Goal: Task Accomplishment & Management: Manage account settings

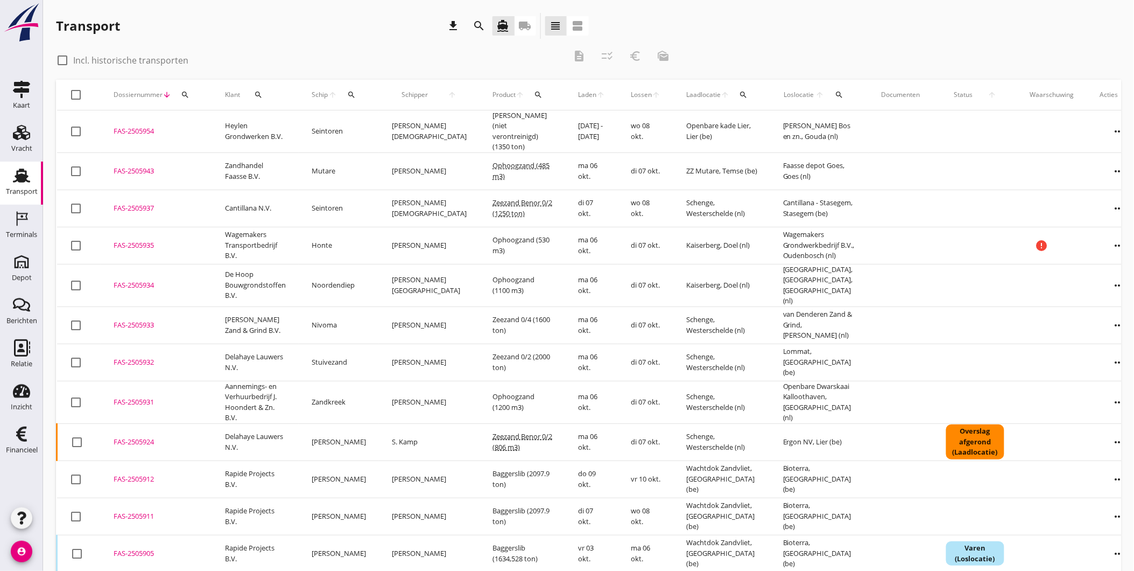
click at [845, 40] on div "Transport download search directions_boat local_shipping view_headline view_age…" at bounding box center [588, 28] width 1065 height 30
click at [183, 89] on button "search" at bounding box center [184, 94] width 19 height 19
click at [205, 122] on input "Zoeken op dossiernummer..." at bounding box center [235, 125] width 112 height 17
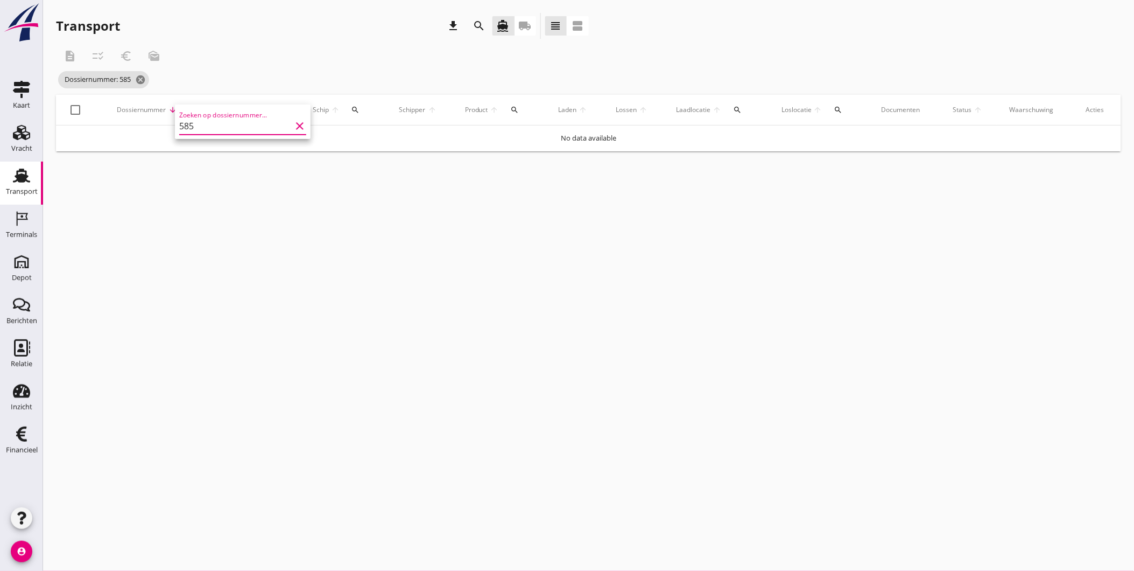
type input "5857"
click at [297, 128] on icon "clear" at bounding box center [299, 126] width 13 height 13
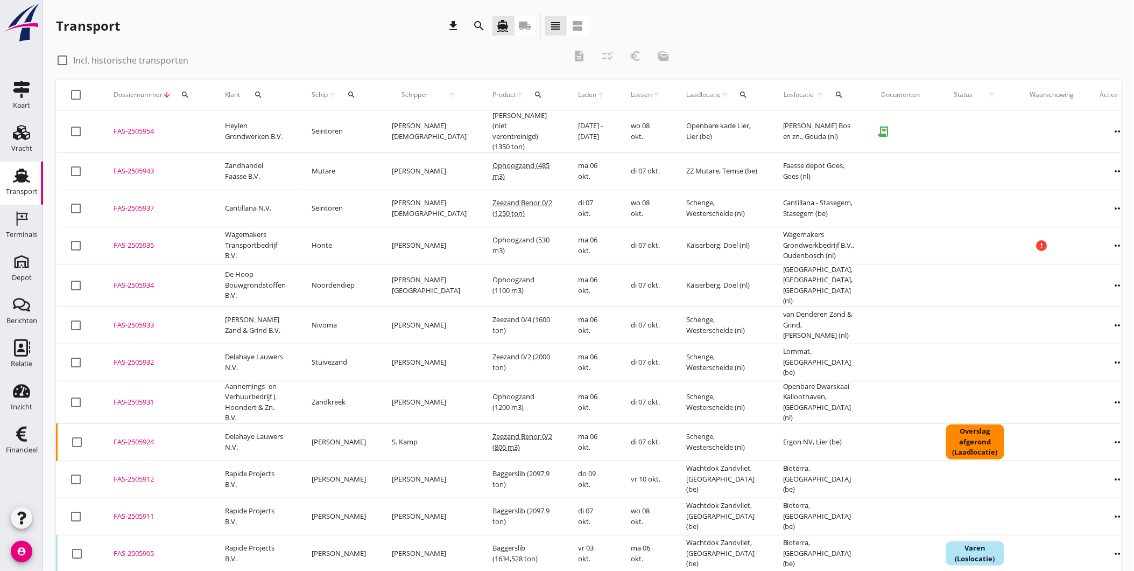
click at [354, 92] on icon "search" at bounding box center [351, 94] width 9 height 9
click at [370, 127] on input "Zoek op (scheeps)naam" at bounding box center [404, 125] width 112 height 17
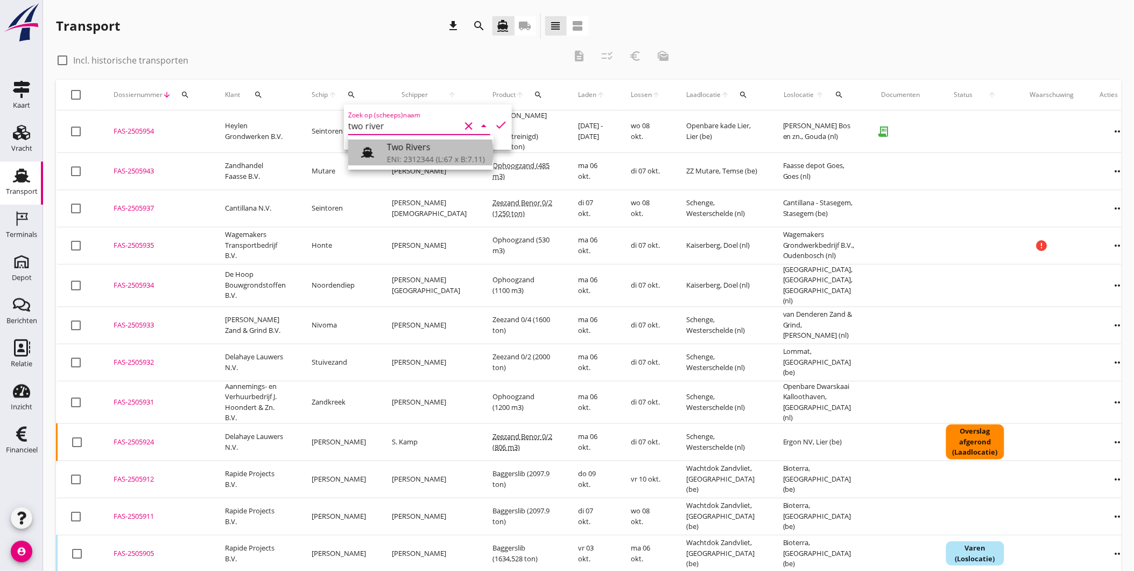
click at [403, 146] on div "Two Rivers" at bounding box center [436, 147] width 98 height 13
click at [495, 123] on icon "check" at bounding box center [501, 124] width 13 height 13
type input "Two Rivers"
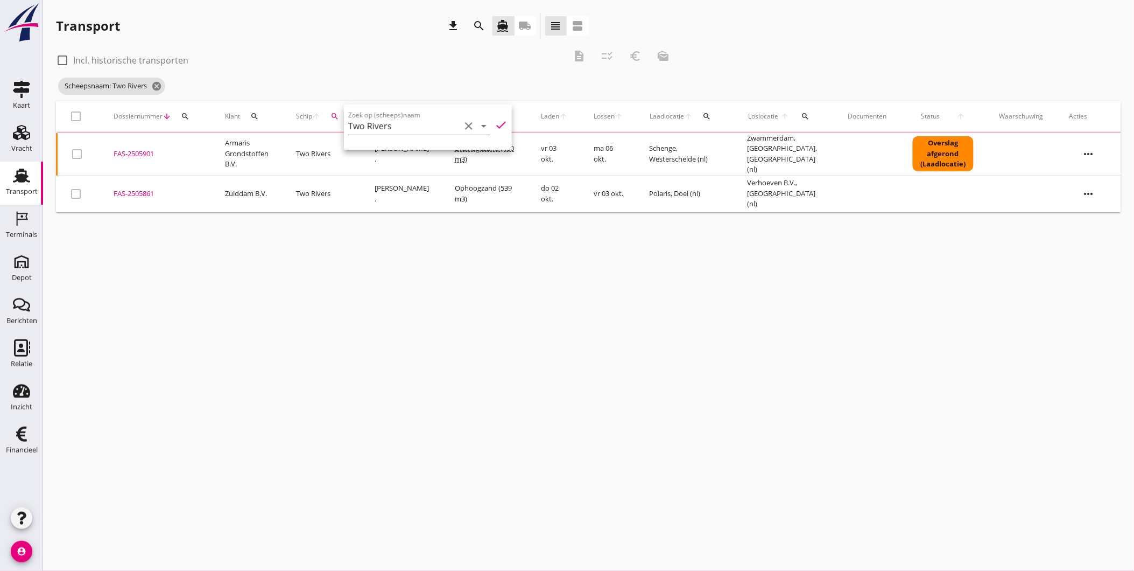
click at [384, 347] on div "cancel You are impersonating another user. Transport download search directions…" at bounding box center [588, 285] width 1091 height 571
click at [162, 83] on icon "cancel" at bounding box center [156, 86] width 11 height 11
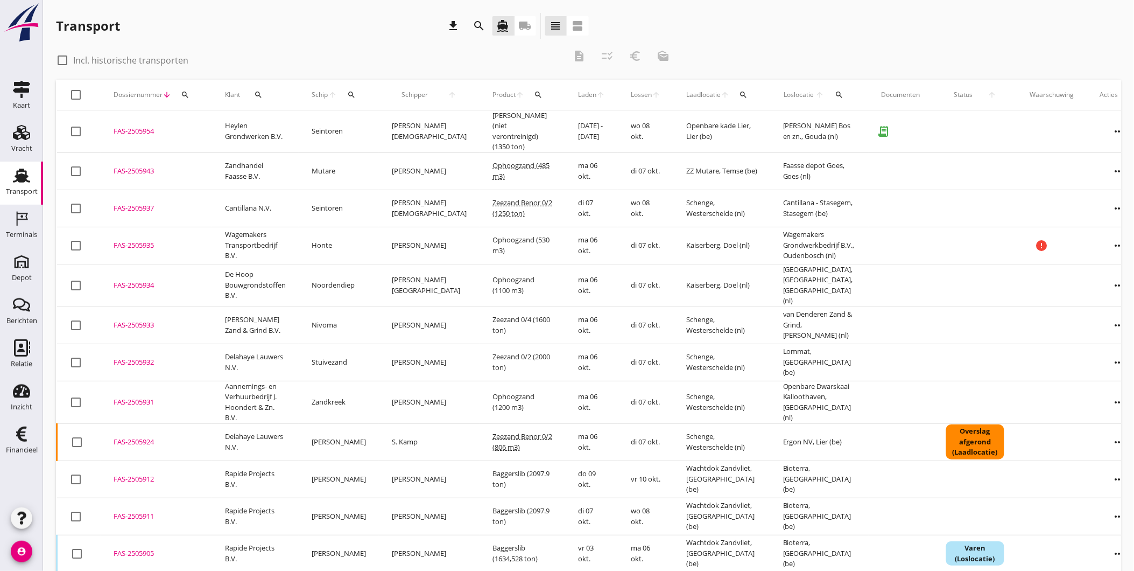
click at [33, 182] on div "Transport" at bounding box center [22, 175] width 26 height 17
click at [34, 178] on link "Transport Transport" at bounding box center [21, 182] width 43 height 43
click at [28, 142] on div "Vracht" at bounding box center [21, 148] width 21 height 15
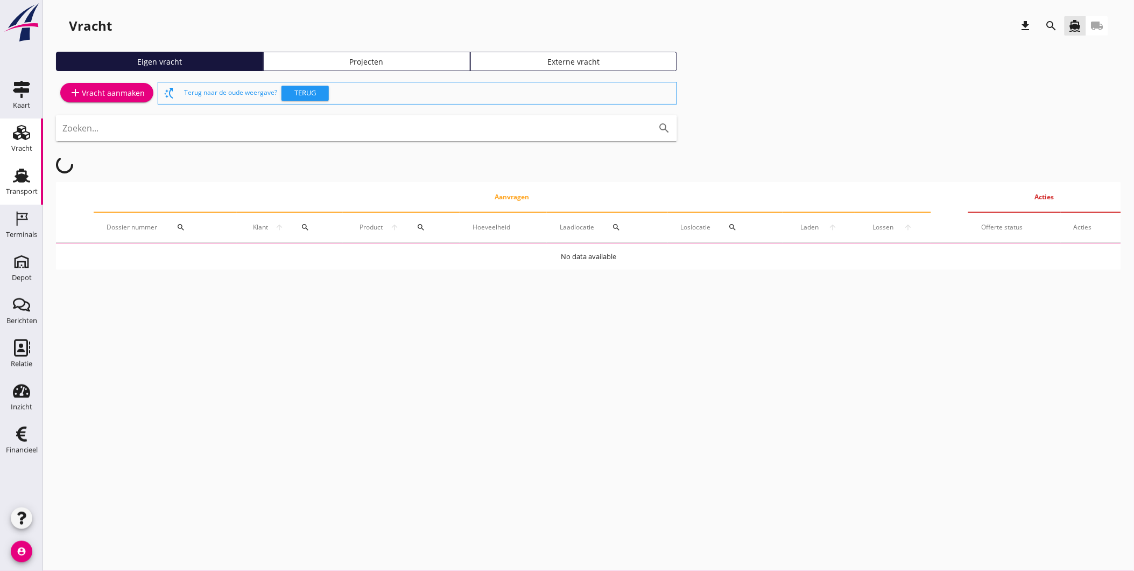
click at [30, 181] on use at bounding box center [21, 175] width 17 height 14
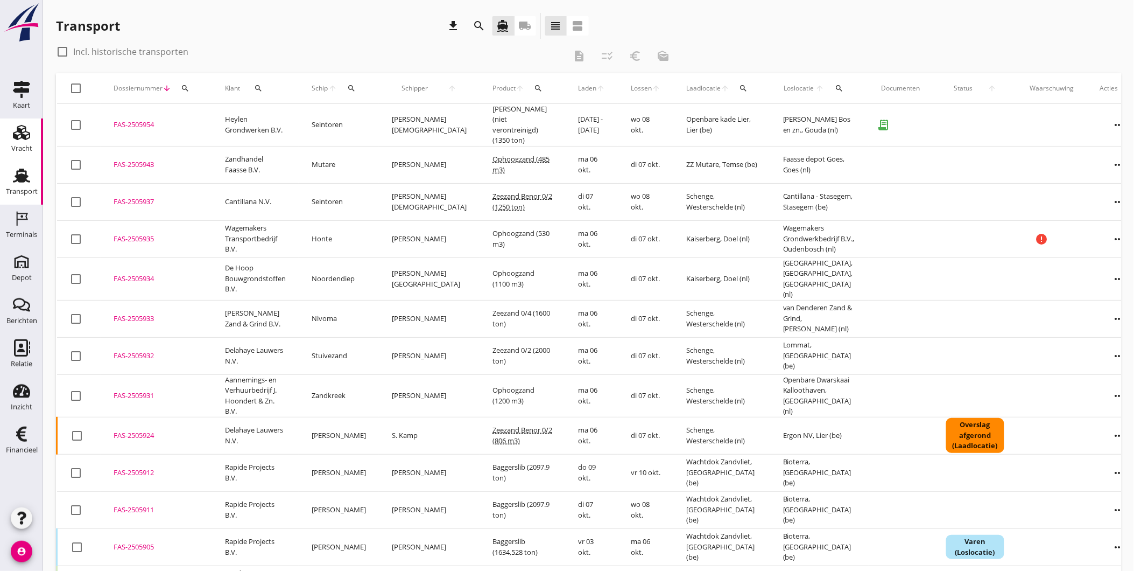
click at [25, 143] on div "Vracht" at bounding box center [21, 148] width 21 height 15
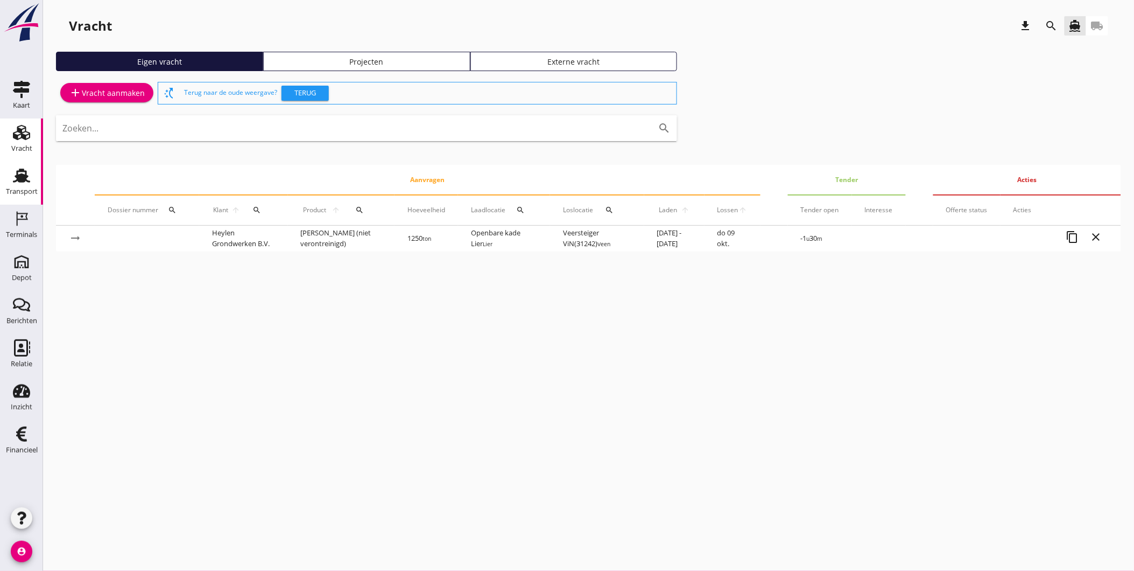
click at [23, 181] on use at bounding box center [21, 175] width 17 height 14
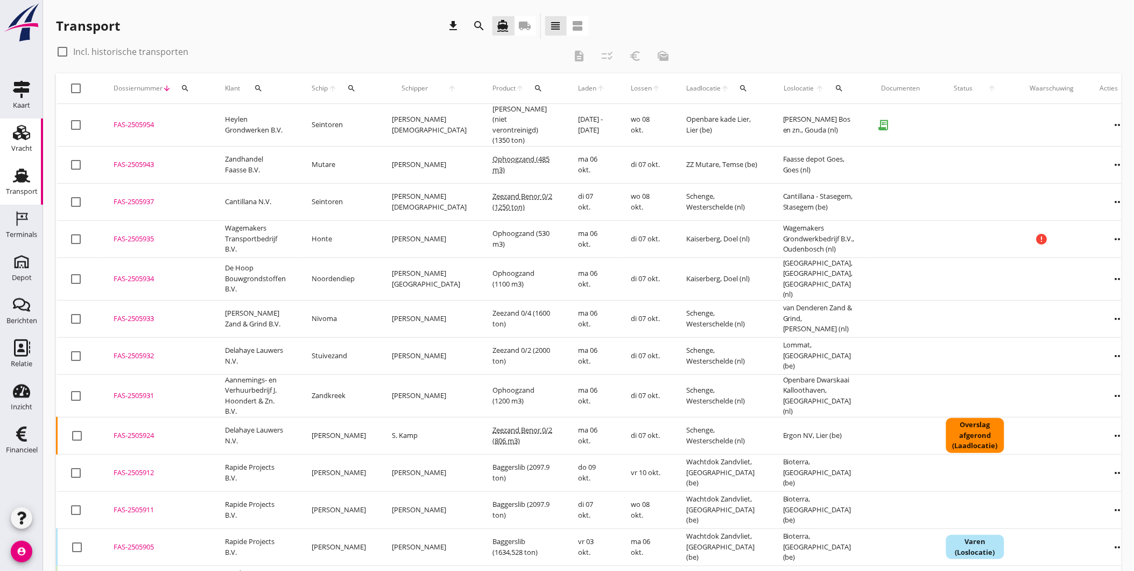
click at [24, 135] on use at bounding box center [21, 132] width 17 height 15
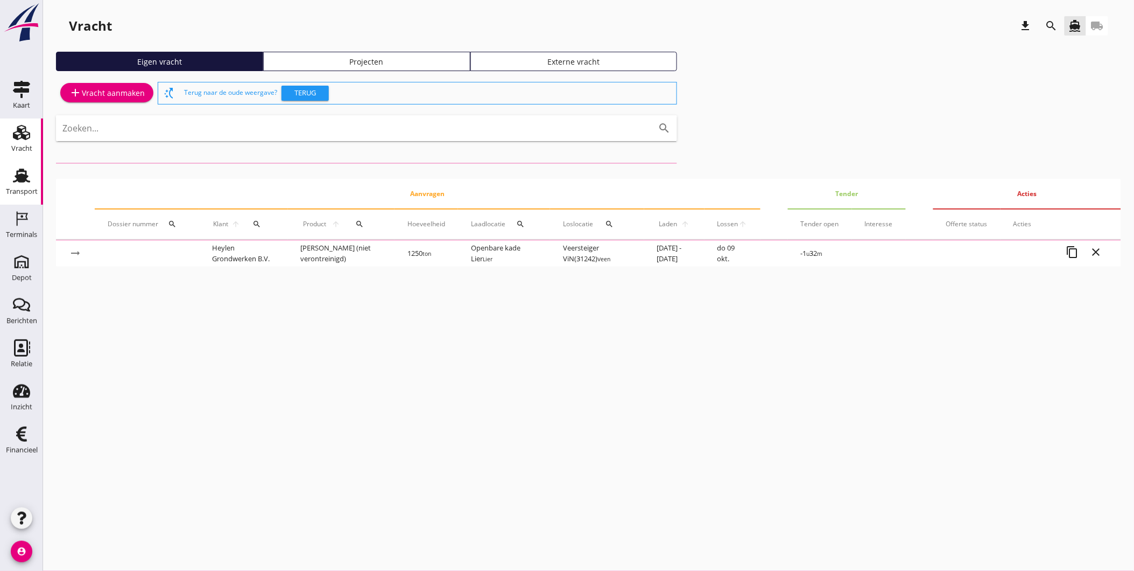
click at [29, 182] on icon "Transport" at bounding box center [21, 175] width 17 height 17
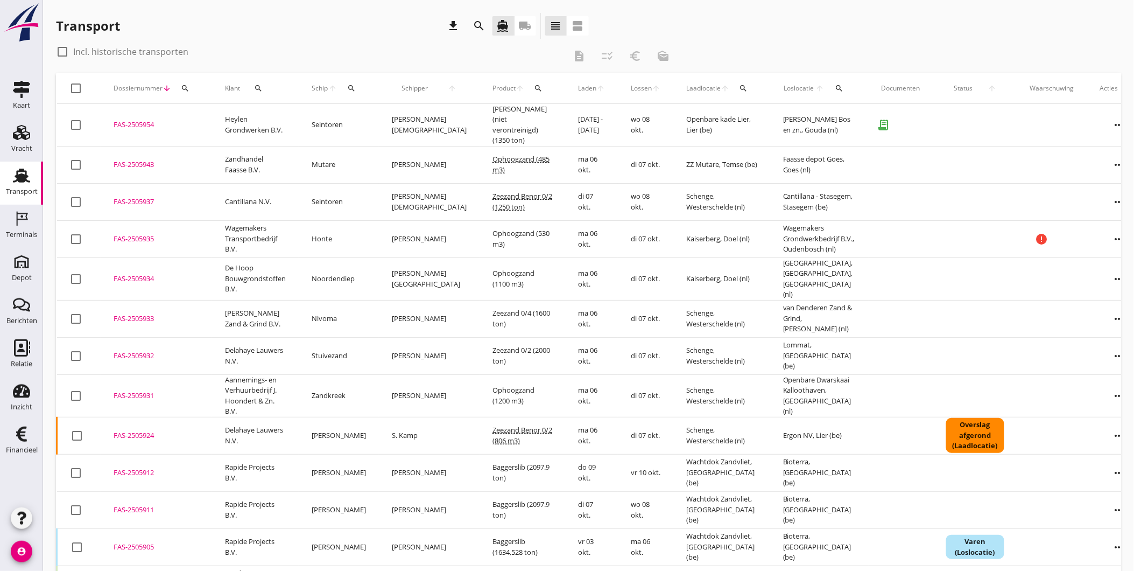
click at [24, 189] on div "Transport" at bounding box center [22, 191] width 32 height 7
click at [17, 183] on icon "Transport" at bounding box center [21, 175] width 17 height 17
click at [19, 194] on div "Transport" at bounding box center [22, 191] width 32 height 7
click at [33, 223] on div "Terminals" at bounding box center [22, 218] width 26 height 17
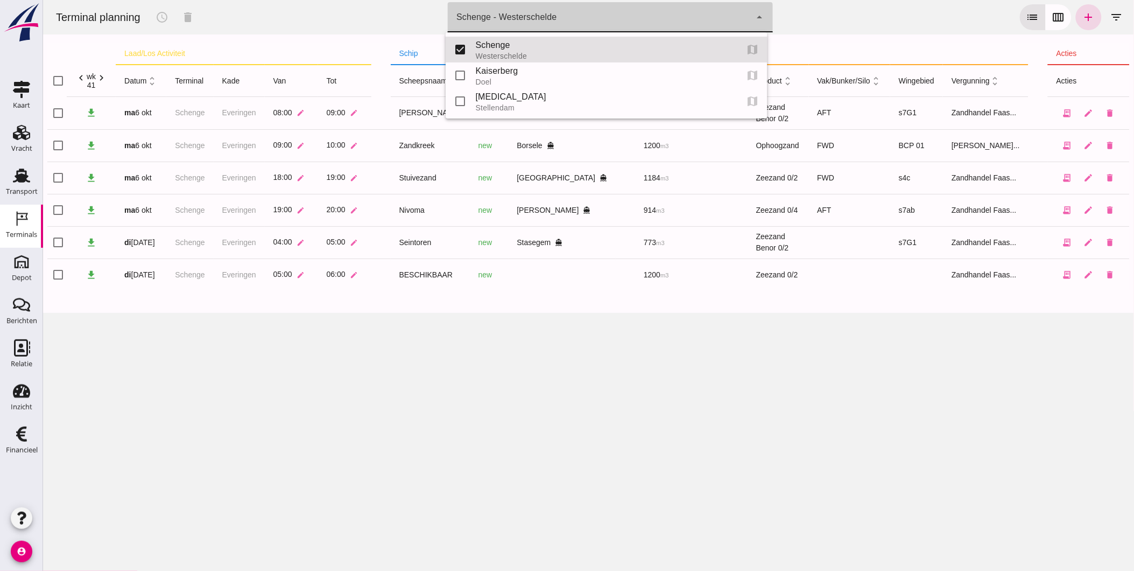
click at [751, 22] on div "arrow_drop_down" at bounding box center [758, 17] width 15 height 30
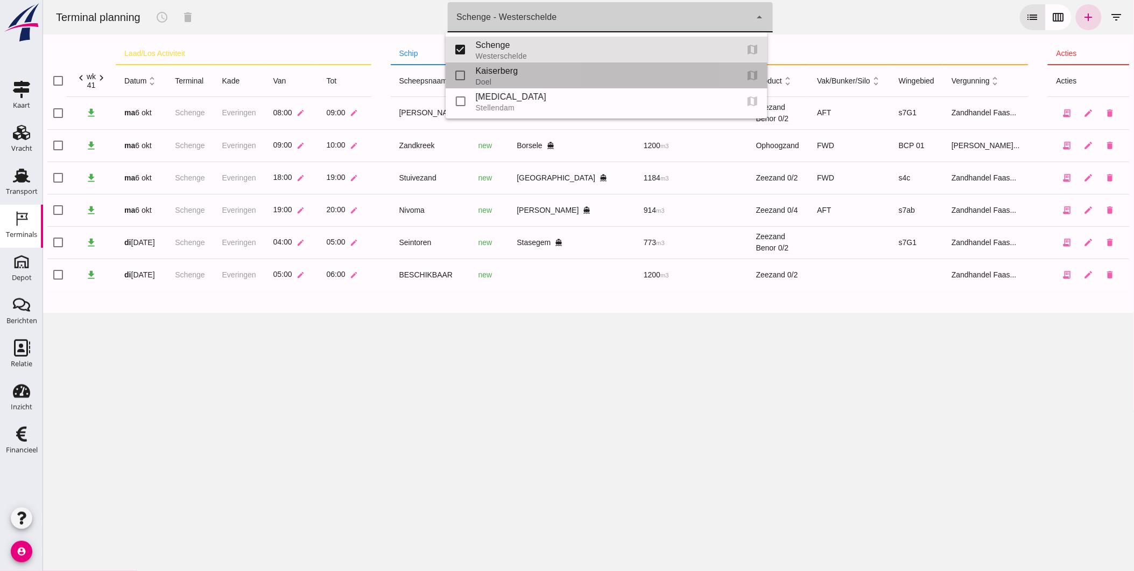
click at [582, 71] on div "Kaiserberg" at bounding box center [602, 71] width 254 height 13
type input "7f603609-51ae-4e75-986b-c9057e559465"
checkbox input "false"
checkbox input "true"
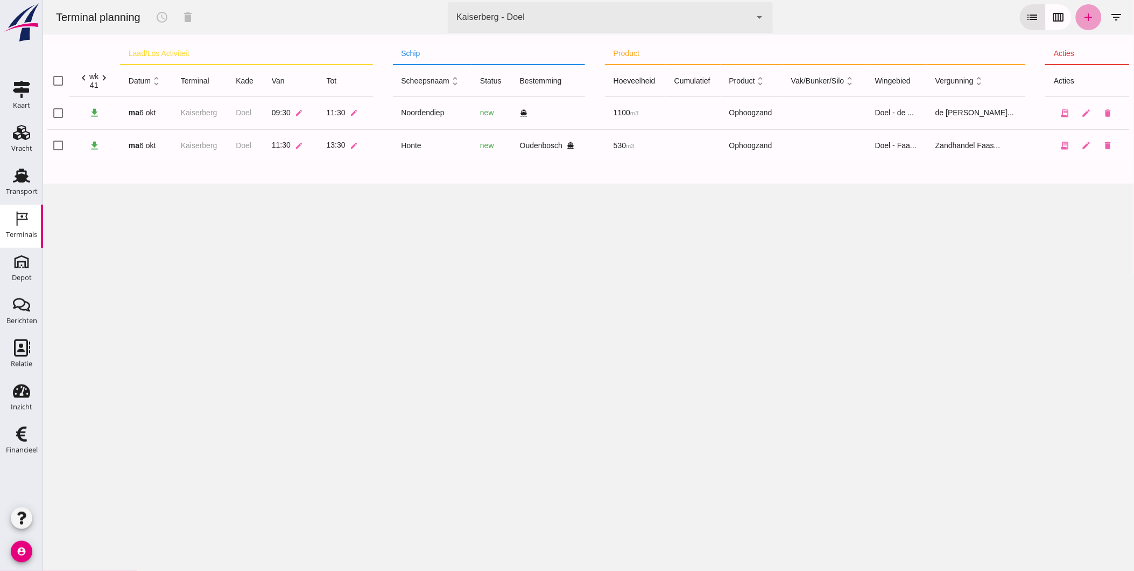
click at [1085, 18] on icon "add" at bounding box center [1088, 17] width 13 height 13
type input "Zandhandel Faasse B.V."
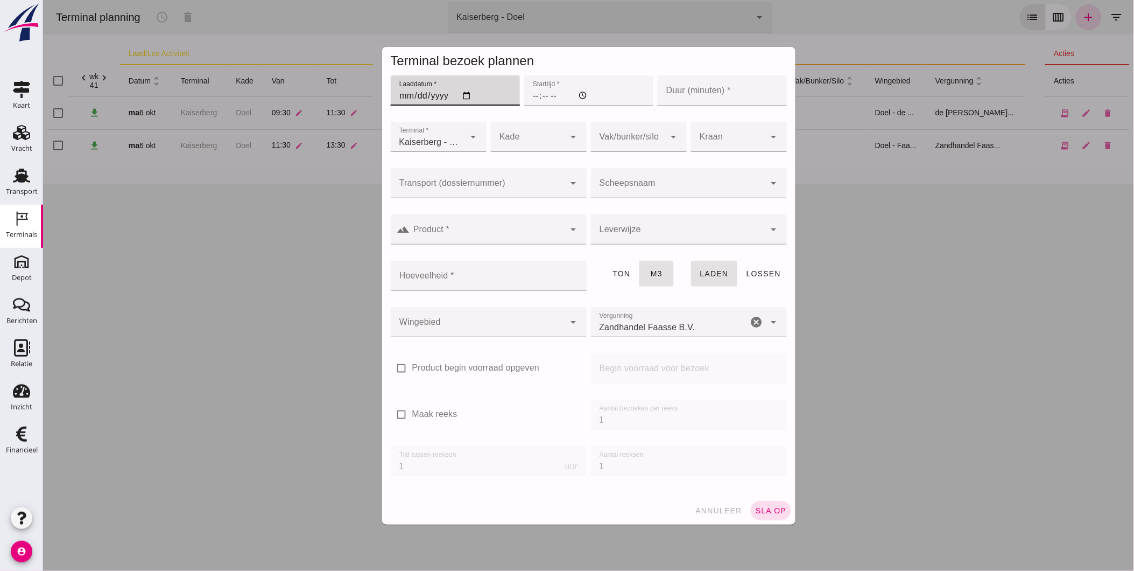
click at [405, 96] on input "Laaddatum *" at bounding box center [454, 90] width 129 height 30
type input "[DATE]"
drag, startPoint x: 529, startPoint y: 94, endPoint x: 530, endPoint y: 87, distance: 6.5
click at [529, 90] on input "Starttijd *" at bounding box center [588, 90] width 129 height 30
type input "07:00"
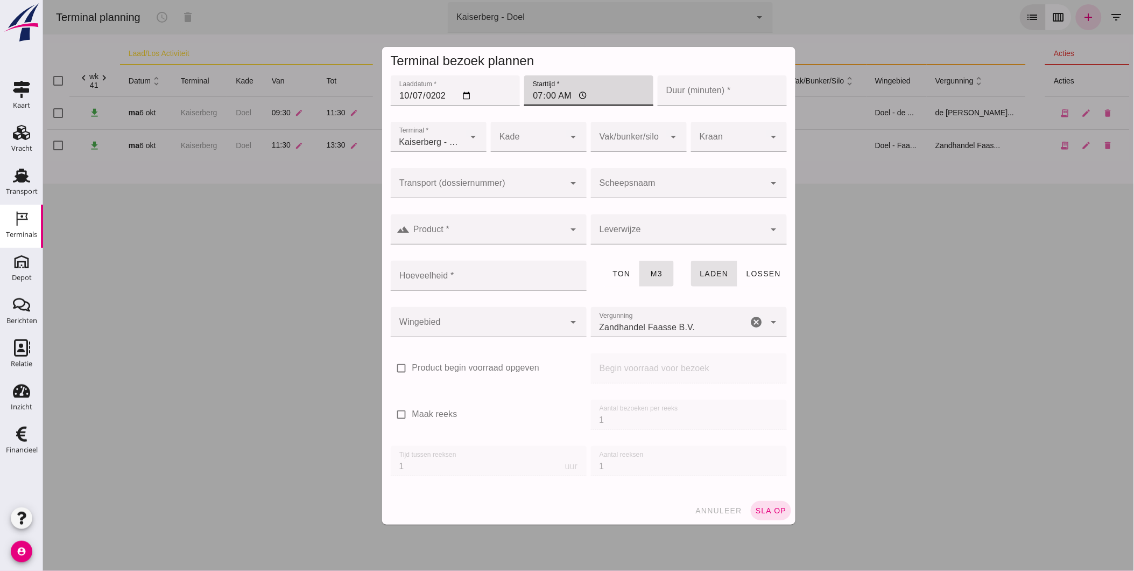
click at [713, 85] on input "Duur (minuten) *" at bounding box center [721, 90] width 129 height 30
drag, startPoint x: 708, startPoint y: 98, endPoint x: 701, endPoint y: 100, distance: 7.3
click at [702, 100] on input "Duur (minuten) *" at bounding box center [721, 90] width 129 height 30
type input "120"
click at [714, 511] on span "annuleer" at bounding box center [717, 510] width 47 height 9
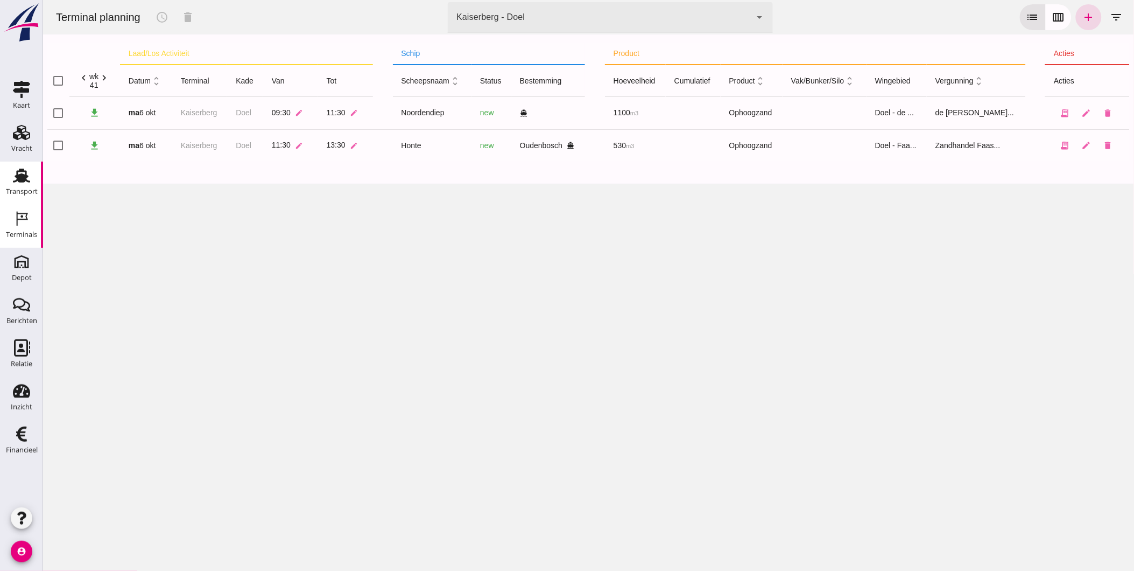
click at [20, 181] on use at bounding box center [21, 175] width 17 height 14
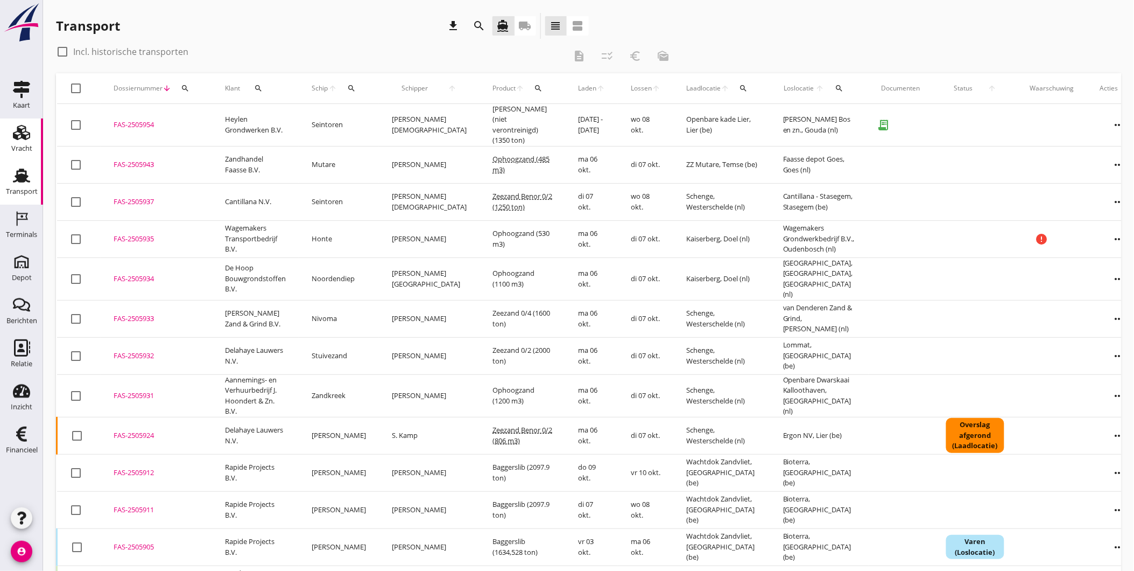
click at [9, 146] on link "Vracht Vracht" at bounding box center [21, 139] width 43 height 43
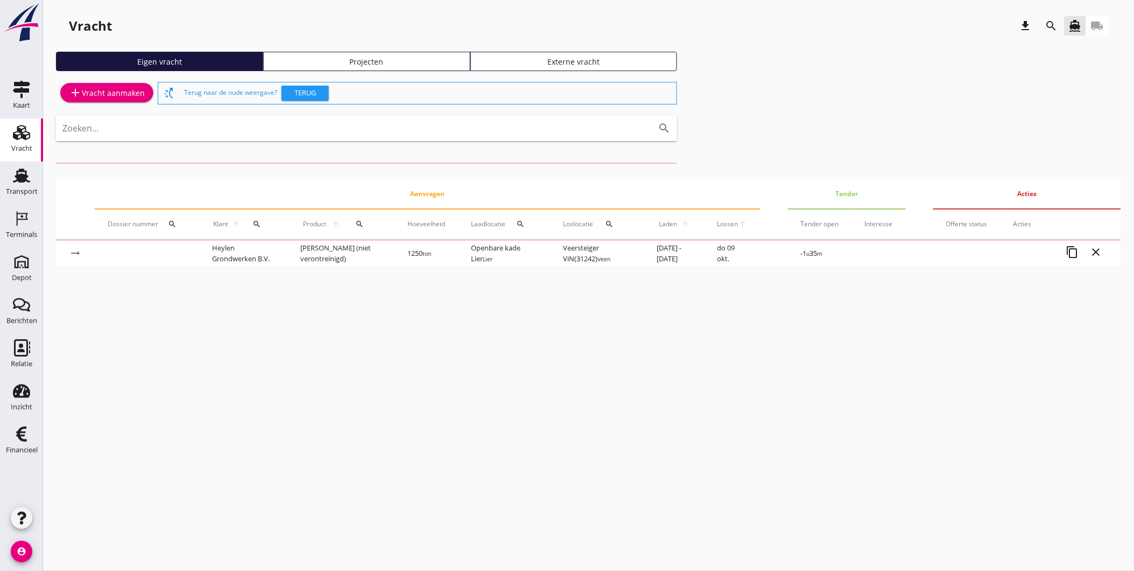
click at [369, 68] on link "Projecten" at bounding box center [366, 61] width 207 height 19
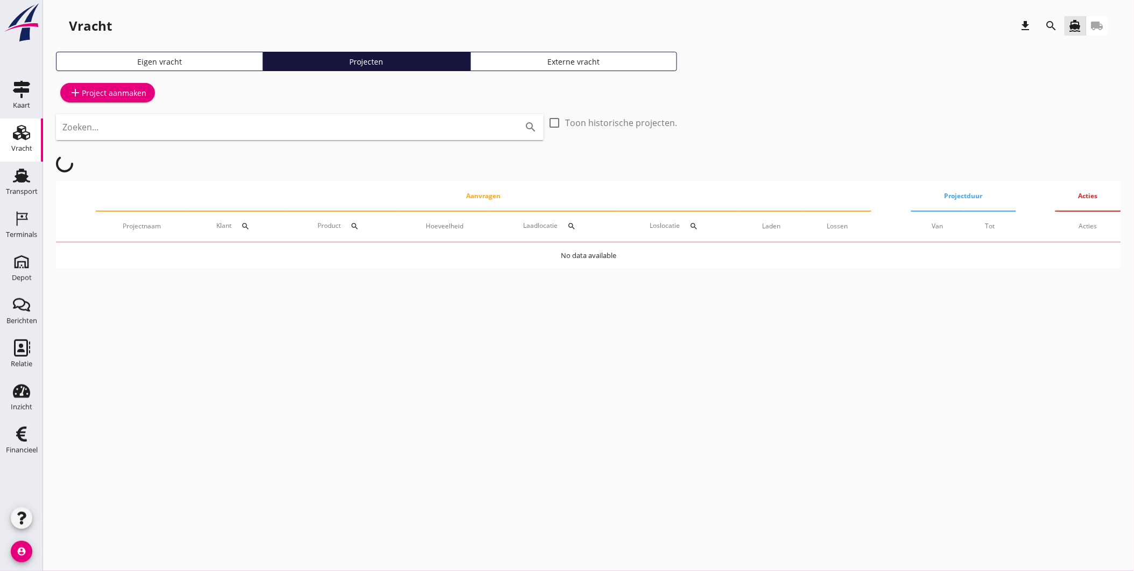
click at [1053, 25] on icon "search" at bounding box center [1051, 25] width 13 height 13
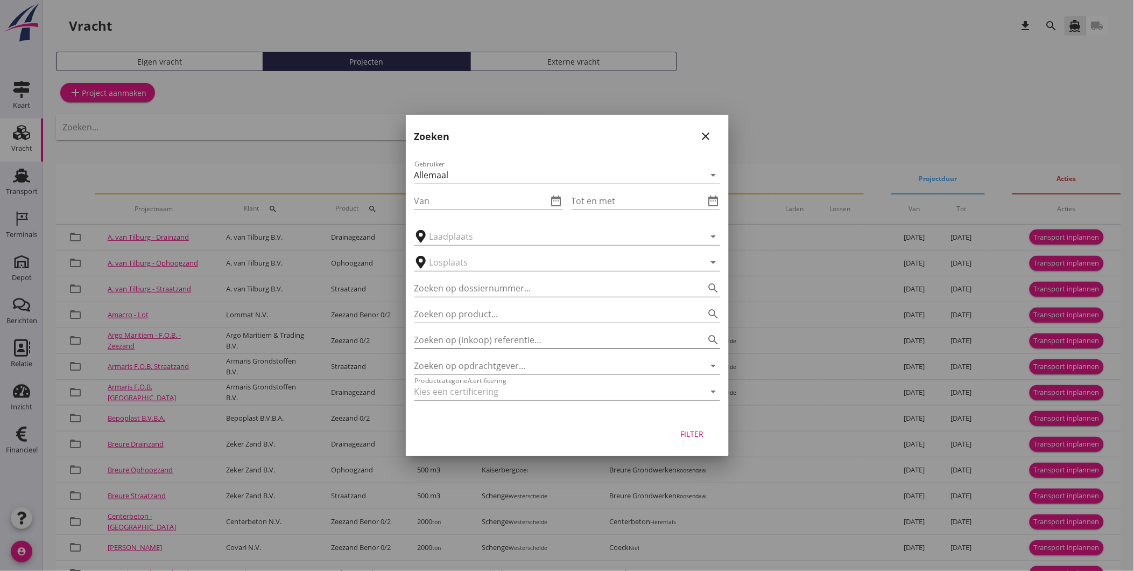
click at [532, 348] on div "Zoeken op (inkoop) referentie… search" at bounding box center [568, 339] width 306 height 17
click at [529, 363] on input "Zoeken op opdrachtgever..." at bounding box center [553, 365] width 276 height 17
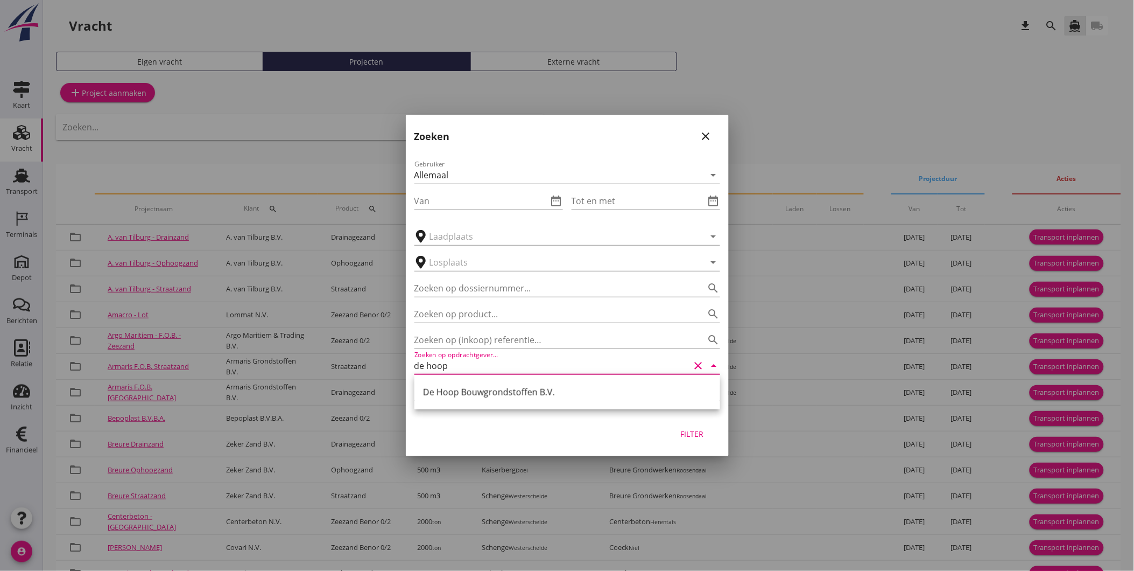
click at [494, 396] on div "De Hoop Bouwgrondstoffen B.V." at bounding box center [567, 391] width 289 height 13
type input "De Hoop Bouwgrondstoffen B.V."
click at [696, 436] on div "Filter" at bounding box center [692, 433] width 30 height 11
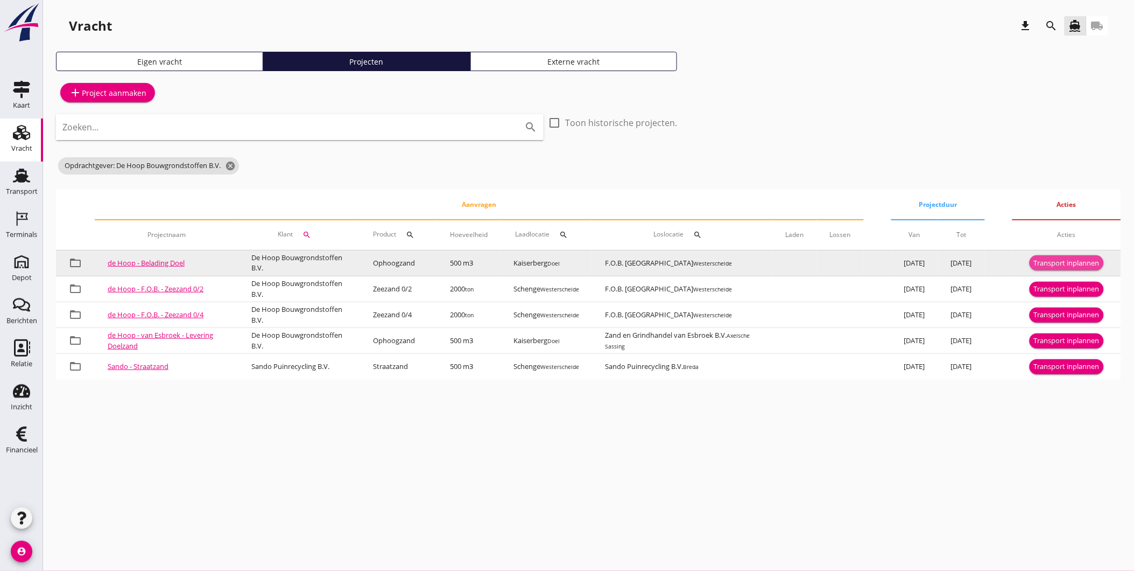
click at [1077, 264] on div "Transport inplannen" at bounding box center [1067, 263] width 66 height 11
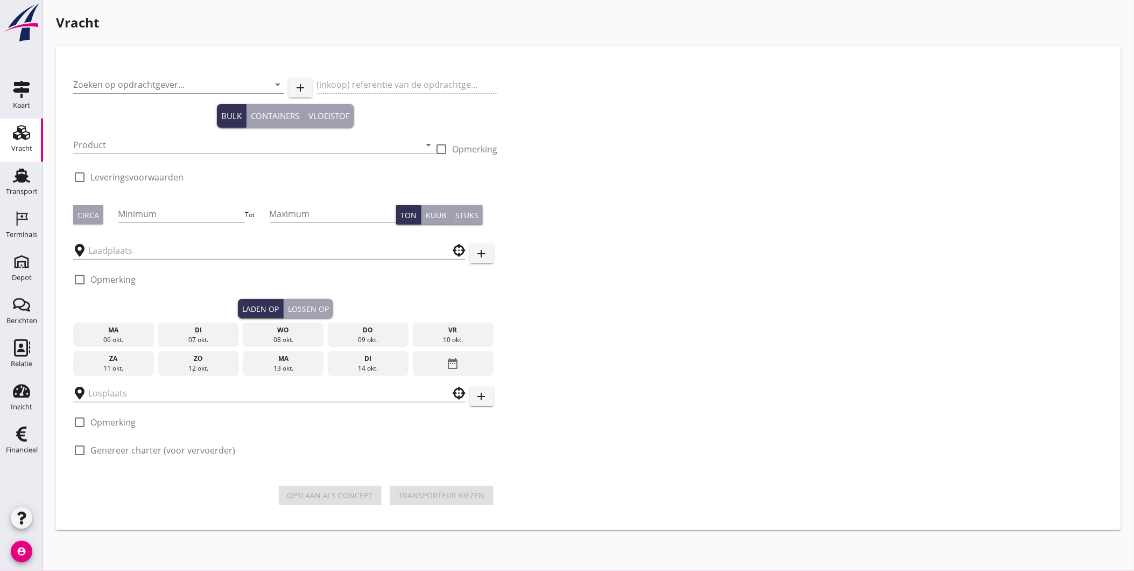
type input "De Hoop Bouwgrondstoffen B.V."
type input "Belading Doel"
type input "Ophoogzand (6120)"
type input "500"
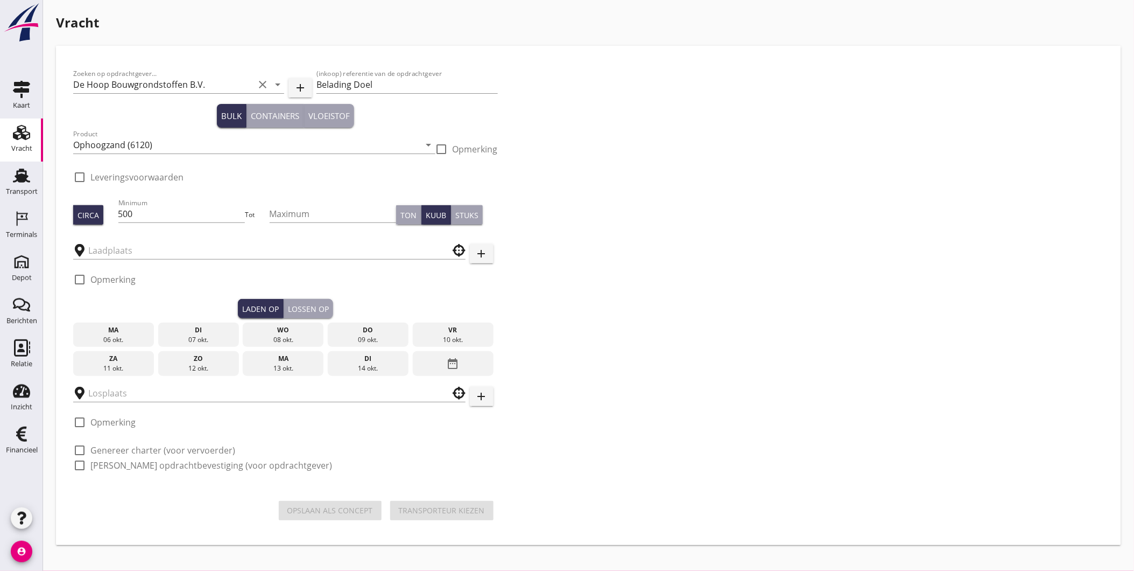
type input "Kaiserberg"
type input "F.O.B. [GEOGRAPHIC_DATA]"
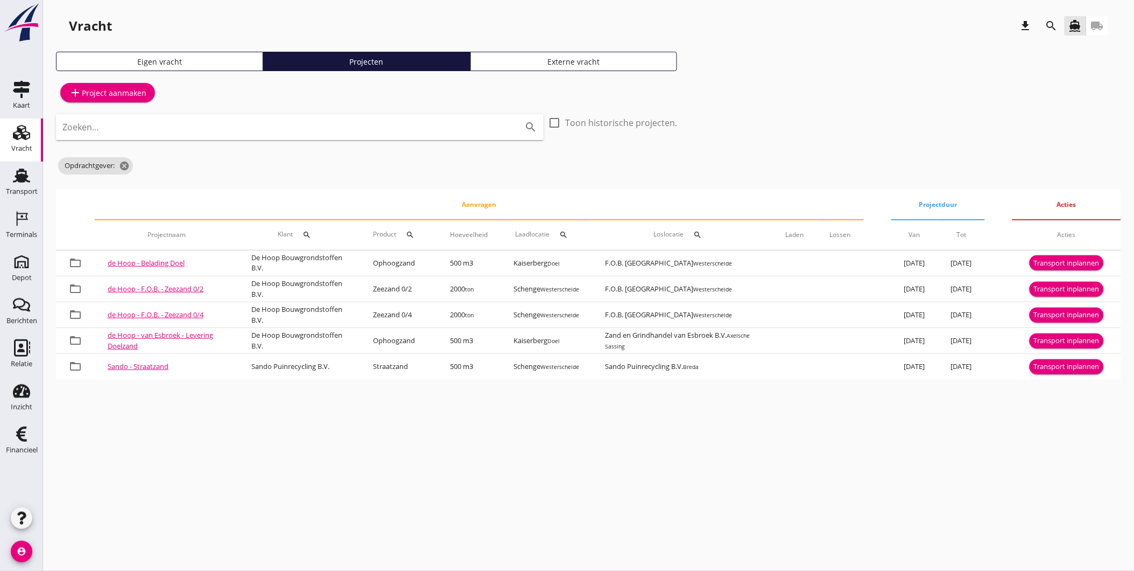
click at [185, 62] on div "Eigen vracht" at bounding box center [160, 61] width 198 height 11
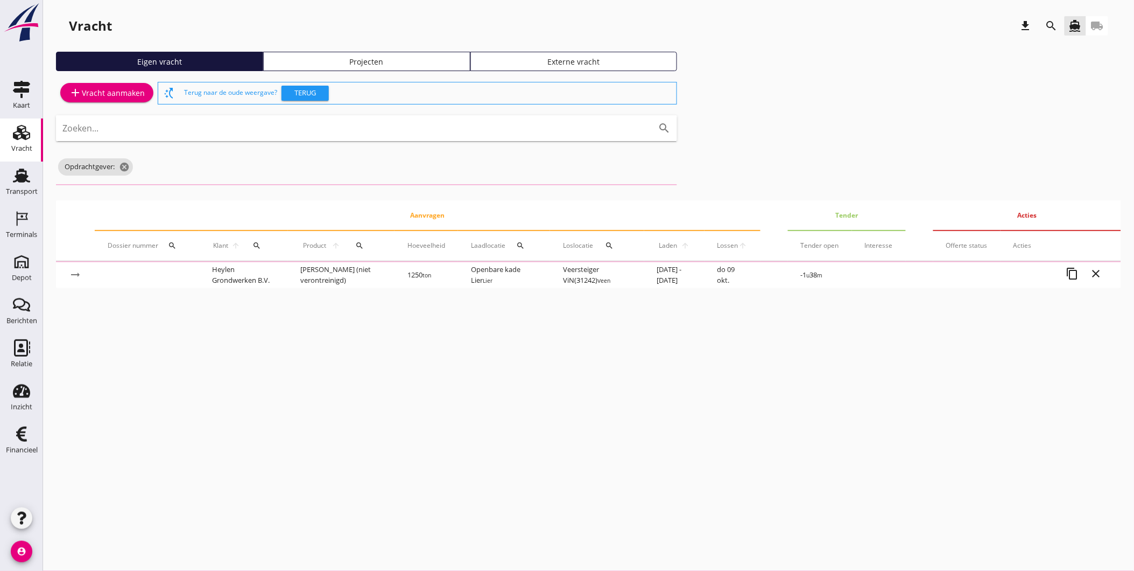
click at [294, 60] on div "Projecten" at bounding box center [367, 61] width 198 height 11
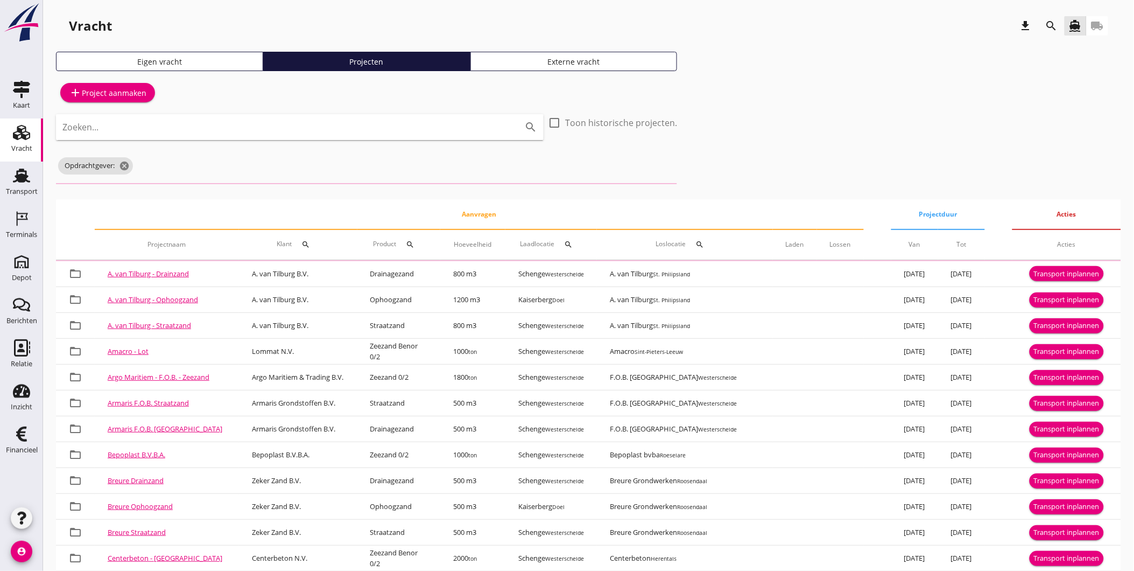
click at [211, 47] on div "Vracht download search directions_boat local_shipping Eigen vracht Projecten Ex…" at bounding box center [588, 399] width 1091 height 799
click at [211, 58] on div "Eigen vracht" at bounding box center [160, 61] width 198 height 11
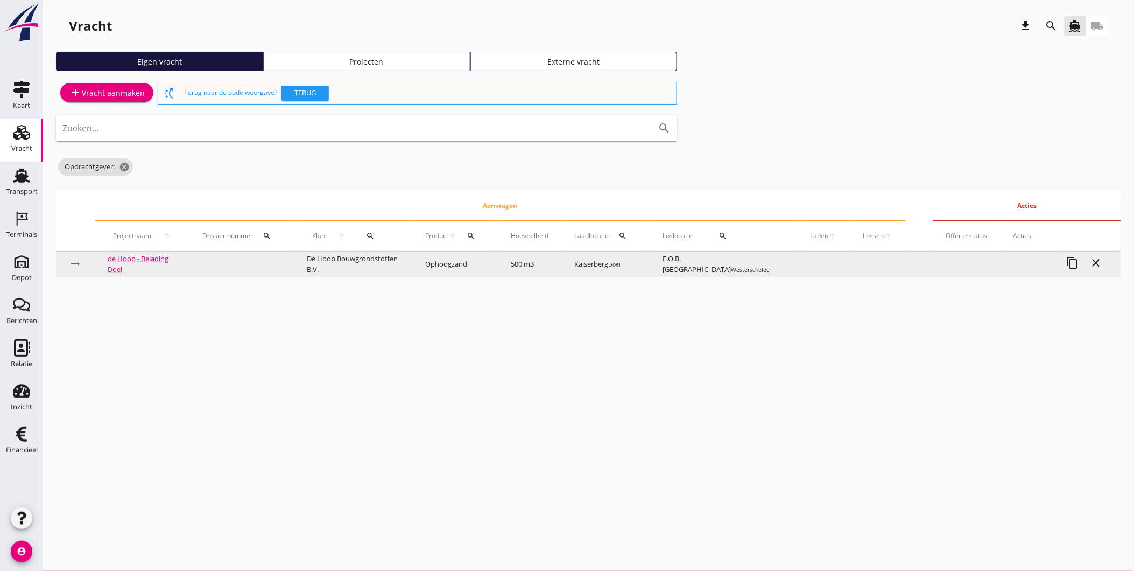
click at [164, 264] on link "de Hoop - Belading Doel" at bounding box center [138, 264] width 61 height 20
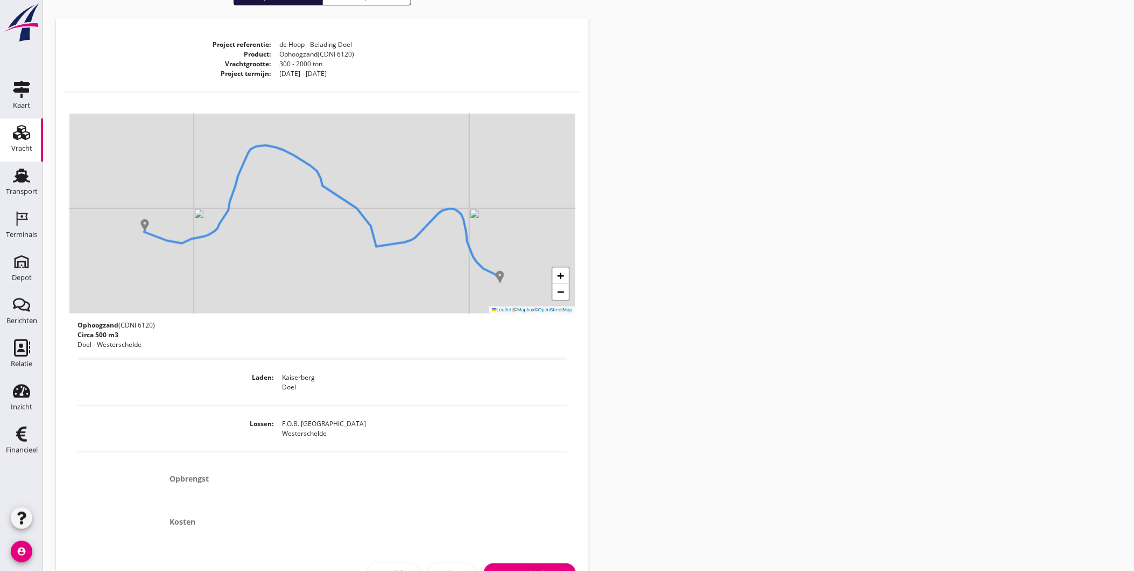
scroll to position [128, 0]
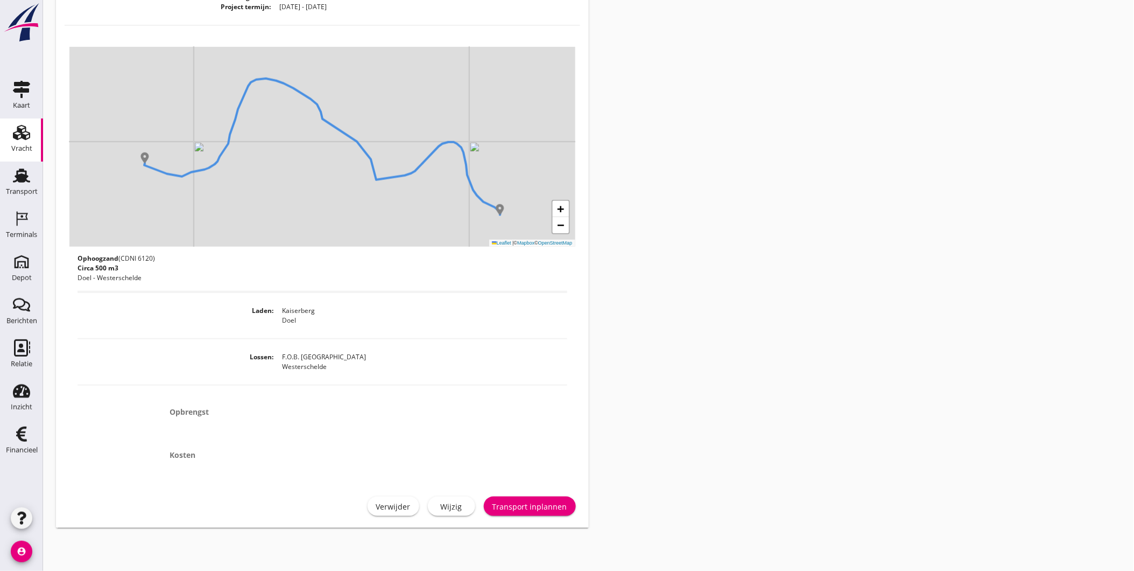
click at [517, 506] on div "Transport inplannen" at bounding box center [530, 506] width 75 height 11
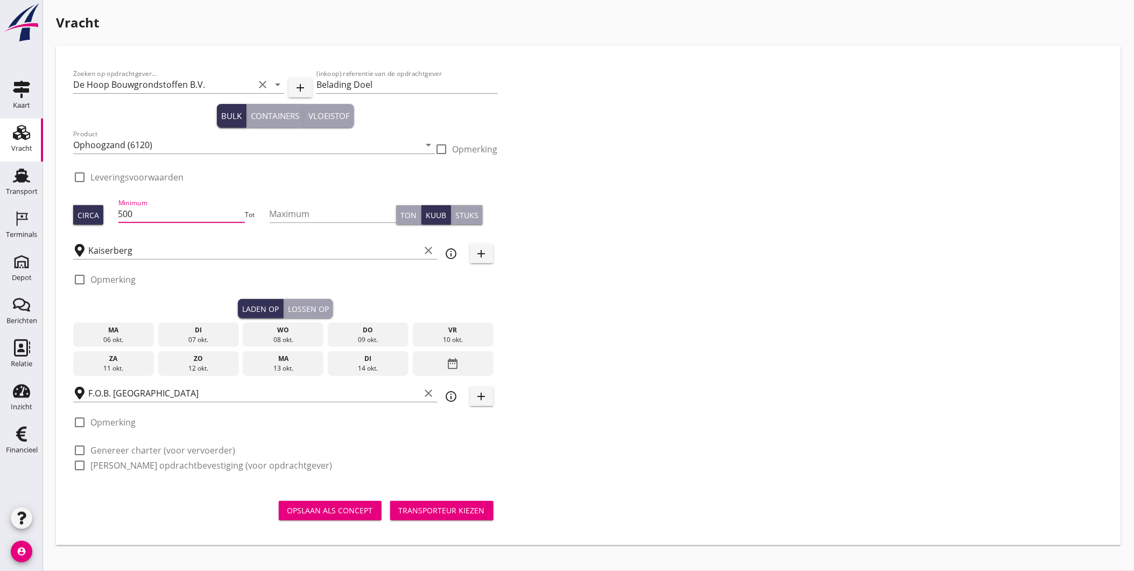
drag, startPoint x: 184, startPoint y: 208, endPoint x: -3, endPoint y: 137, distance: 200.0
click at [0, 137] on html "close F.O.B. Beladen Westerschelde (NL) De data van deze terminal wordt beheerd…" at bounding box center [567, 285] width 1134 height 571
type input "1650"
type button "per_ton"
type button "per_cubic_meter"
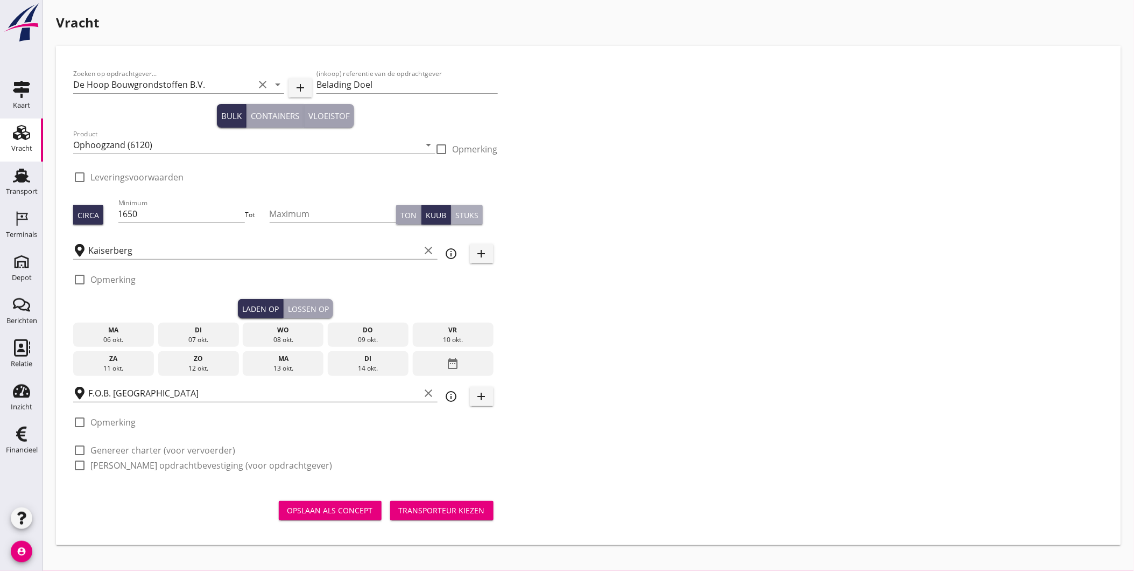
type button "per_piece"
click at [195, 331] on div "di" at bounding box center [198, 330] width 75 height 10
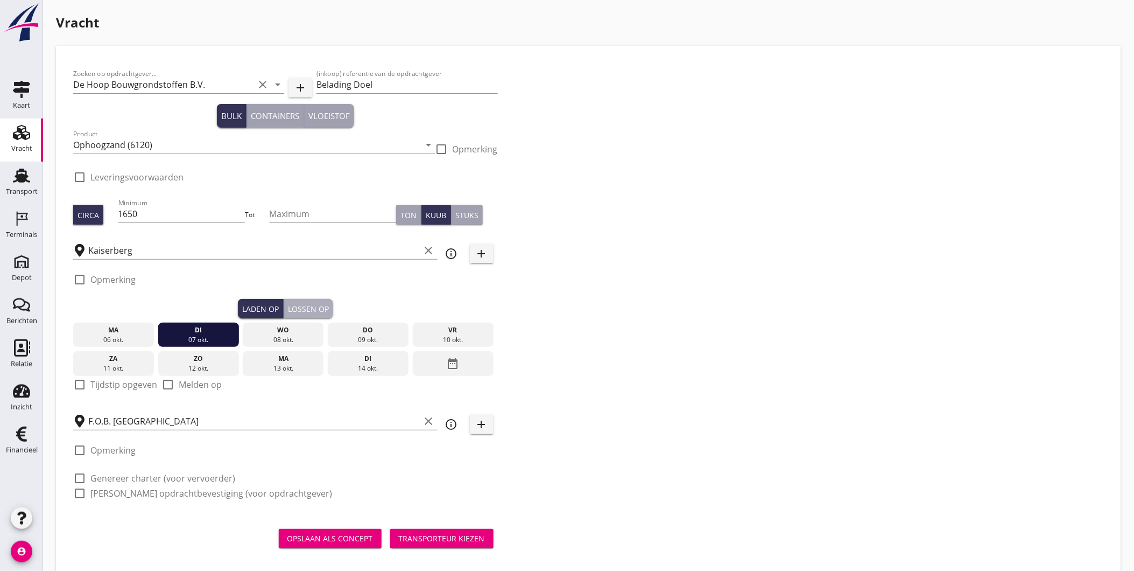
click at [316, 311] on div "Lossen op" at bounding box center [308, 308] width 41 height 11
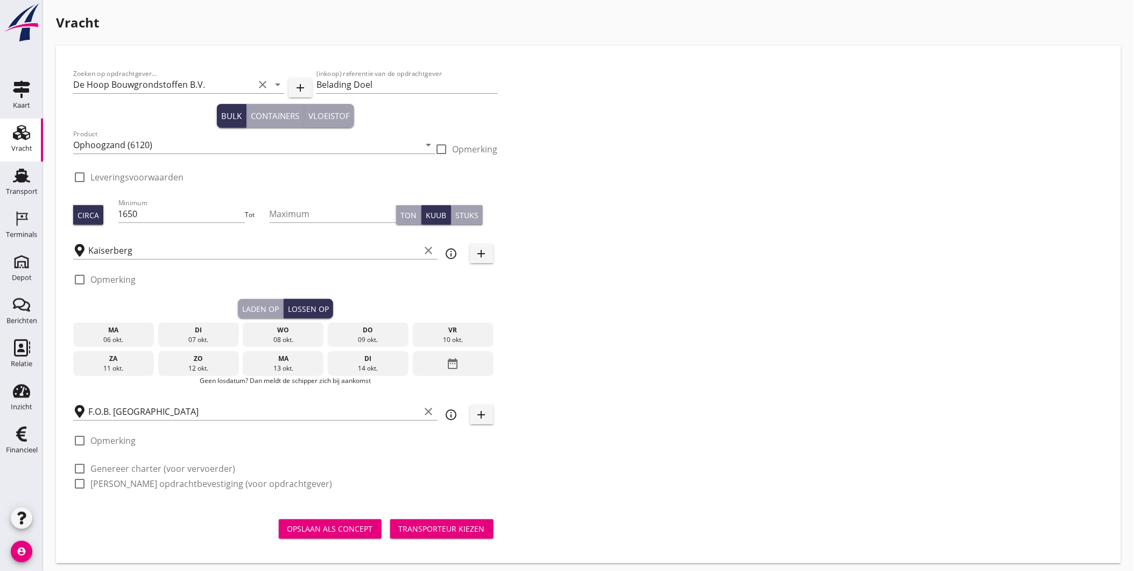
click at [285, 337] on div "08 okt." at bounding box center [282, 340] width 75 height 10
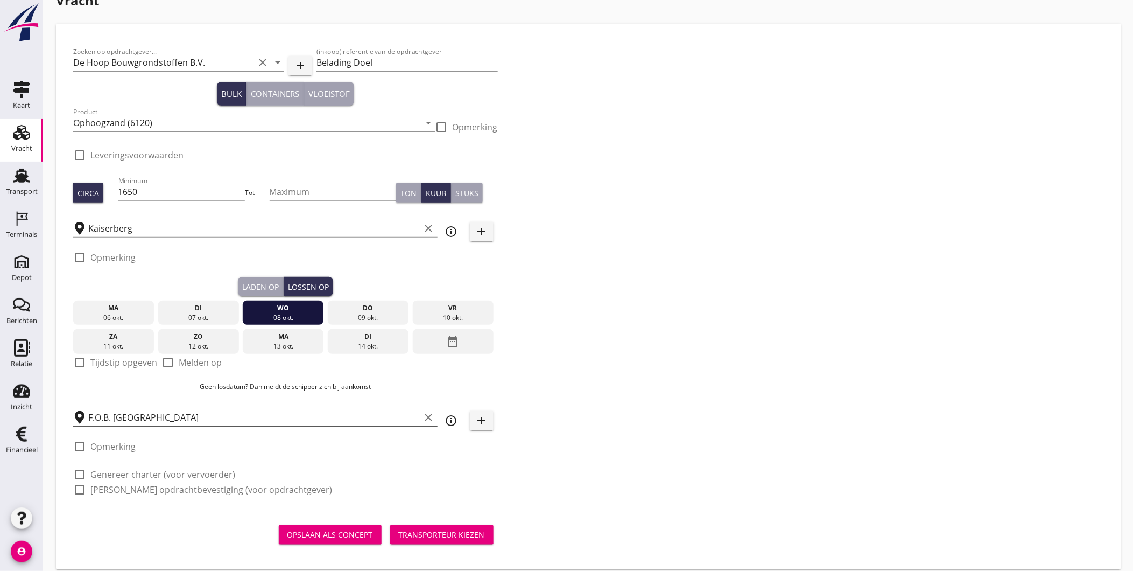
scroll to position [33, 0]
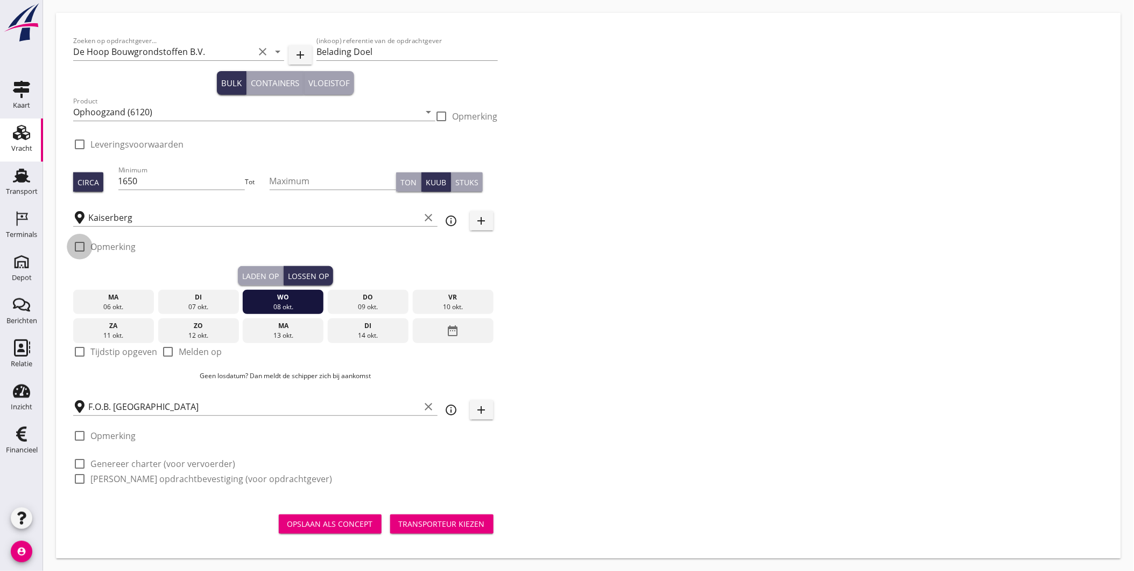
click at [78, 245] on div at bounding box center [80, 246] width 18 height 18
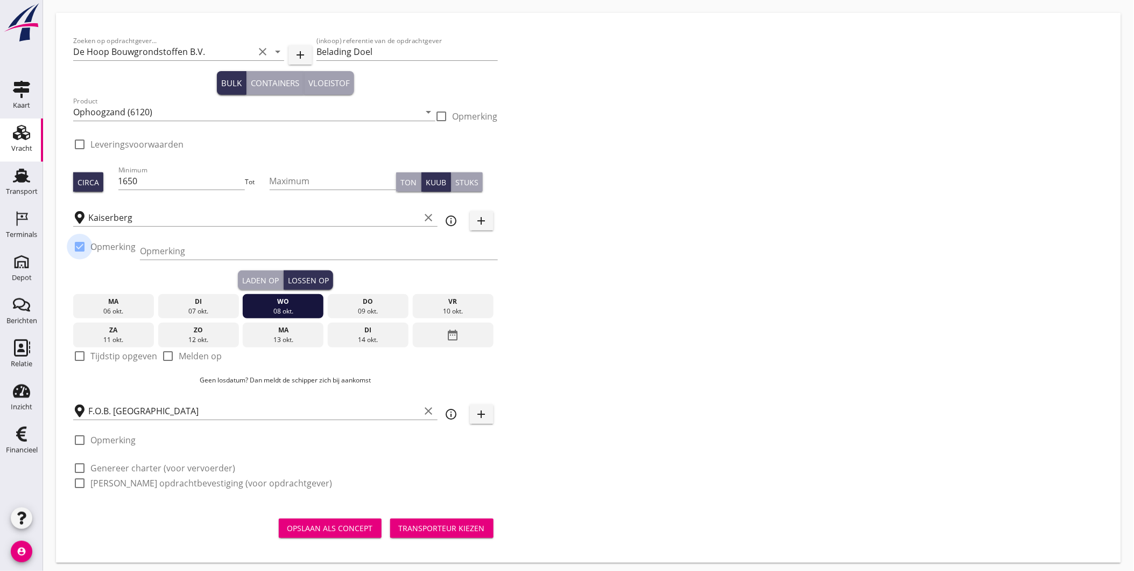
click at [77, 241] on div at bounding box center [80, 246] width 18 height 18
checkbox input "false"
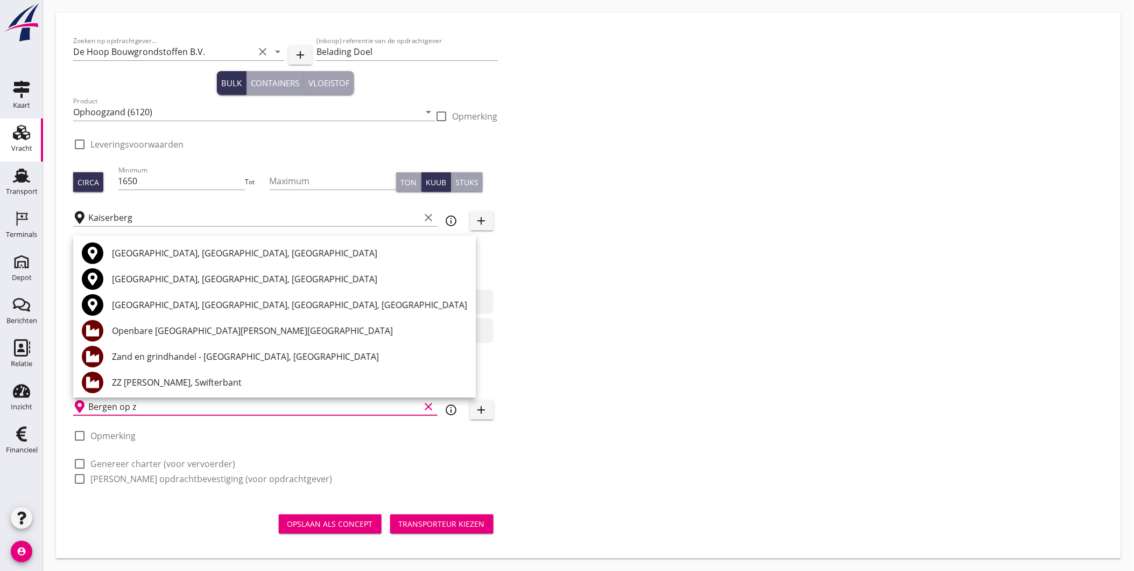
click at [183, 249] on div "[GEOGRAPHIC_DATA], [GEOGRAPHIC_DATA], [GEOGRAPHIC_DATA]" at bounding box center [289, 253] width 355 height 13
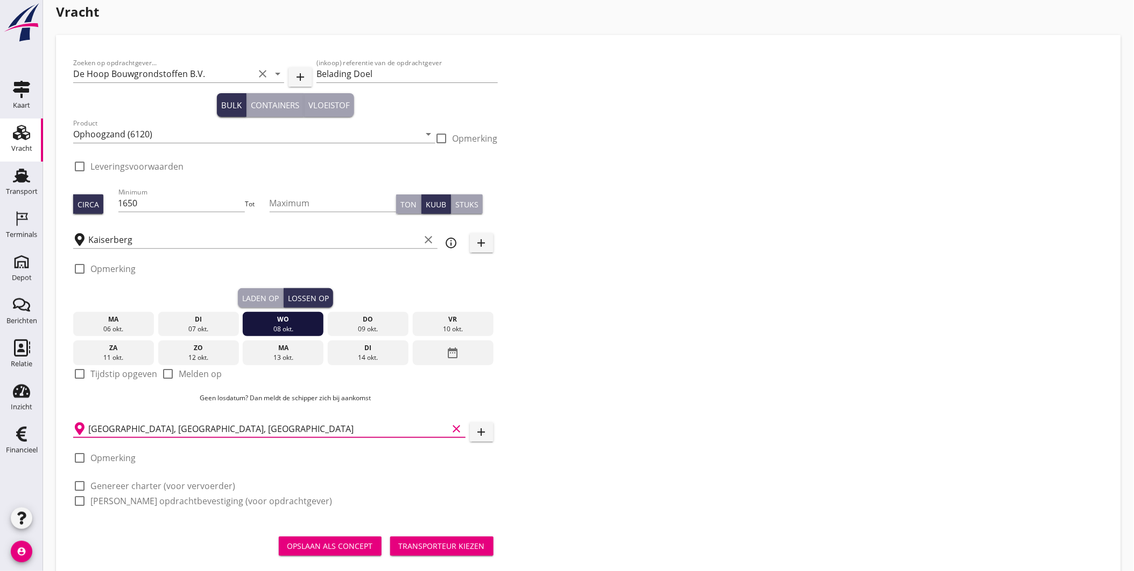
scroll to position [0, 0]
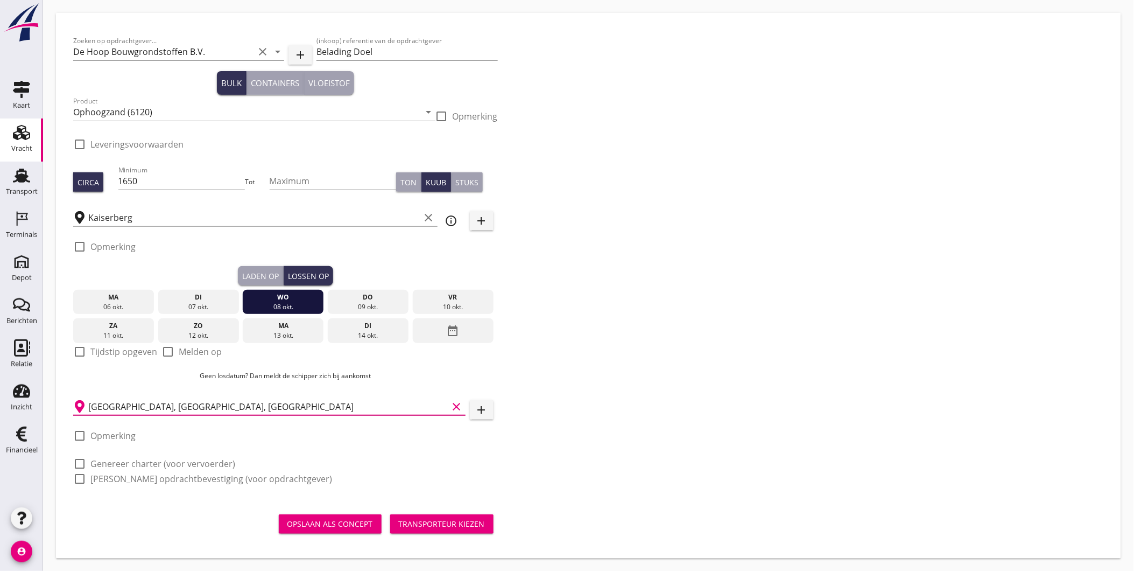
type input "[GEOGRAPHIC_DATA], [GEOGRAPHIC_DATA], [GEOGRAPHIC_DATA]"
click at [456, 520] on div "Transporteur kiezen" at bounding box center [442, 523] width 86 height 11
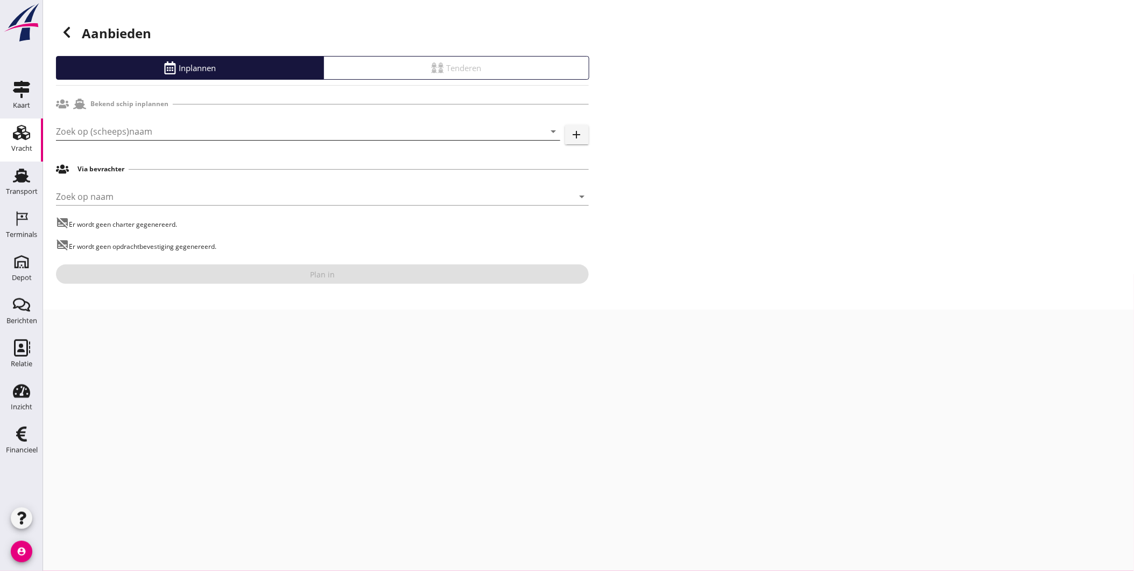
click at [154, 133] on input "Zoek op (scheeps)naam" at bounding box center [293, 131] width 474 height 17
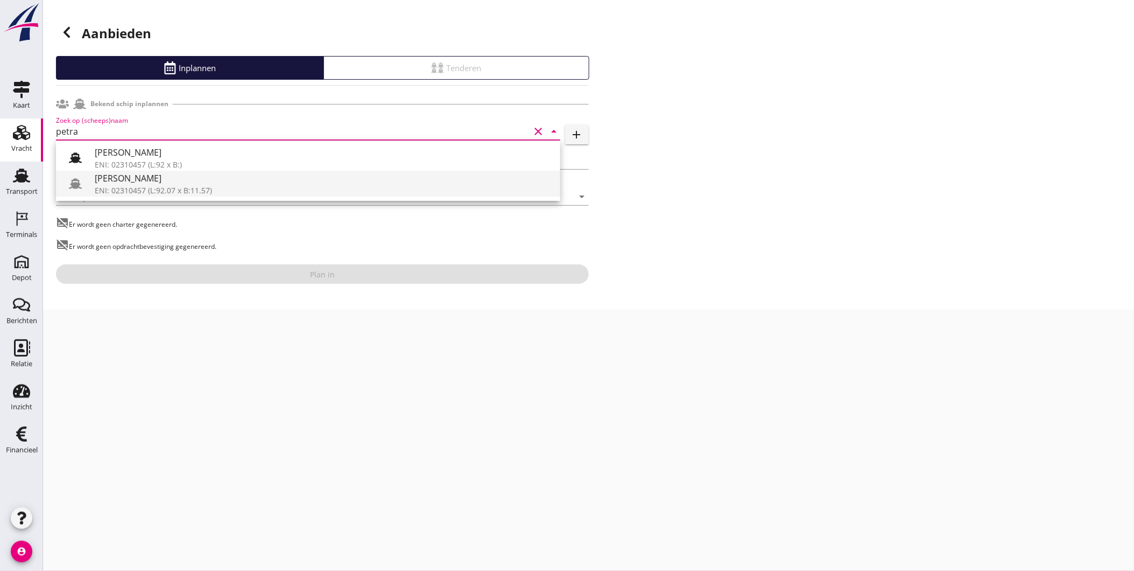
click at [170, 191] on div "ENI: 02310457 (L:92.07 x B:11.57)" at bounding box center [323, 190] width 457 height 11
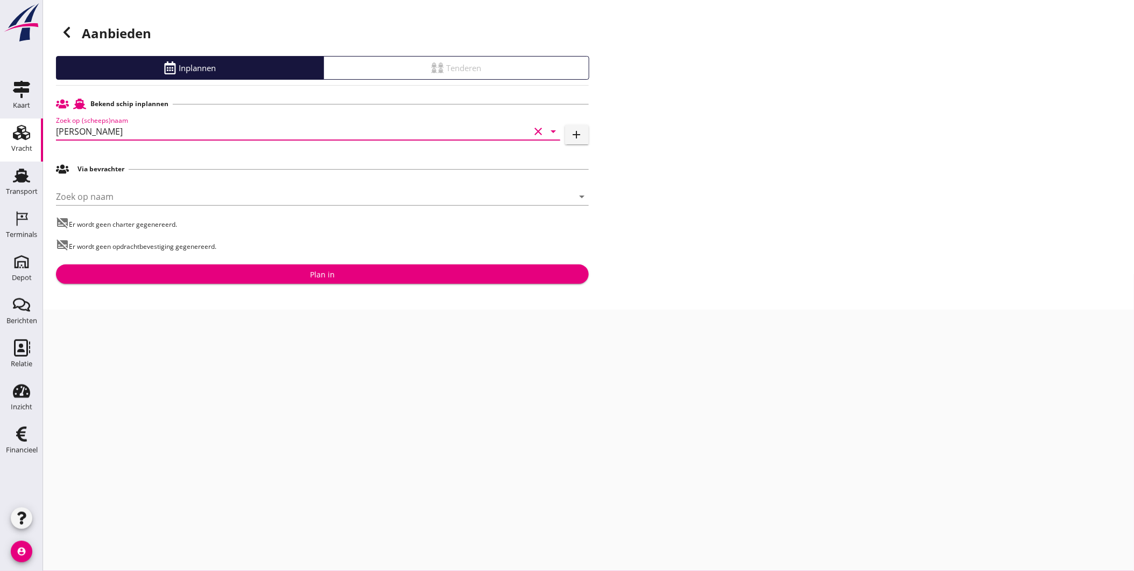
type input "[PERSON_NAME]"
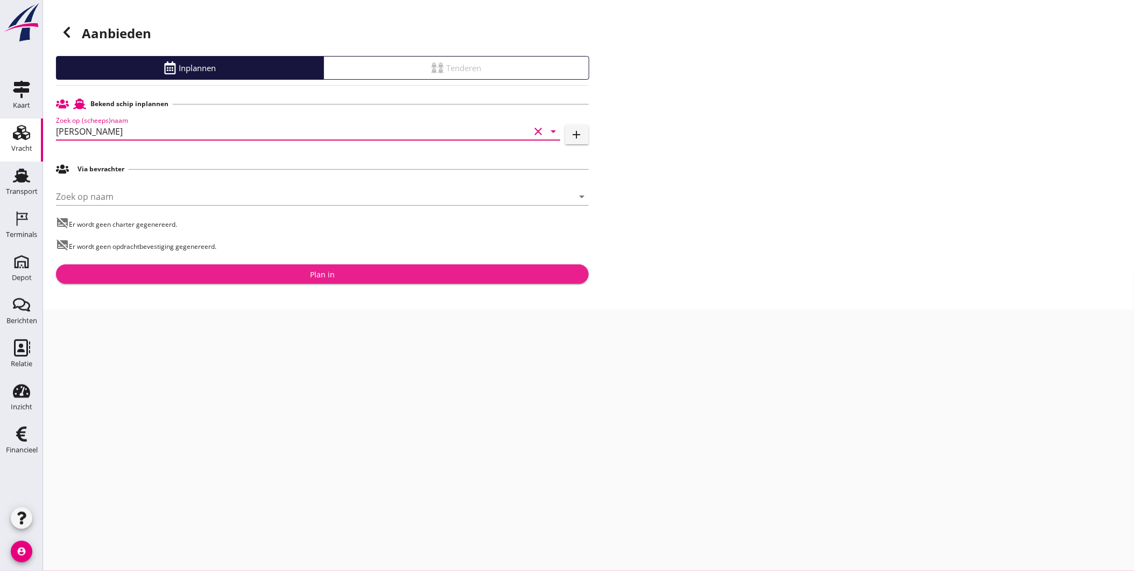
click at [214, 273] on div "Plan in" at bounding box center [323, 274] width 516 height 11
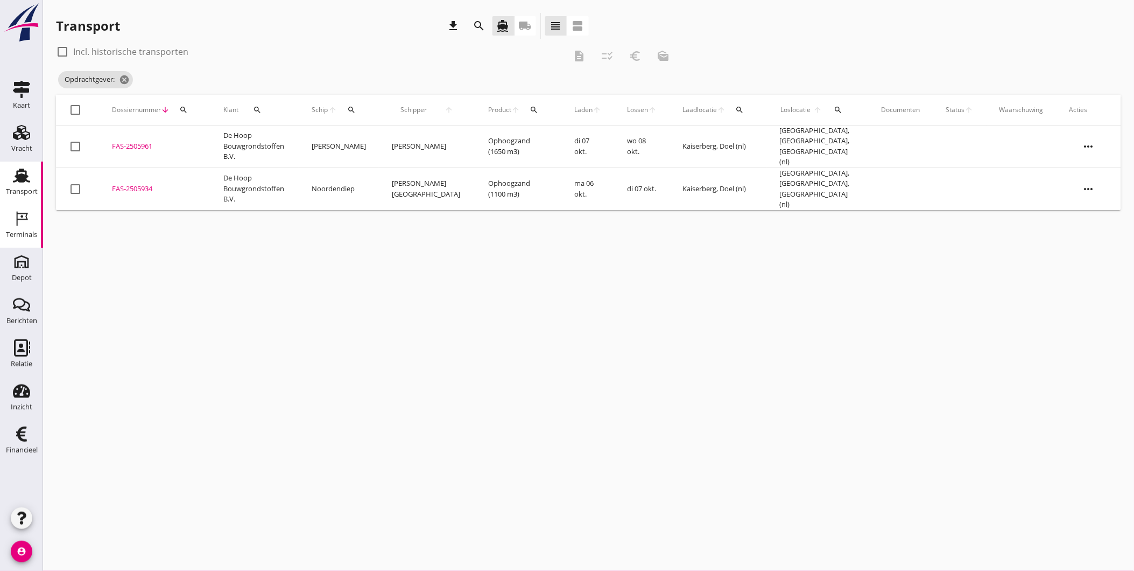
click at [11, 229] on div "Terminals" at bounding box center [21, 234] width 31 height 15
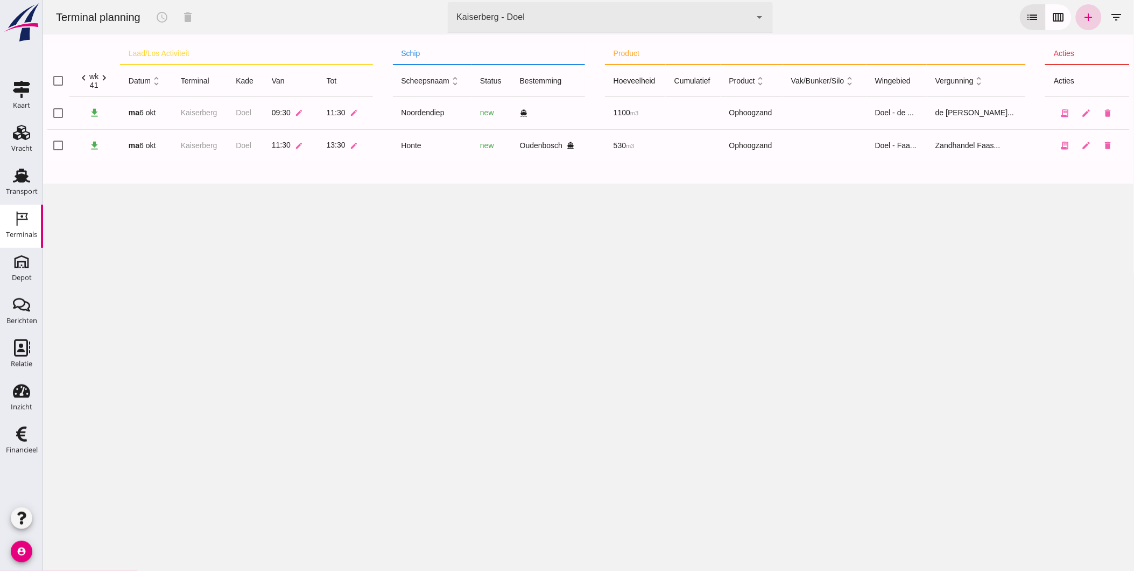
click at [1082, 18] on icon "add" at bounding box center [1088, 17] width 13 height 13
type input "Zandhandel Faasse B.V."
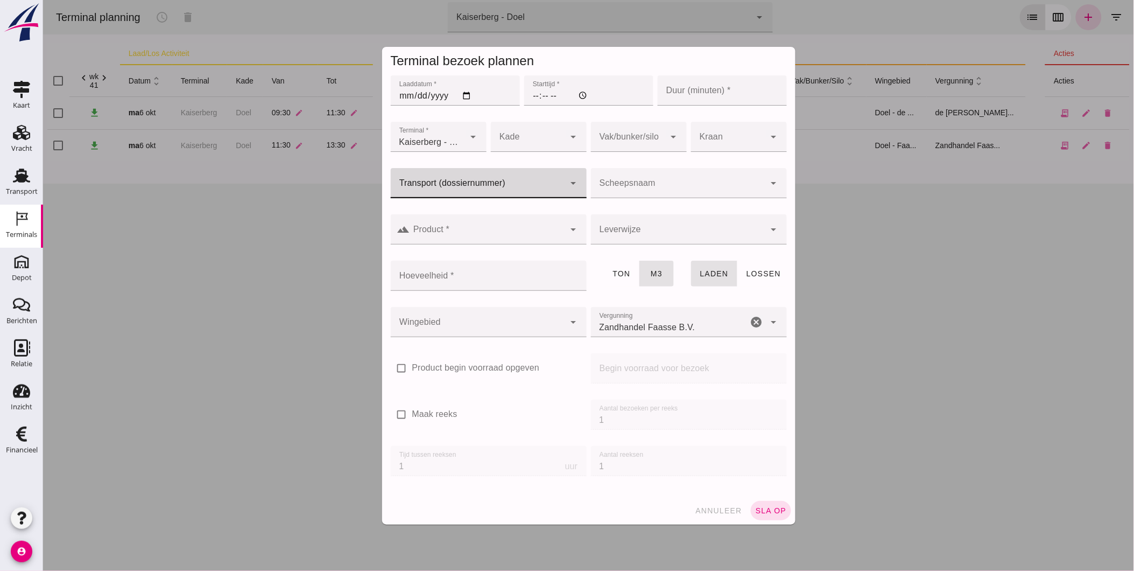
click at [465, 174] on div at bounding box center [477, 183] width 174 height 30
click at [454, 228] on div "FAS-250 5961" at bounding box center [484, 215] width 196 height 34
click at [455, 219] on div "FAS-250 5961" at bounding box center [484, 215] width 179 height 13
type input "FAS-2505961"
type input "1793"
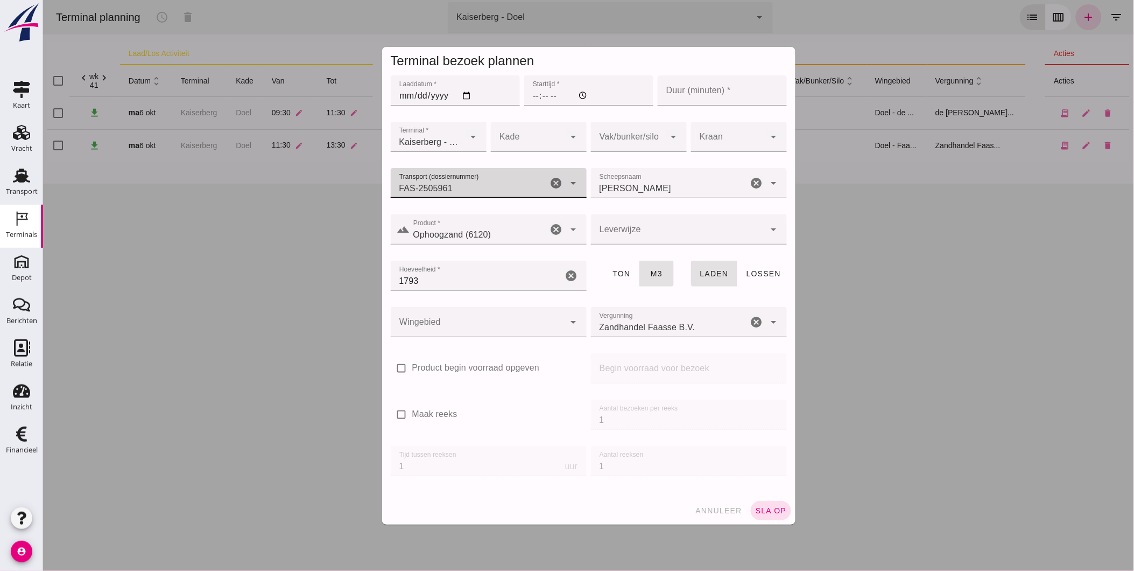
type input "FAS-2505961"
click at [616, 230] on div at bounding box center [678, 229] width 174 height 30
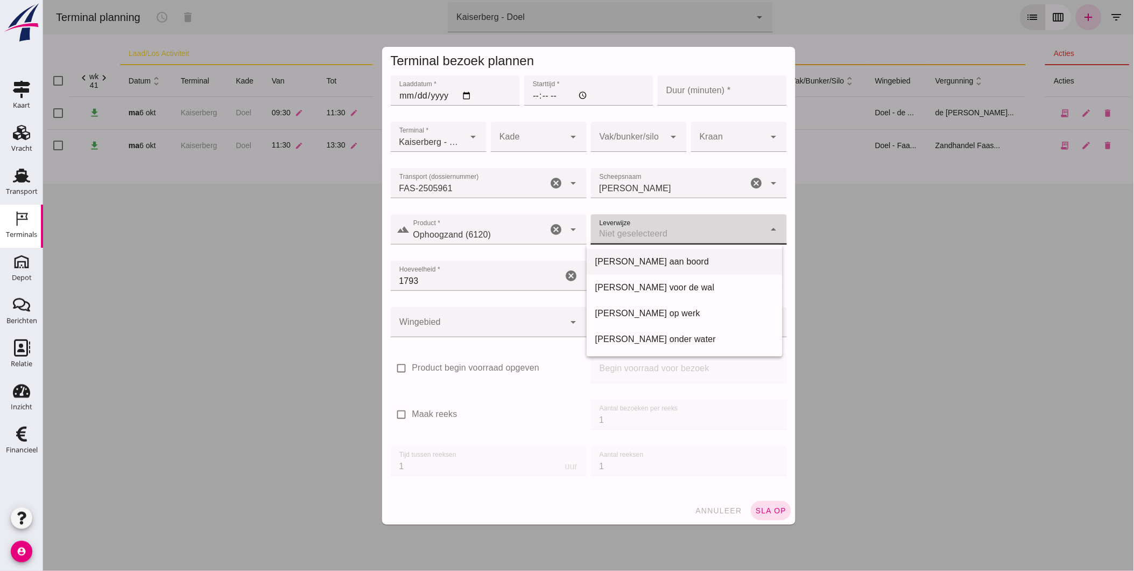
click at [642, 262] on div "[PERSON_NAME] aan boord" at bounding box center [684, 261] width 179 height 13
type input "franco_on_board"
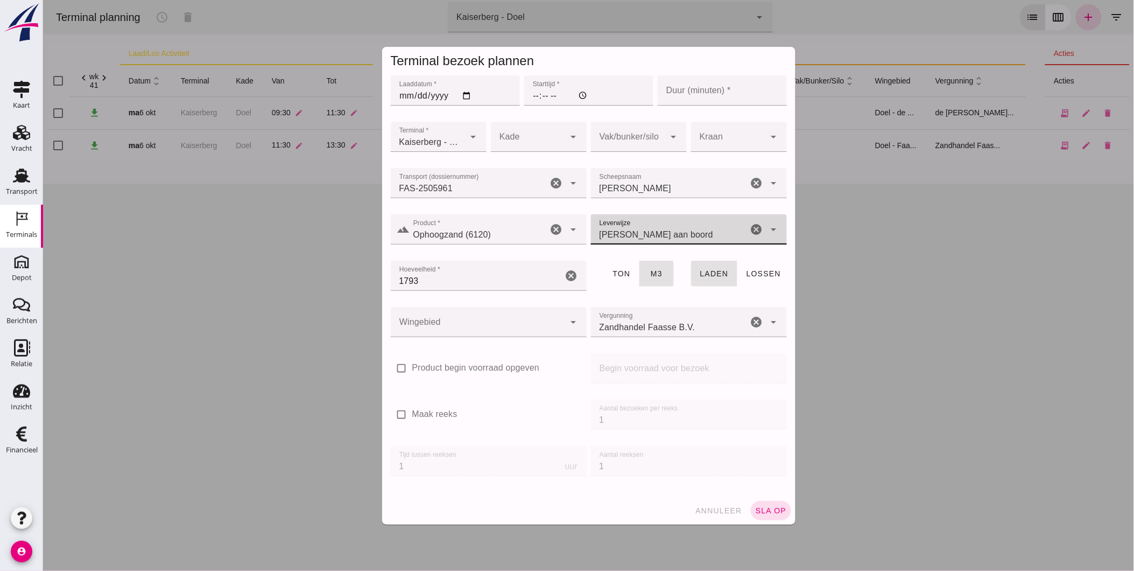
click at [514, 139] on div at bounding box center [527, 137] width 74 height 30
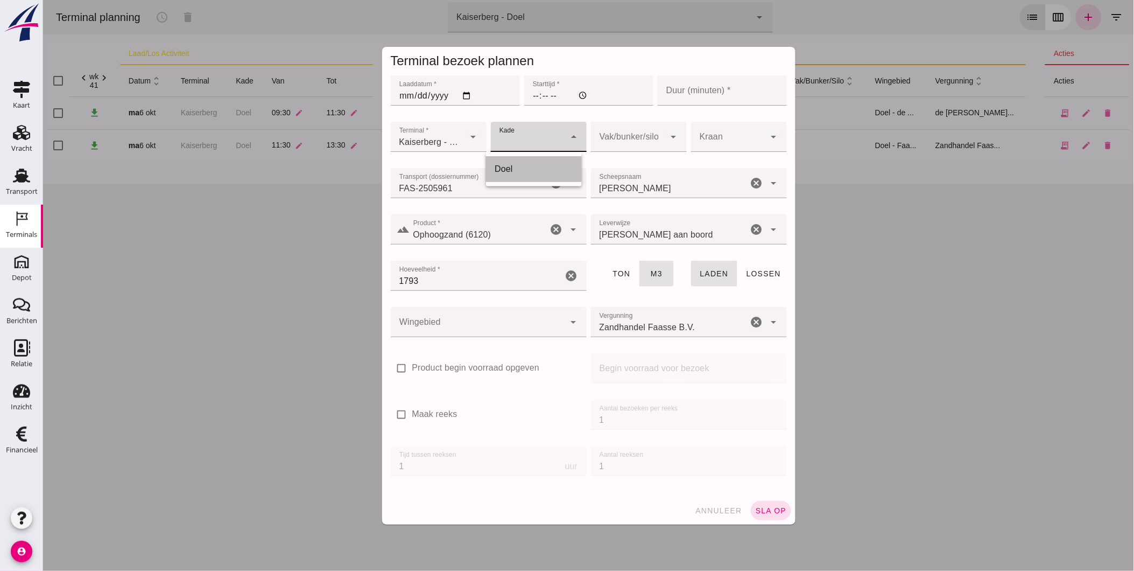
click at [518, 163] on div "Doel" at bounding box center [533, 169] width 79 height 13
type input "11"
click at [531, 90] on input "Starttijd *" at bounding box center [588, 90] width 129 height 30
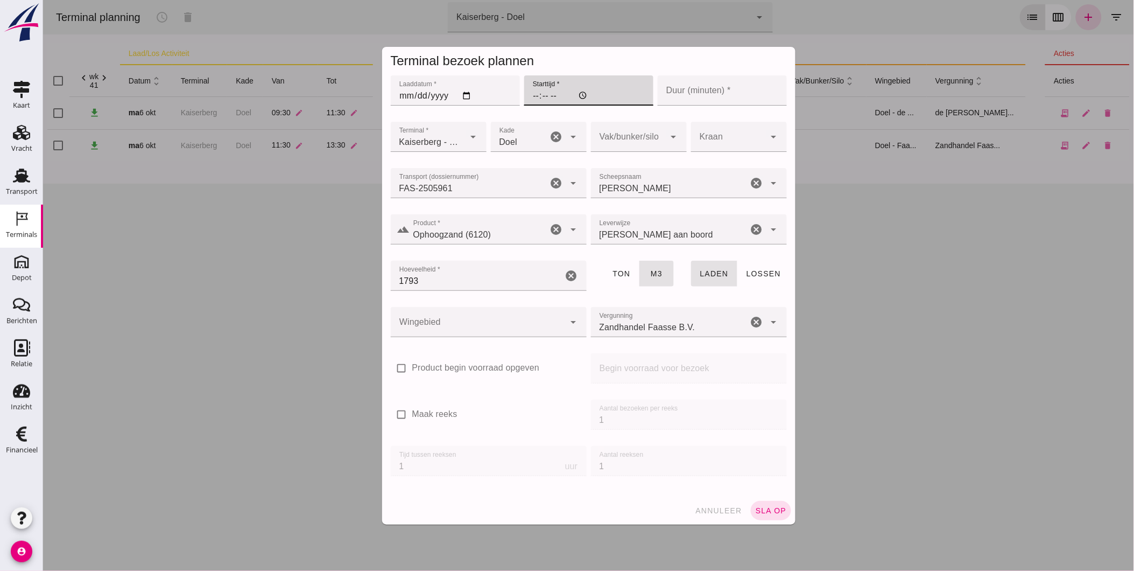
click at [410, 99] on input "Laaddatum *" at bounding box center [454, 90] width 129 height 30
click at [401, 95] on input "Laaddatum *" at bounding box center [454, 90] width 129 height 30
type input "[DATE]"
click at [532, 94] on input "Starttijd *" at bounding box center [588, 90] width 129 height 30
type input "07:00"
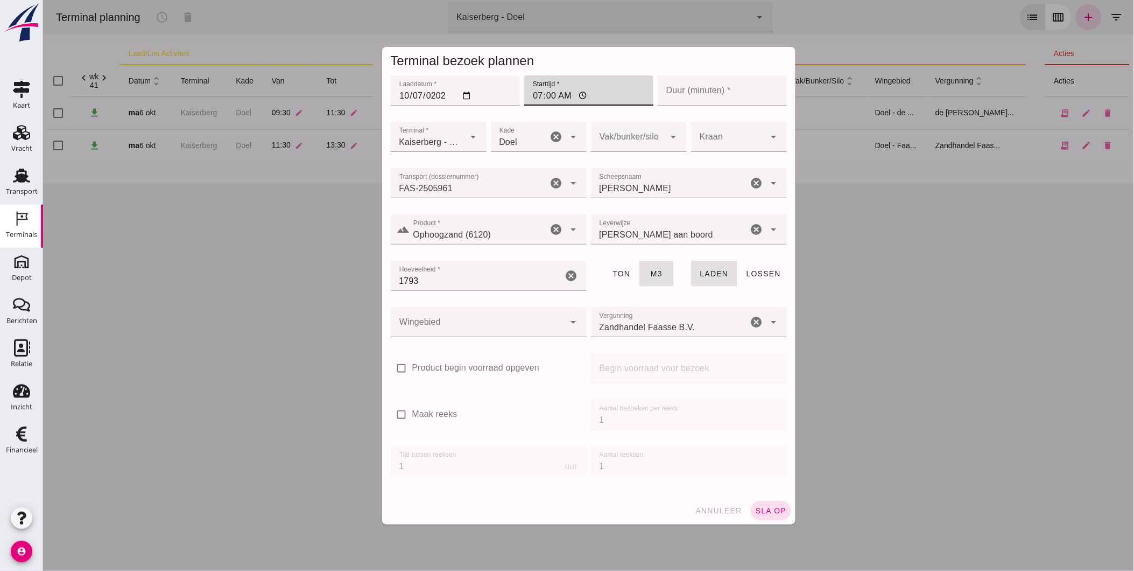
click at [690, 100] on input "Duur (minuten) *" at bounding box center [721, 90] width 129 height 30
type input "120"
click at [427, 144] on span "Kaiserberg - Doel" at bounding box center [430, 142] width 62 height 13
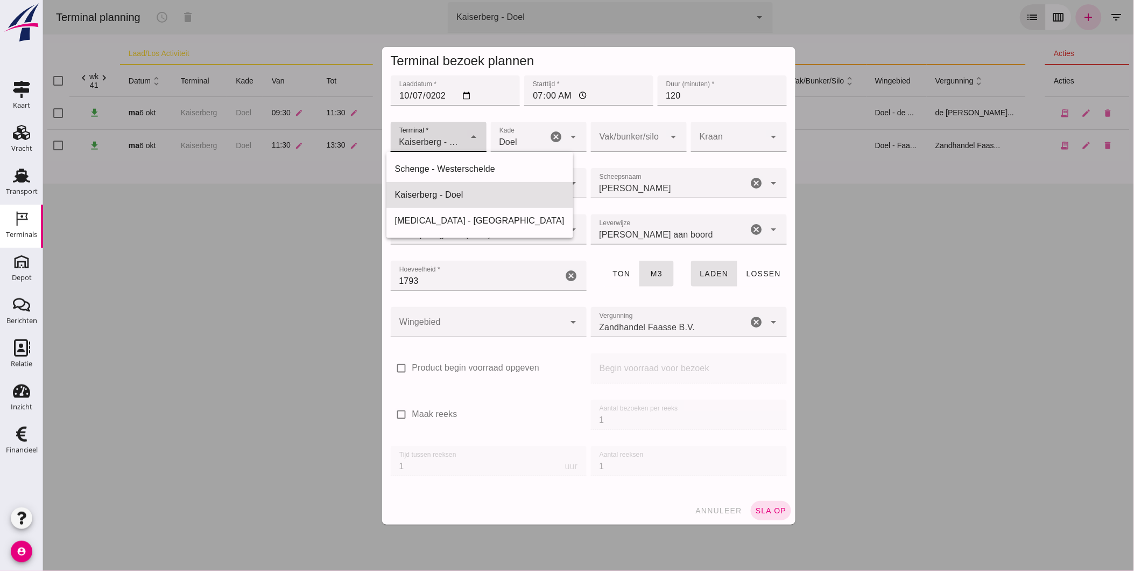
click at [427, 144] on span "Kaiserberg - Doel" at bounding box center [430, 142] width 62 height 13
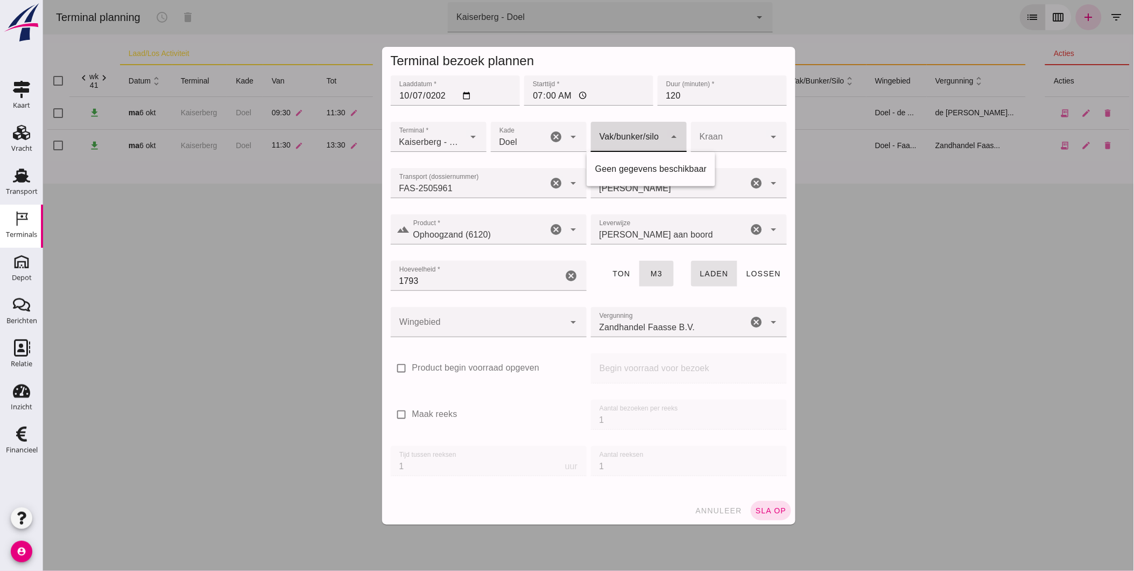
scroll to position [0, 0]
click at [628, 140] on div at bounding box center [628, 137] width 74 height 30
click at [729, 139] on div at bounding box center [728, 137] width 74 height 30
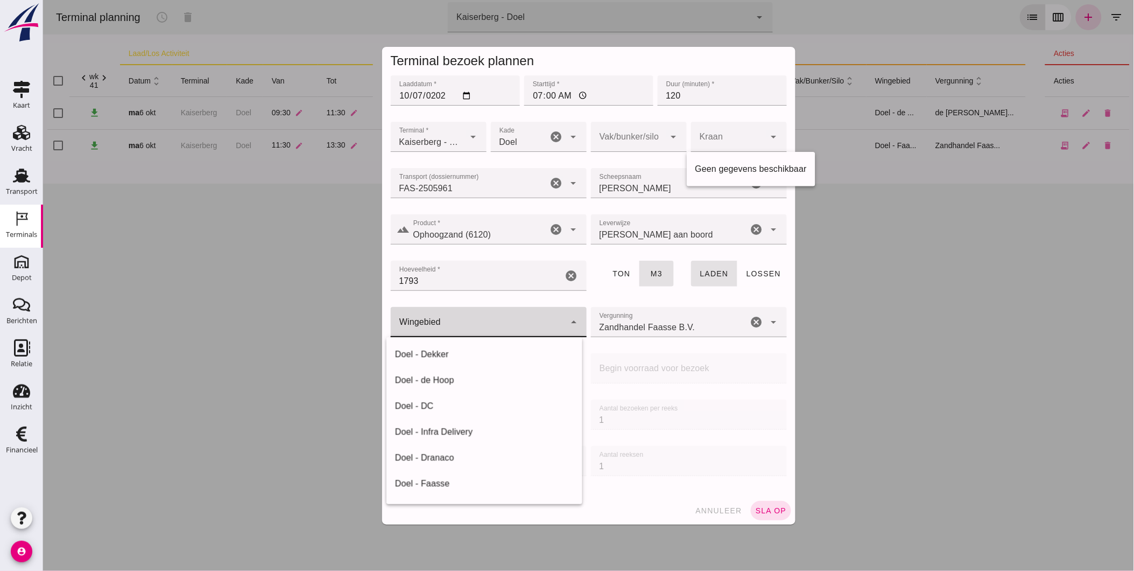
click at [446, 330] on div at bounding box center [477, 322] width 174 height 30
click at [448, 379] on div "Doel - de Hoop" at bounding box center [484, 380] width 179 height 13
type input "193"
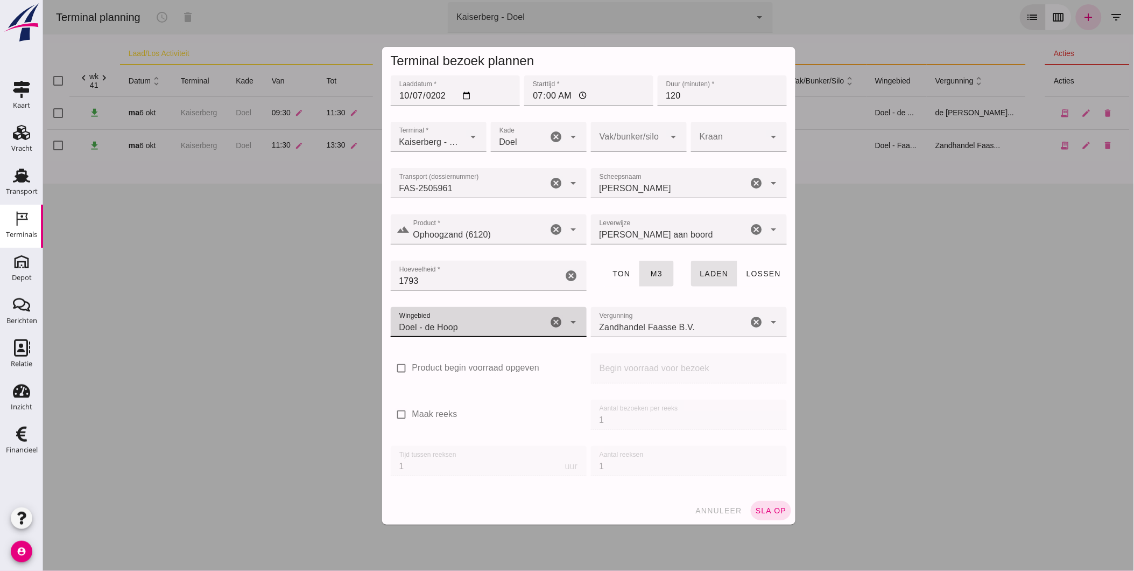
click at [644, 330] on input "Zandhandel Faasse B.V." at bounding box center [669, 327] width 157 height 13
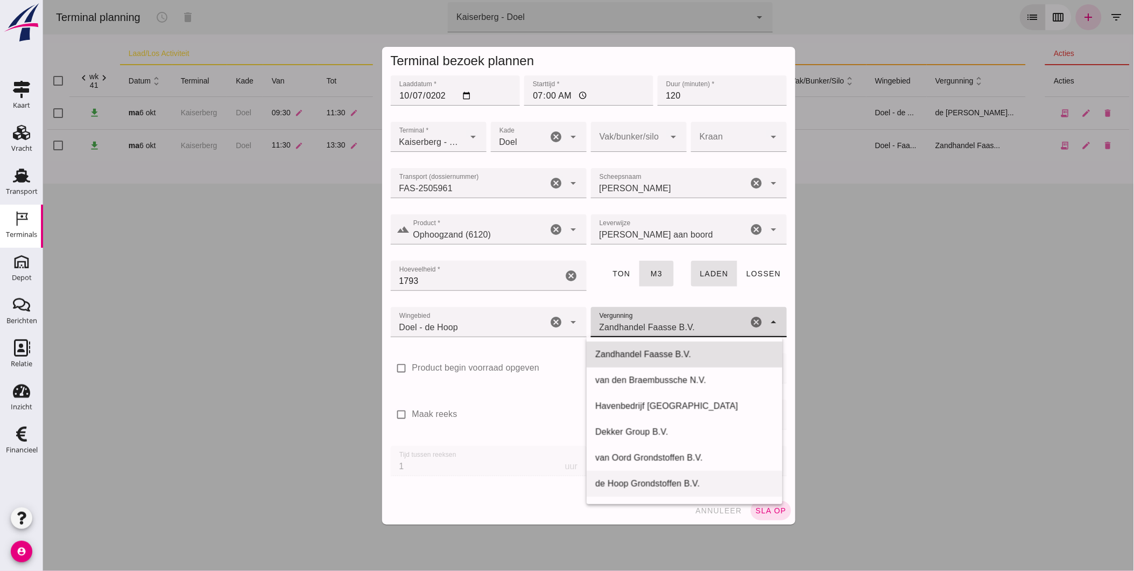
click at [668, 480] on div "de Hoop Grondstoffen B.V." at bounding box center [684, 483] width 179 height 13
type input "de Hoop Grondstoffen B.V."
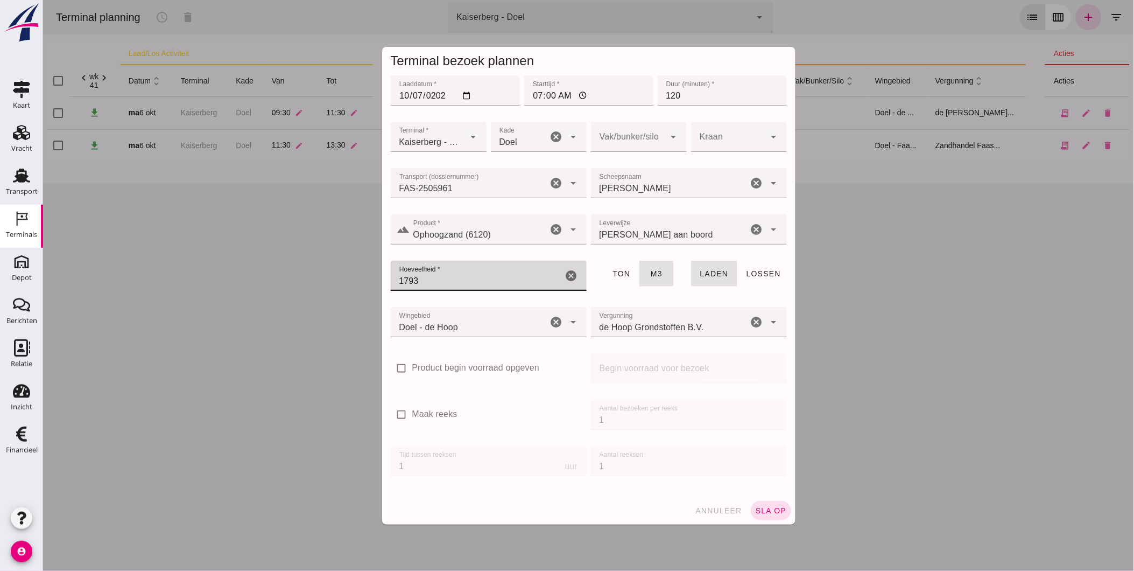
drag, startPoint x: 452, startPoint y: 278, endPoint x: 317, endPoint y: 290, distance: 135.6
click at [317, 290] on div "Terminal bezoek plannen Laaddatum * Laaddatum * [DATE] Starttijd * Starttijd * …" at bounding box center [588, 285] width 1091 height 571
type input "1650"
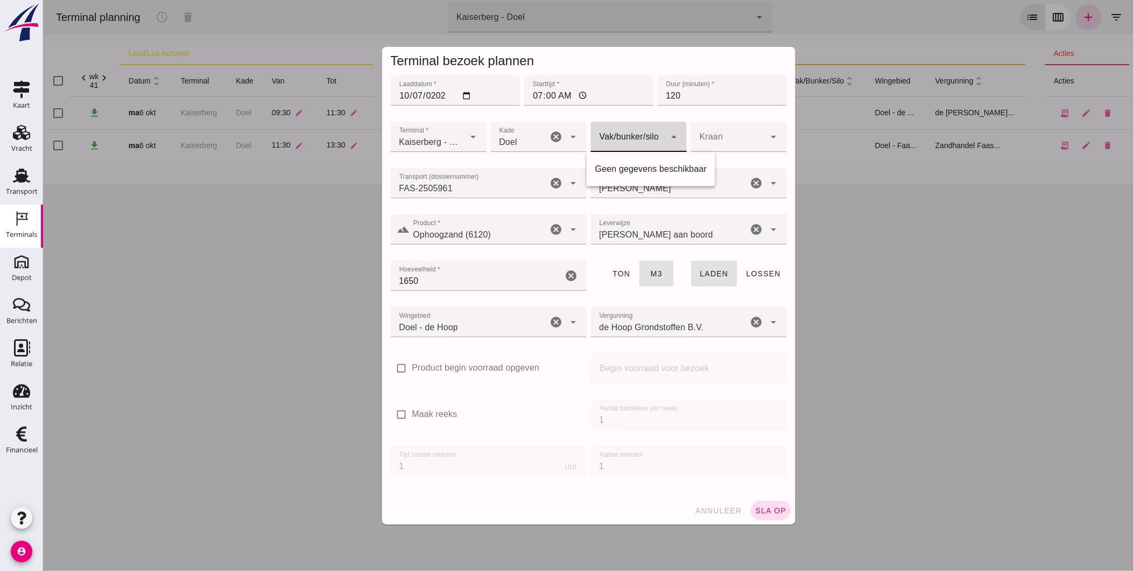
click at [665, 145] on div "arrow_drop_down" at bounding box center [672, 137] width 15 height 30
type input "Ophoogzand (6120)"
click at [501, 233] on input "Ophoogzand (6120)" at bounding box center [479, 234] width 138 height 13
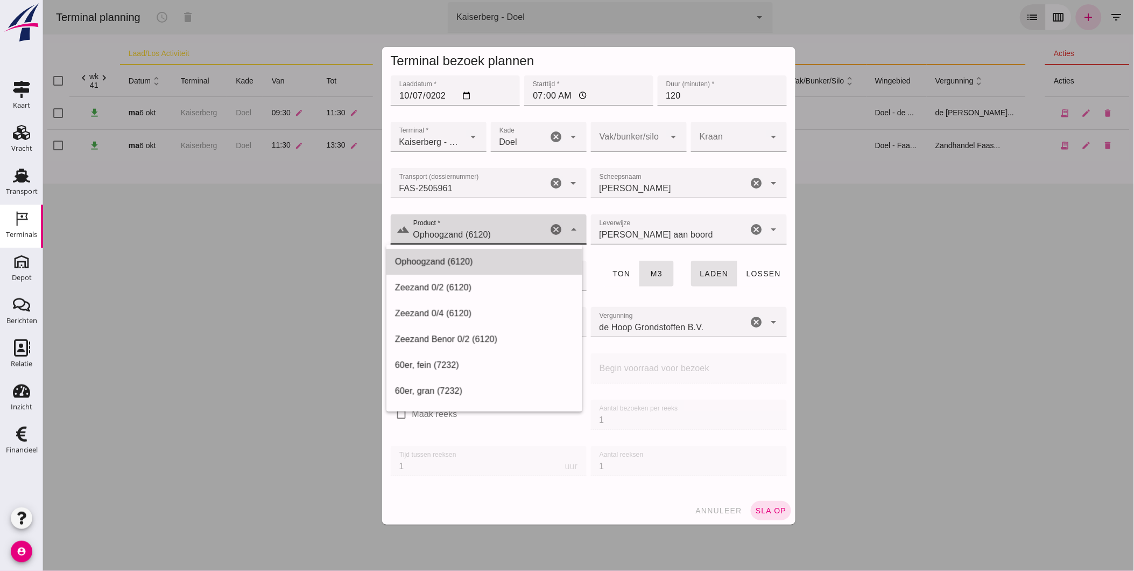
click at [503, 269] on div "Ophoogzand (6120)" at bounding box center [484, 262] width 196 height 26
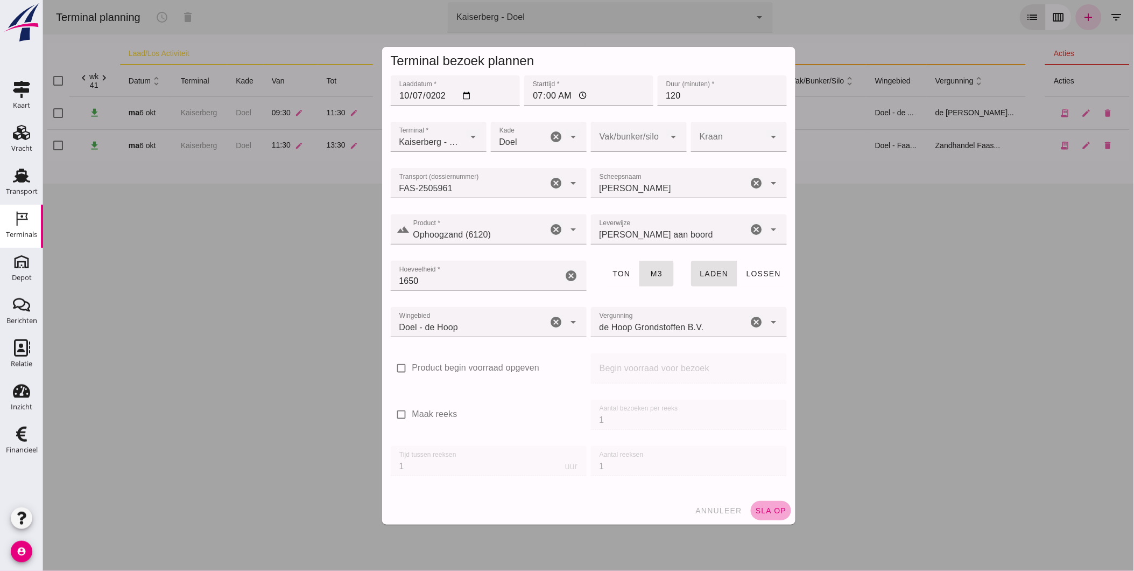
click at [776, 509] on span "sla op" at bounding box center [771, 510] width 32 height 9
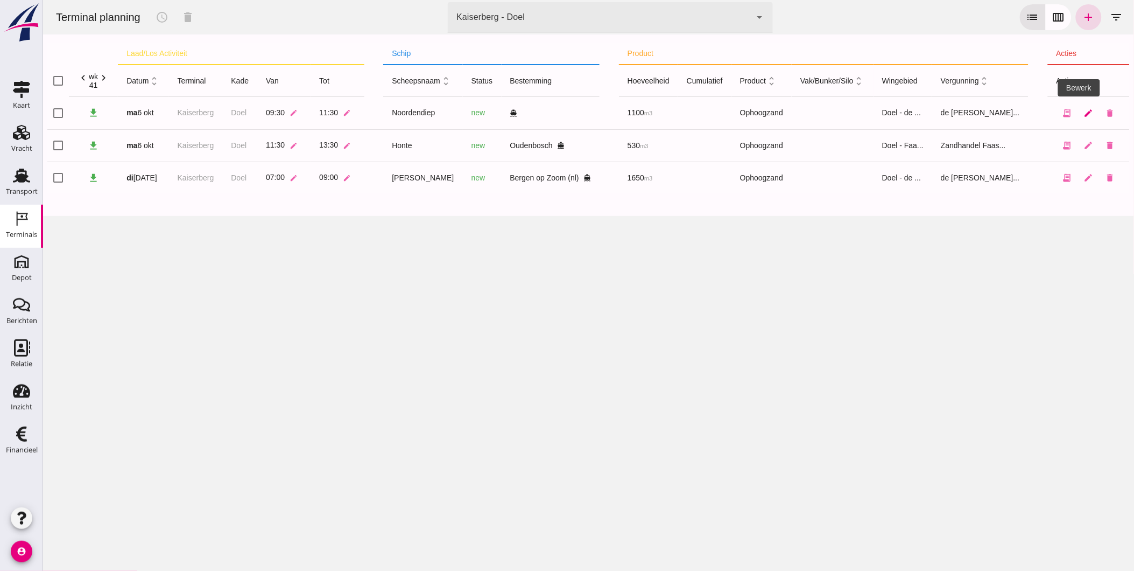
click at [1084, 111] on icon "edit" at bounding box center [1089, 113] width 10 height 10
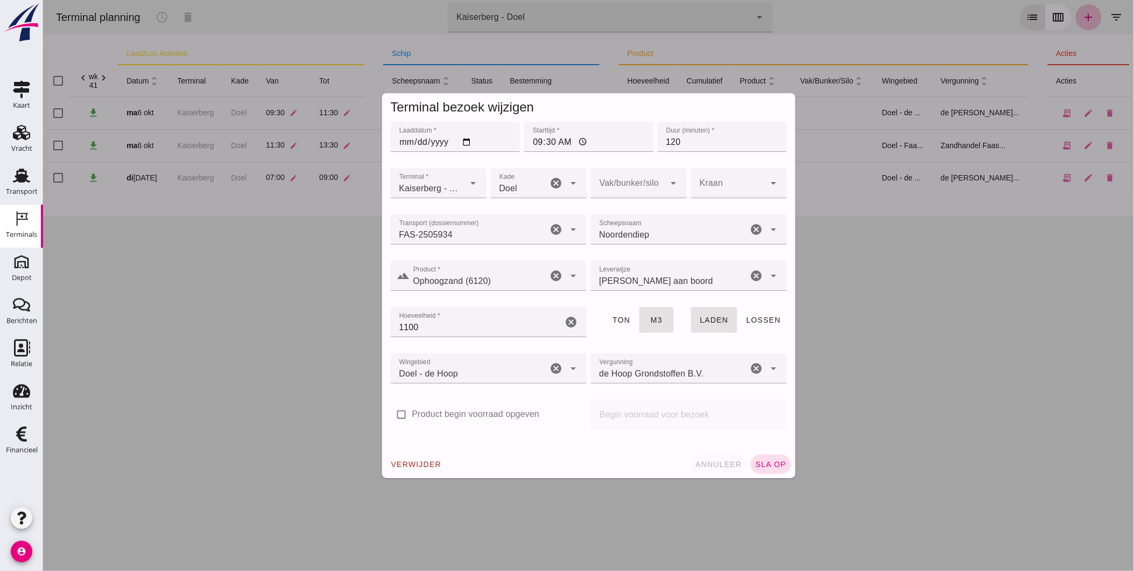
click at [733, 471] on button "annuleer" at bounding box center [718, 463] width 56 height 19
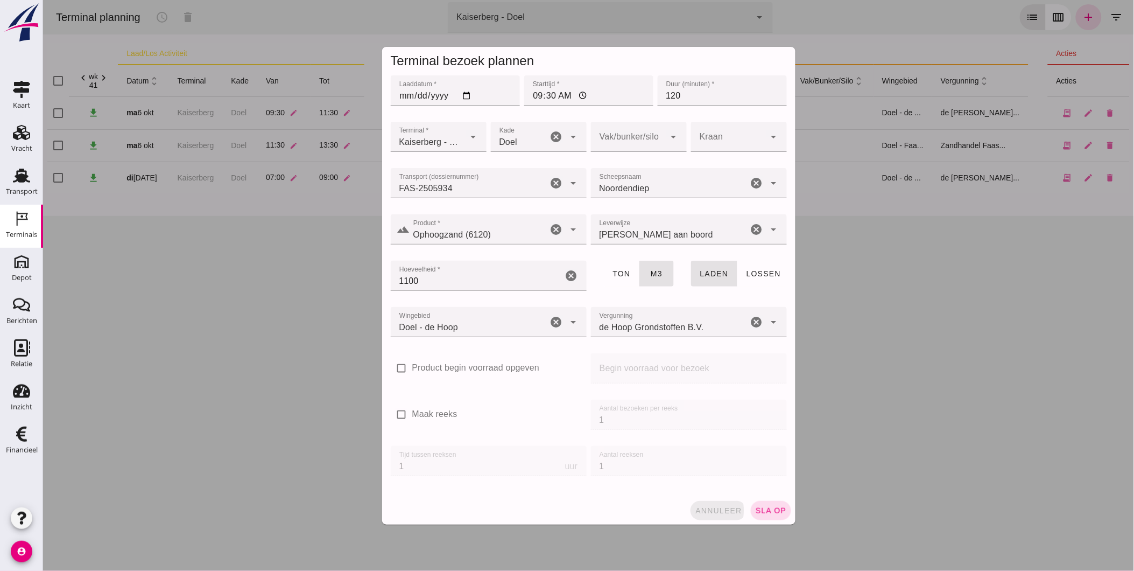
drag, startPoint x: 729, startPoint y: 471, endPoint x: 722, endPoint y: 466, distance: 8.8
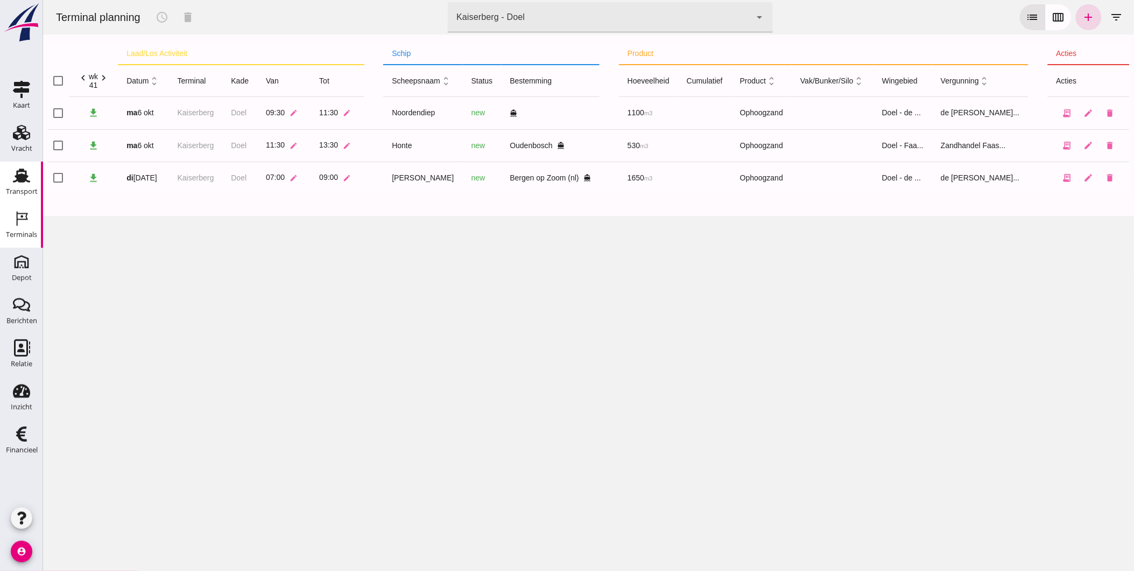
click at [30, 189] on div "Transport" at bounding box center [22, 191] width 32 height 7
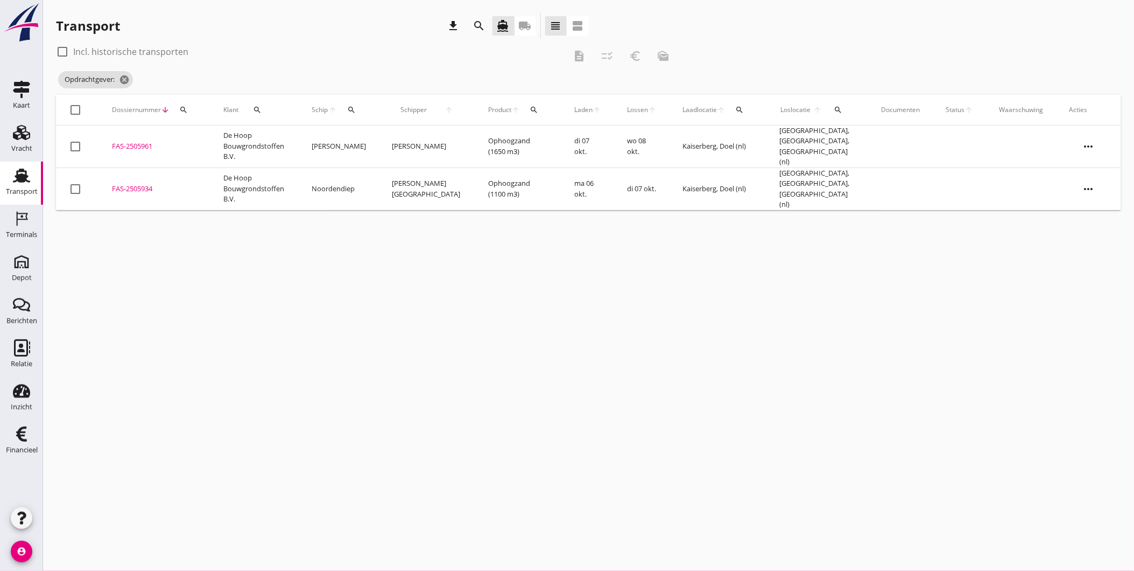
click at [136, 184] on div "FAS-2505934" at bounding box center [155, 189] width 86 height 11
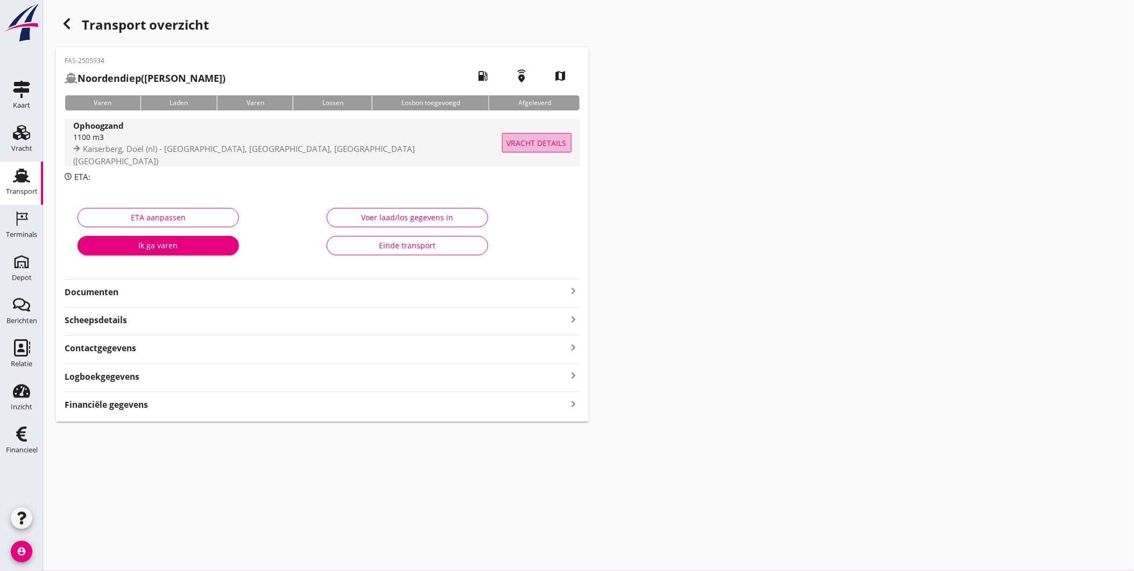
click at [548, 141] on span "Vracht details" at bounding box center [537, 142] width 60 height 11
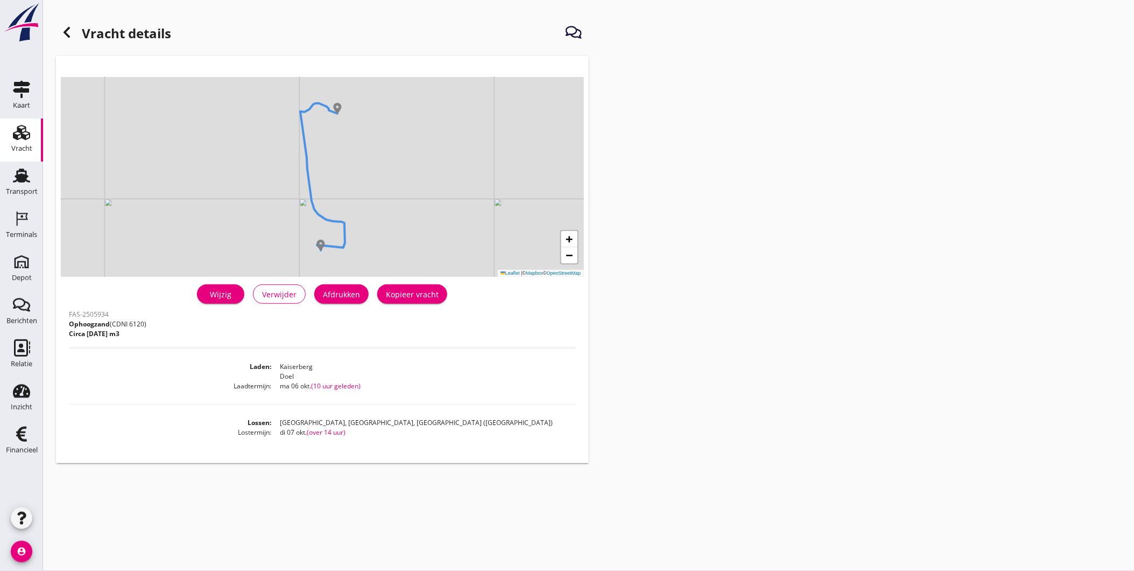
click at [213, 299] on link "Wijzig" at bounding box center [220, 293] width 47 height 19
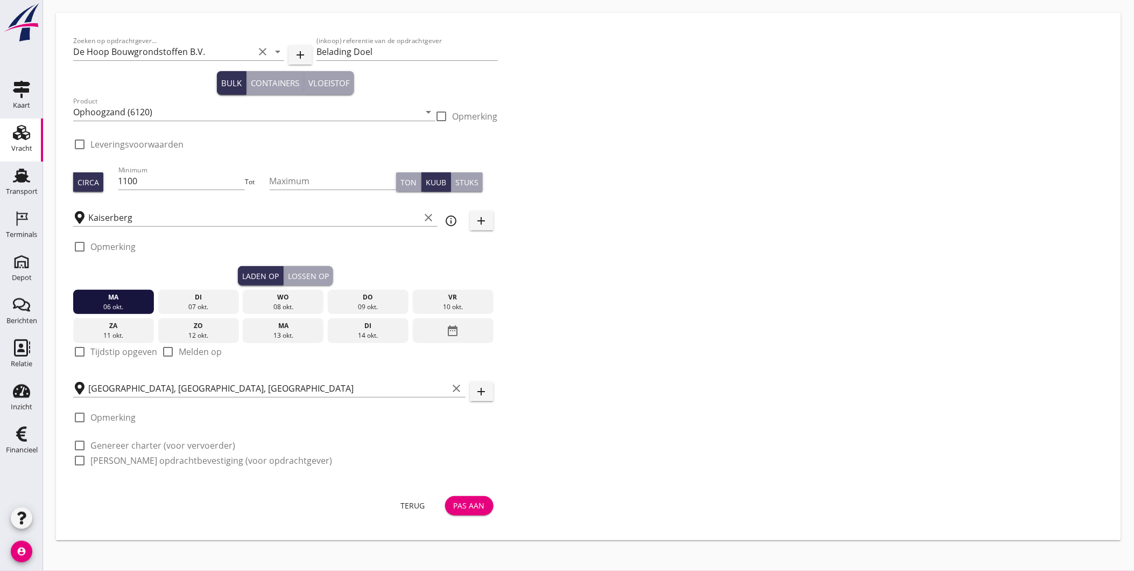
click at [463, 508] on div "Pas aan" at bounding box center [469, 505] width 31 height 11
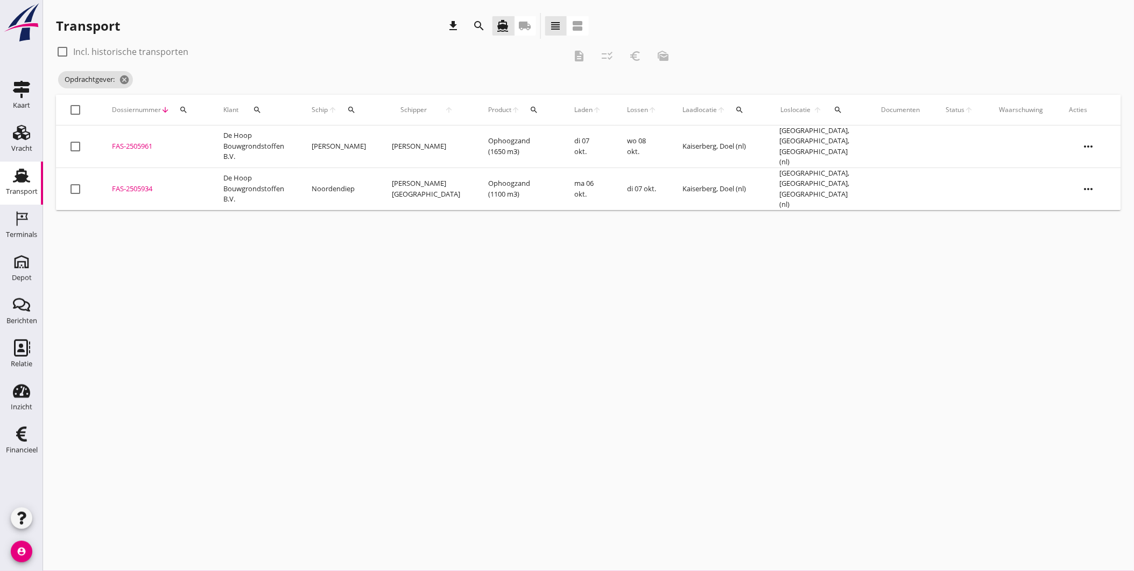
click at [27, 188] on div "Transport" at bounding box center [22, 191] width 32 height 7
click at [13, 210] on icon "Terminals" at bounding box center [21, 218] width 17 height 17
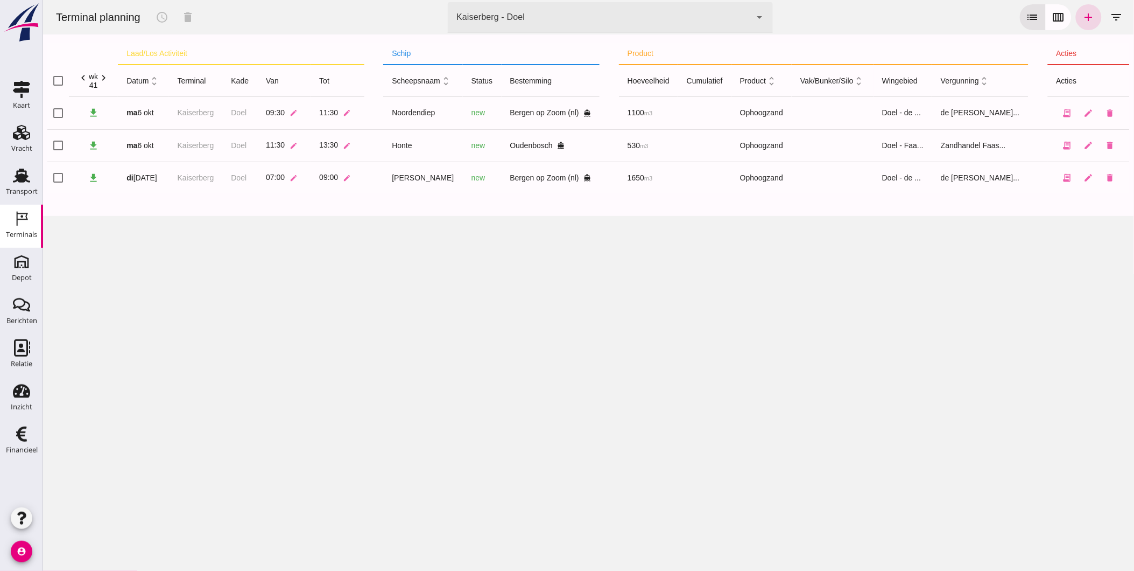
drag, startPoint x: 431, startPoint y: 271, endPoint x: 417, endPoint y: 265, distance: 15.4
click at [432, 270] on div "Terminal planning schedule delete terminal Kaiserberg - Doel 7f603609-51ae-4e75…" at bounding box center [588, 285] width 1091 height 571
click at [10, 195] on div "Transport" at bounding box center [22, 191] width 32 height 15
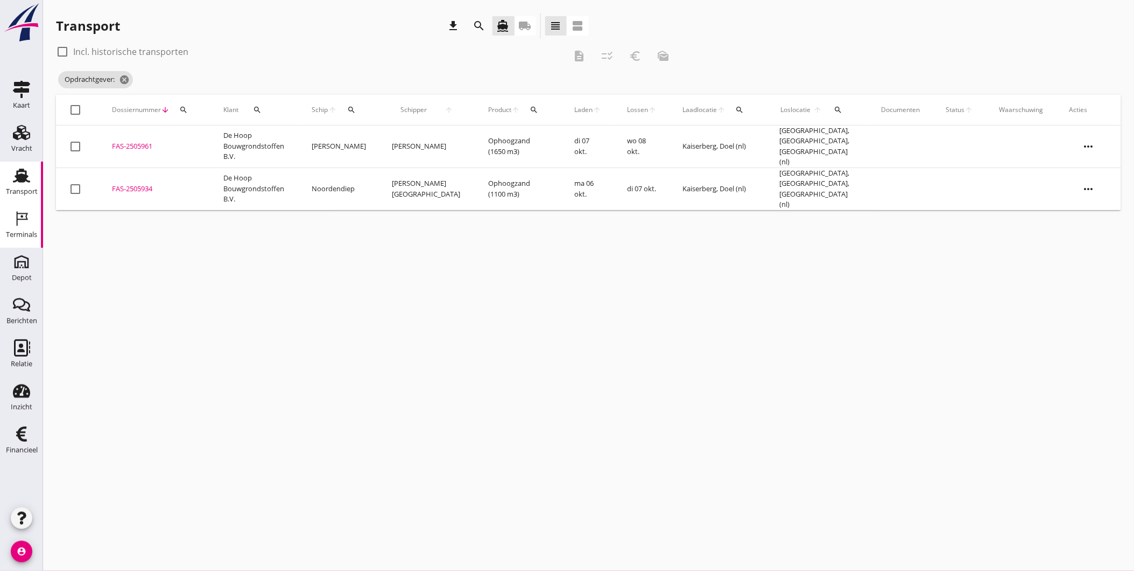
click at [19, 214] on icon "Terminals" at bounding box center [21, 218] width 17 height 17
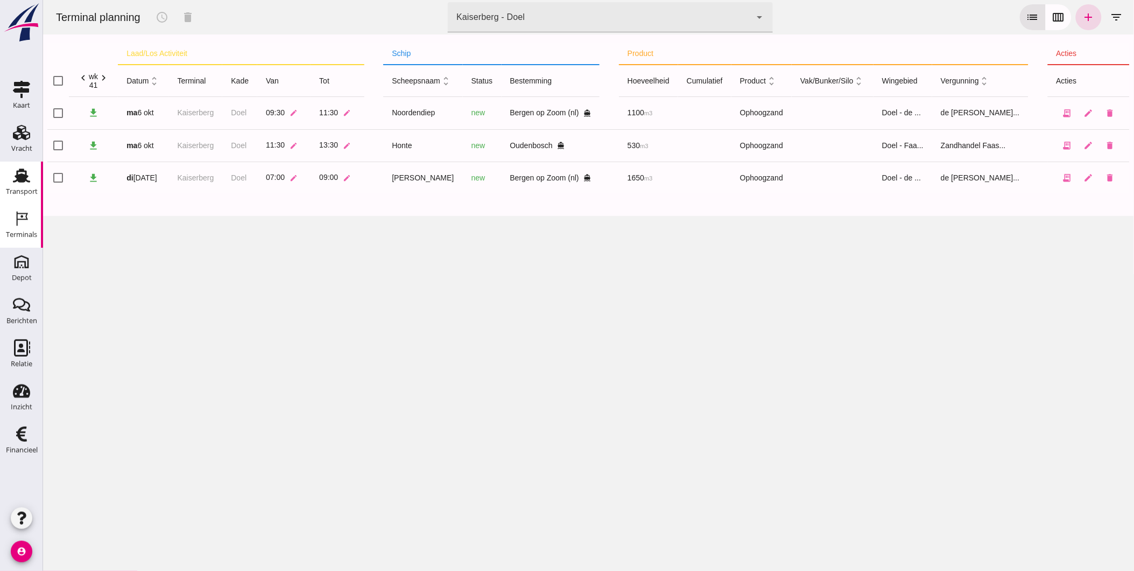
click at [19, 164] on link "Transport Transport" at bounding box center [21, 182] width 43 height 43
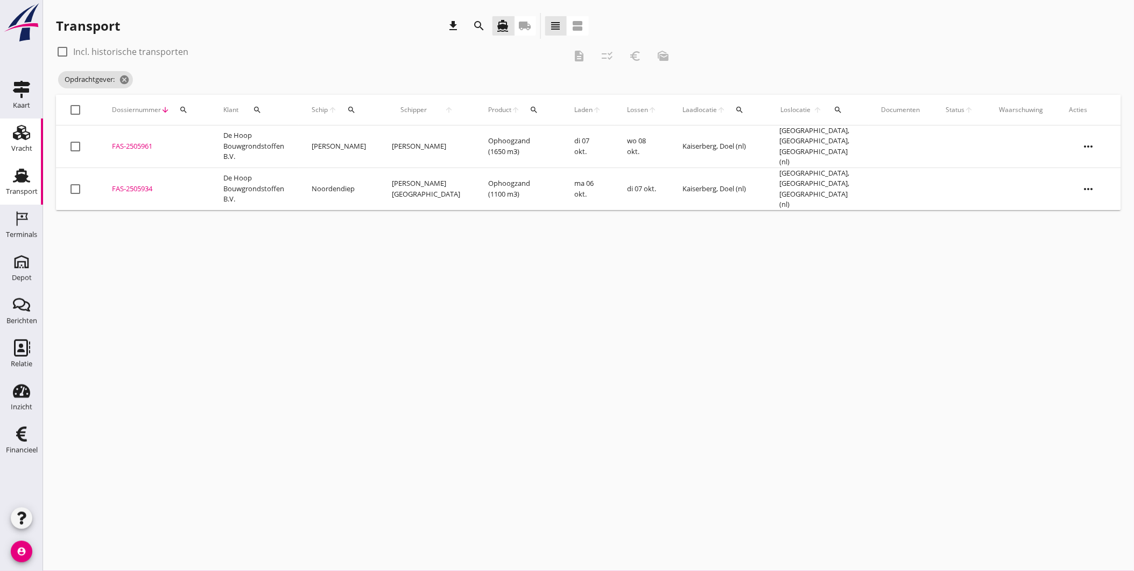
click at [24, 140] on icon "Vracht" at bounding box center [21, 132] width 17 height 17
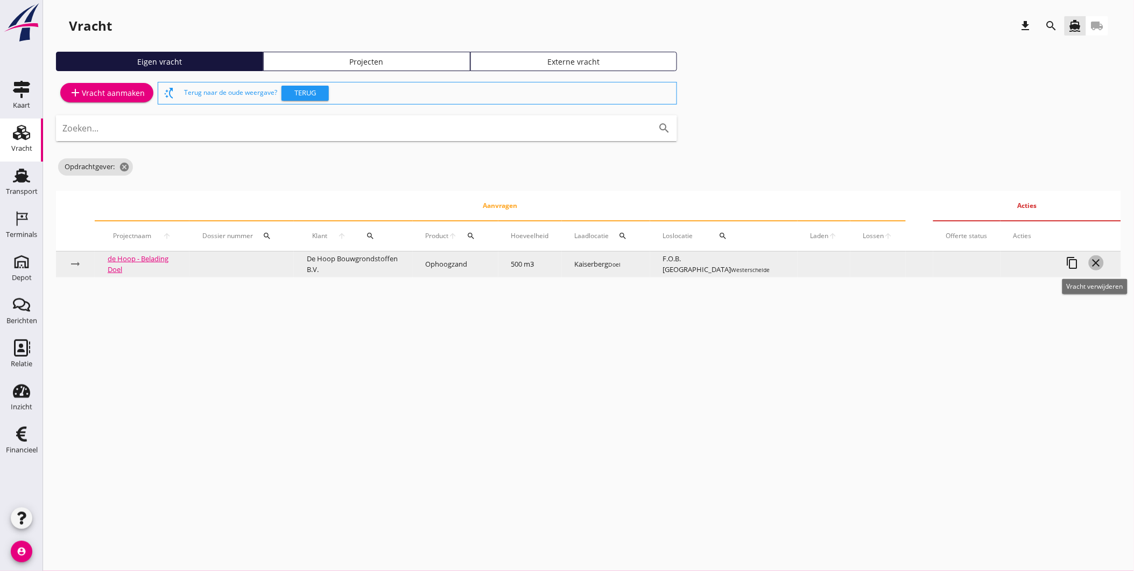
click at [1099, 261] on icon "close" at bounding box center [1096, 262] width 13 height 13
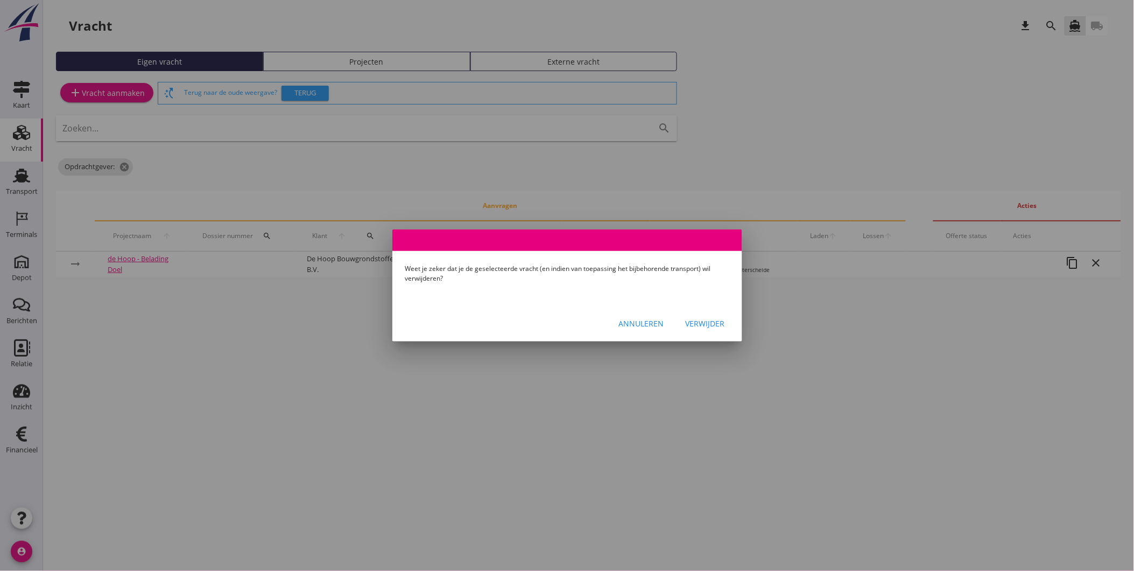
click at [700, 324] on div "Verwijder" at bounding box center [705, 323] width 39 height 11
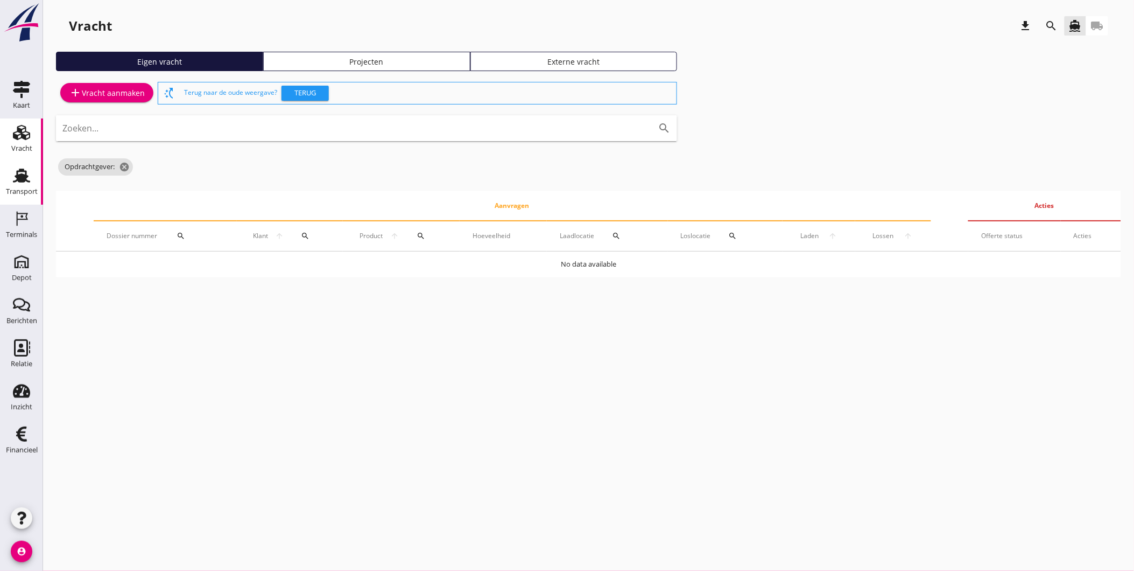
click at [8, 180] on link "Transport Transport" at bounding box center [21, 182] width 43 height 43
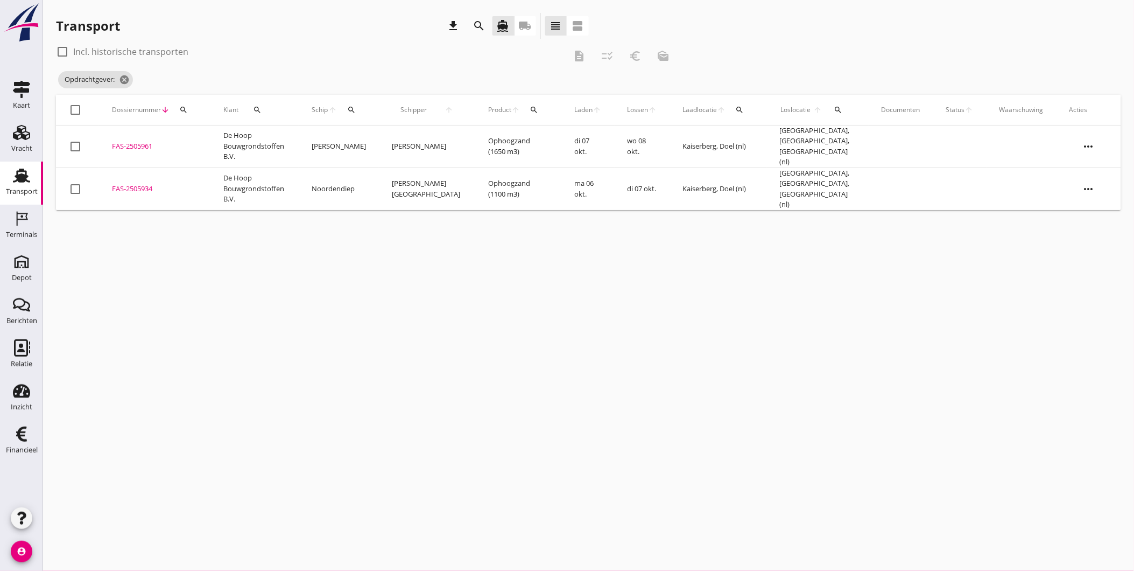
click at [12, 179] on div "Transport" at bounding box center [22, 175] width 26 height 17
click at [230, 81] on icon "cancel" at bounding box center [230, 79] width 11 height 11
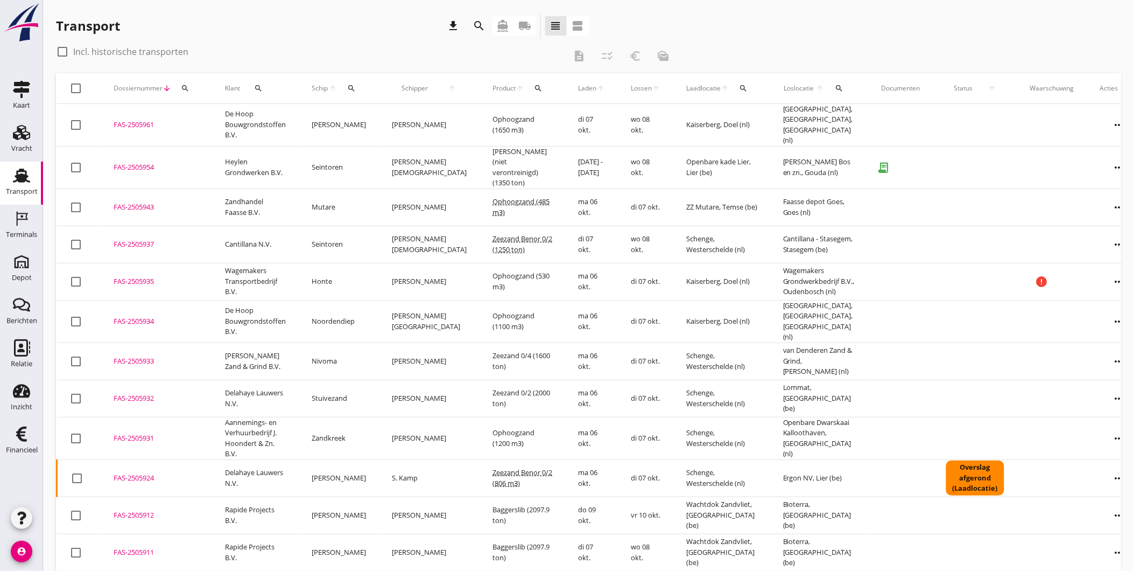
click at [24, 175] on use at bounding box center [21, 175] width 17 height 14
click at [18, 139] on use at bounding box center [21, 132] width 17 height 15
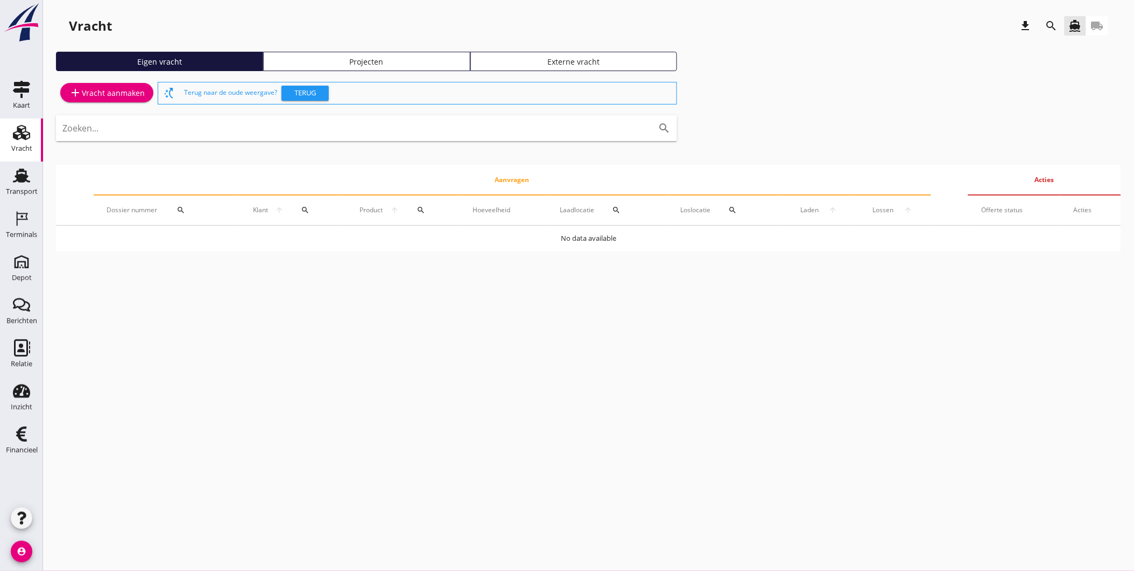
click at [390, 48] on div "Vracht download search directions_boat local_shipping Eigen vracht Projecten Ex…" at bounding box center [588, 136] width 1091 height 273
click at [390, 64] on div "Projecten" at bounding box center [367, 61] width 198 height 11
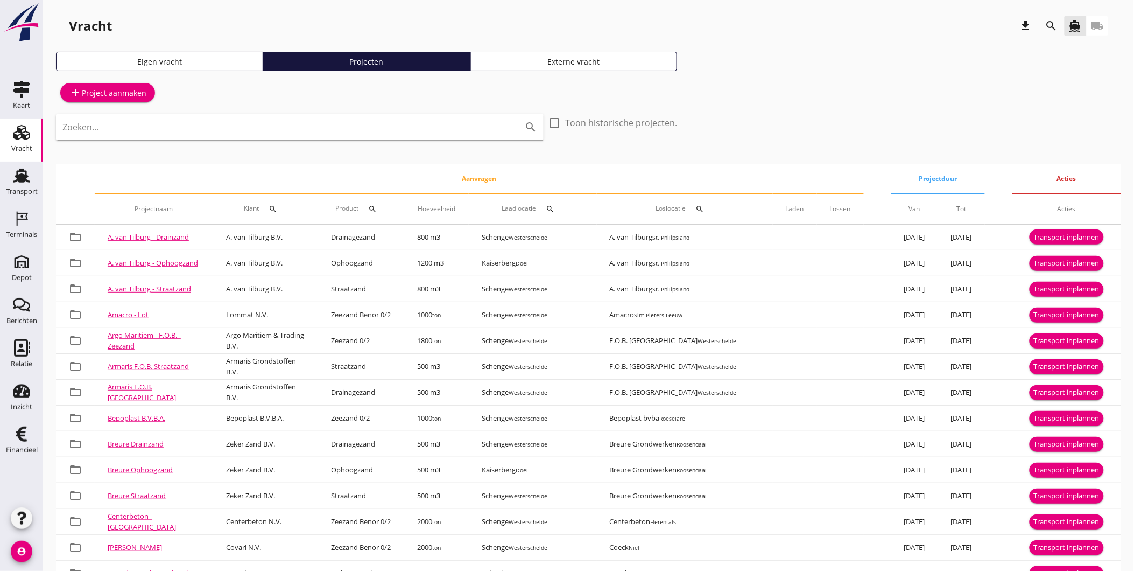
click at [1048, 22] on icon "search" at bounding box center [1051, 25] width 13 height 13
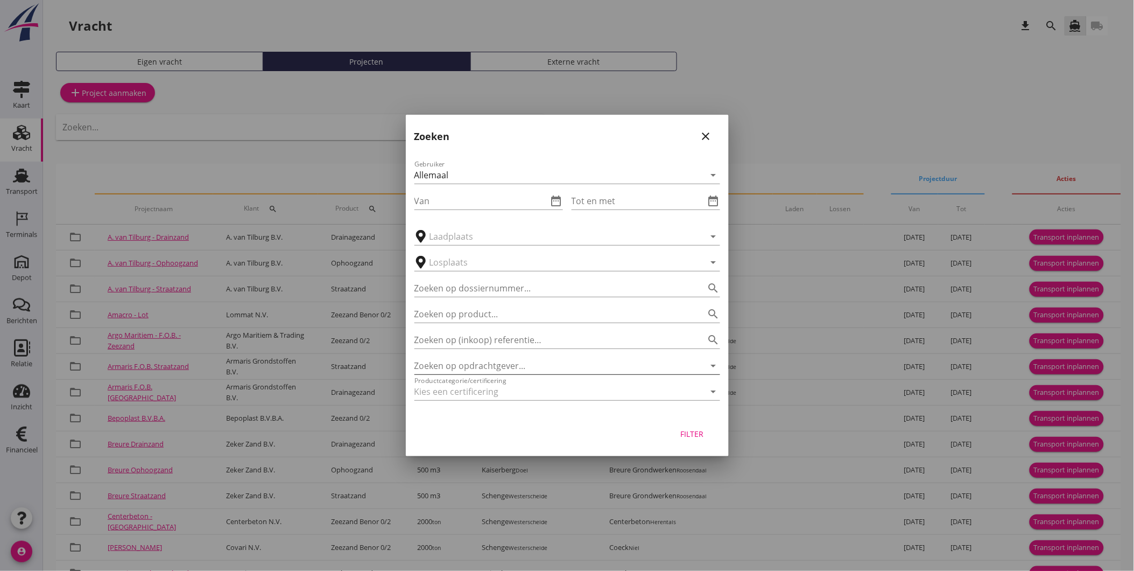
click at [500, 366] on input "Zoeken op opdrachtgever..." at bounding box center [553, 365] width 276 height 17
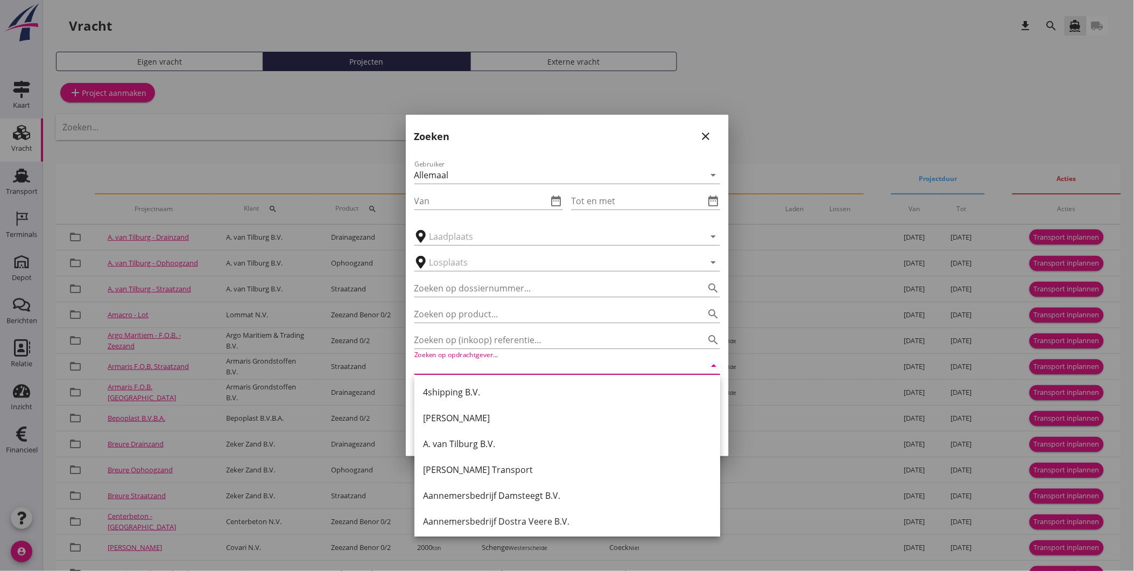
type input "a"
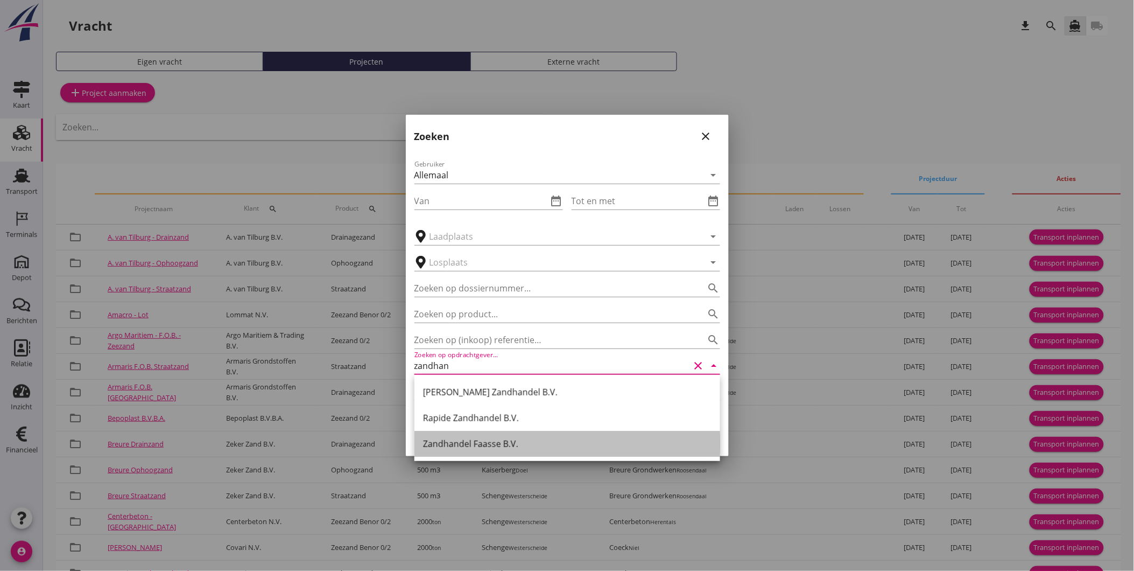
click at [510, 446] on div "Zandhandel Faasse B.V." at bounding box center [567, 443] width 289 height 13
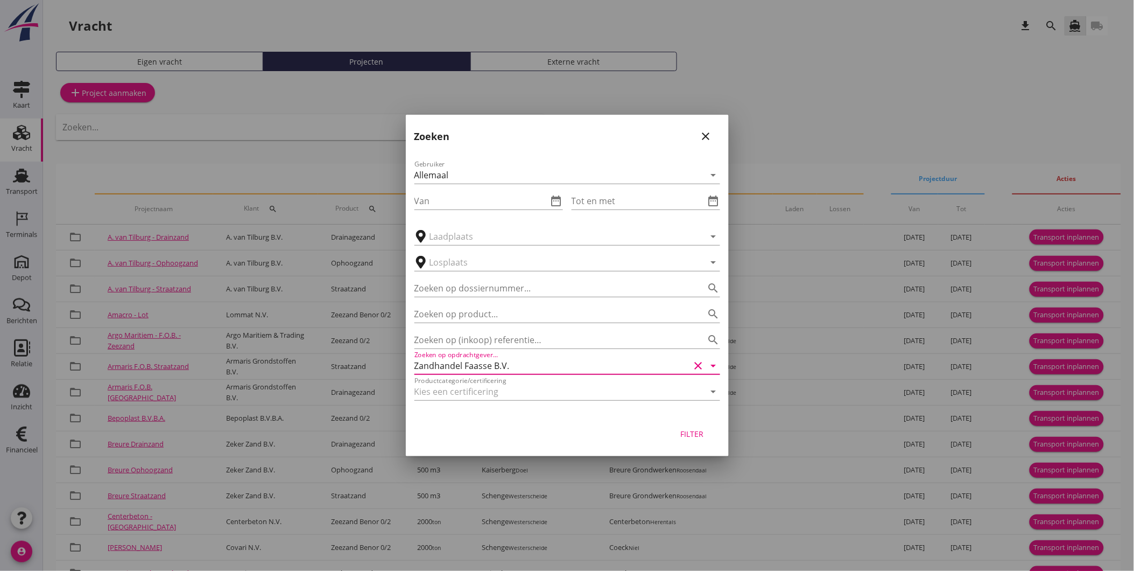
type input "Zandhandel Faasse B.V."
click at [697, 430] on div "Filter" at bounding box center [692, 433] width 30 height 11
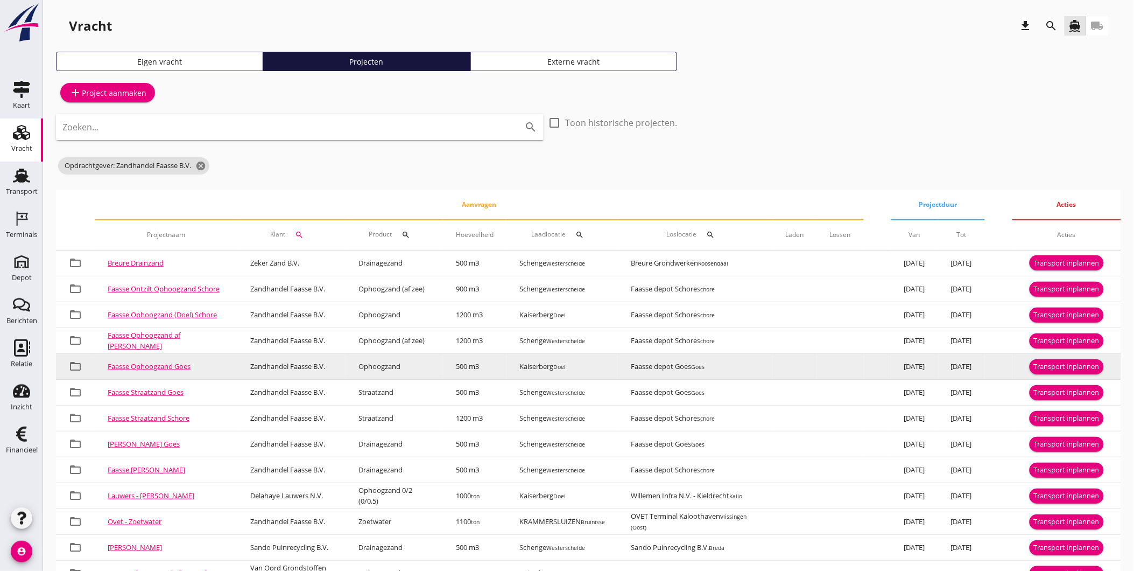
click at [1067, 367] on div "Transport inplannen" at bounding box center [1067, 366] width 66 height 11
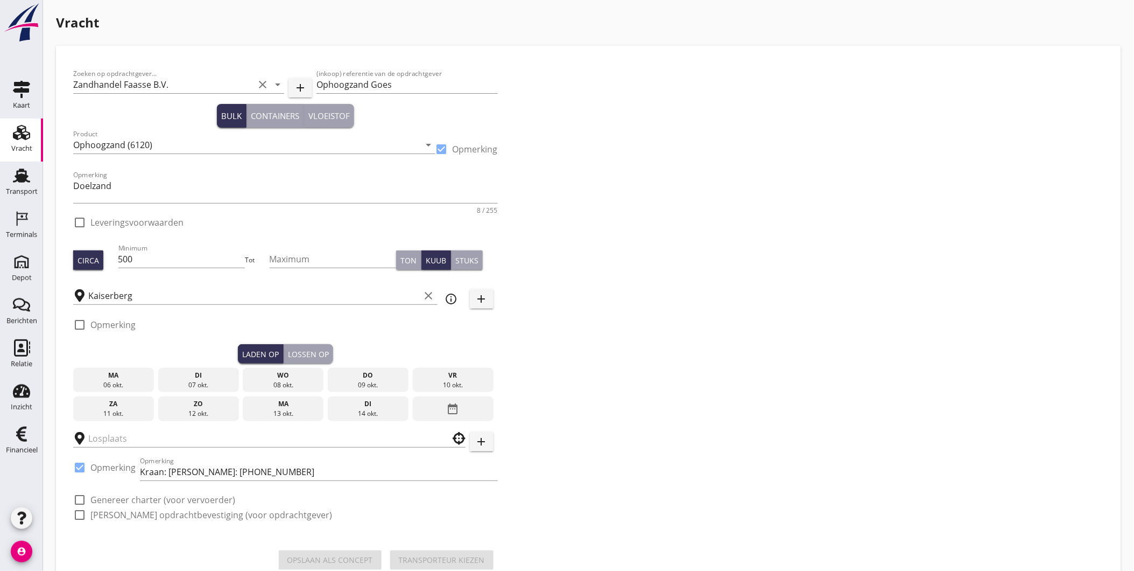
checkbox input "true"
type input "Faasse depot Goes"
checkbox input "true"
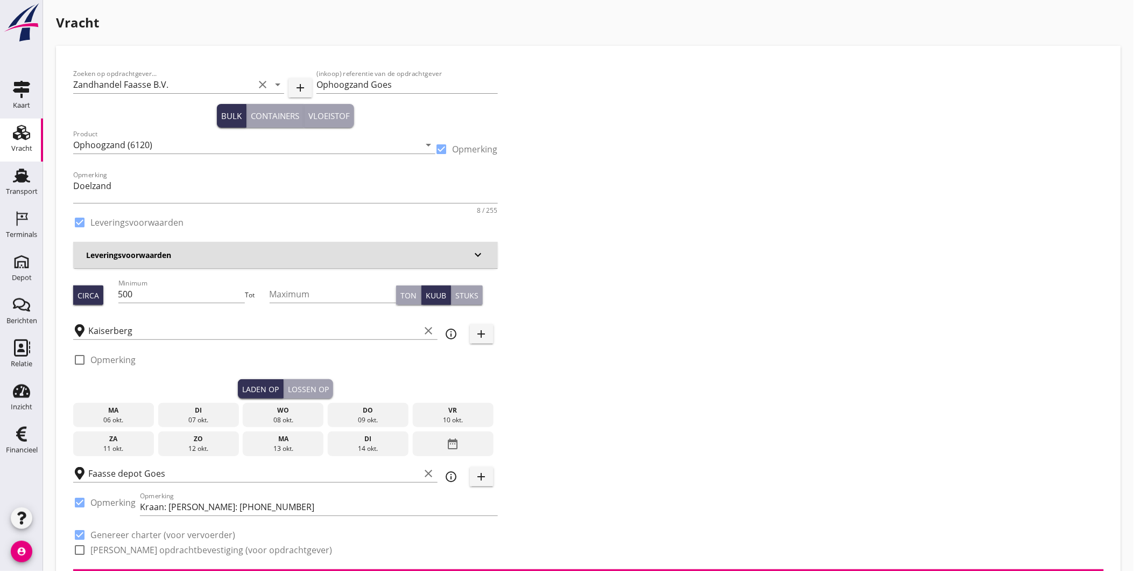
type input "4.03"
checkbox input "false"
radio input "false"
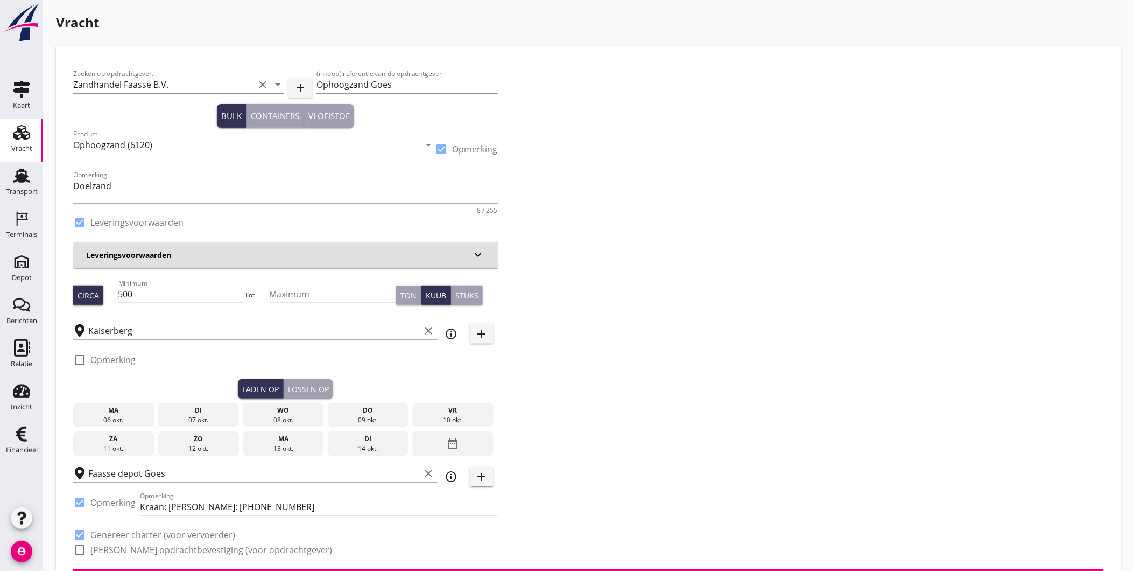
checkbox input "true"
type input "1"
drag, startPoint x: 149, startPoint y: 287, endPoint x: 70, endPoint y: 296, distance: 79.6
click at [70, 296] on div "Zoeken op opdrachtgever... Zandhandel Faasse B.V. clear arrow_drop_down add (in…" at bounding box center [285, 316] width 433 height 506
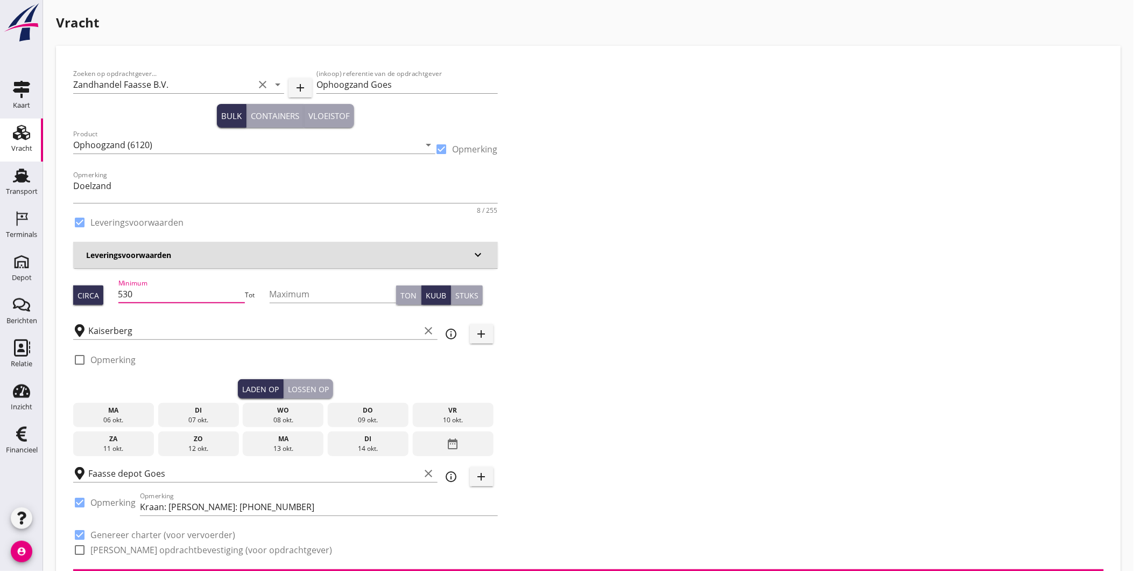
type input "530"
drag, startPoint x: 197, startPoint y: 415, endPoint x: 229, endPoint y: 413, distance: 32.4
click at [197, 417] on div "07 okt." at bounding box center [198, 420] width 75 height 10
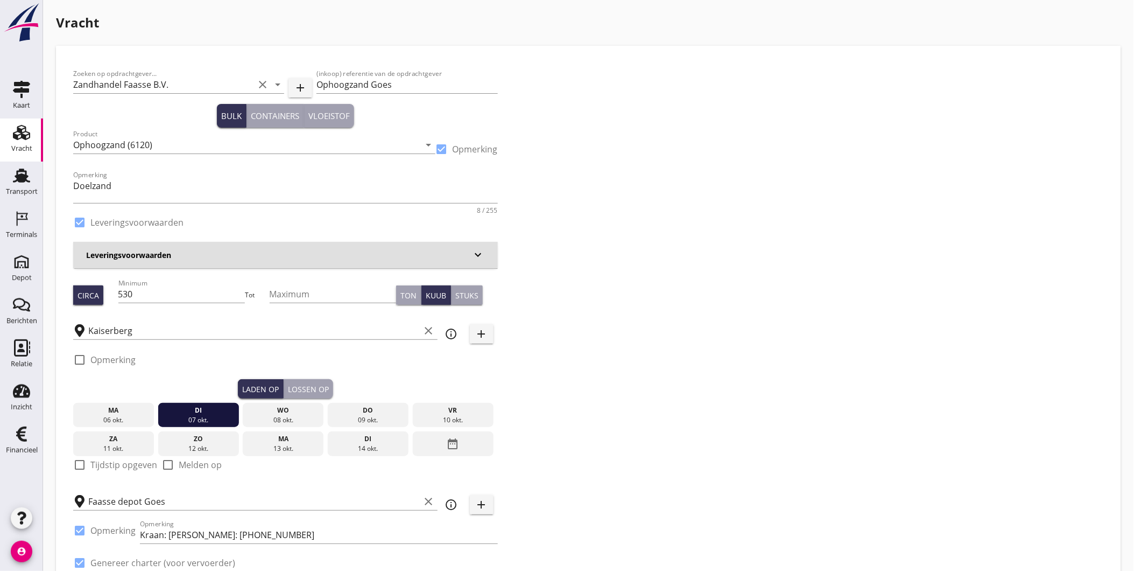
click at [319, 388] on div "Lossen op" at bounding box center [308, 388] width 41 height 11
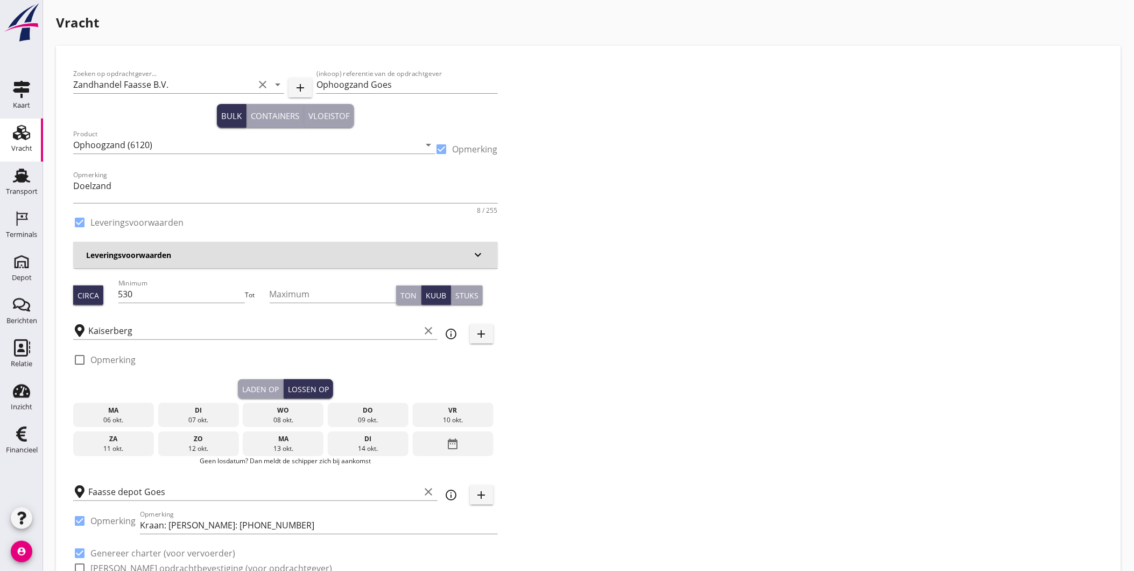
click at [290, 411] on div "wo" at bounding box center [282, 410] width 75 height 10
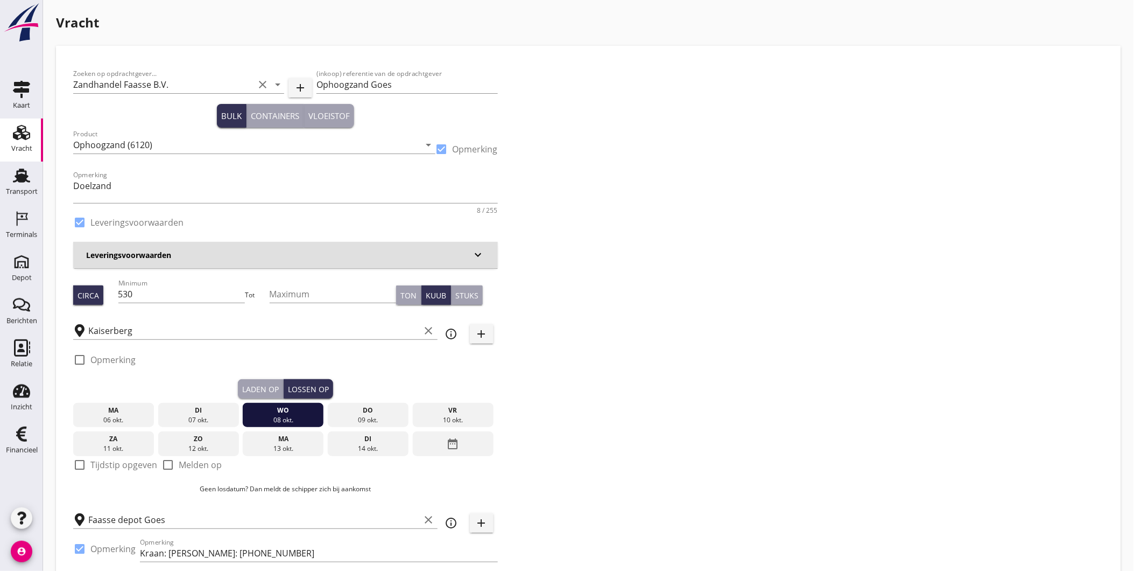
click at [257, 393] on div "Laden op" at bounding box center [260, 388] width 37 height 11
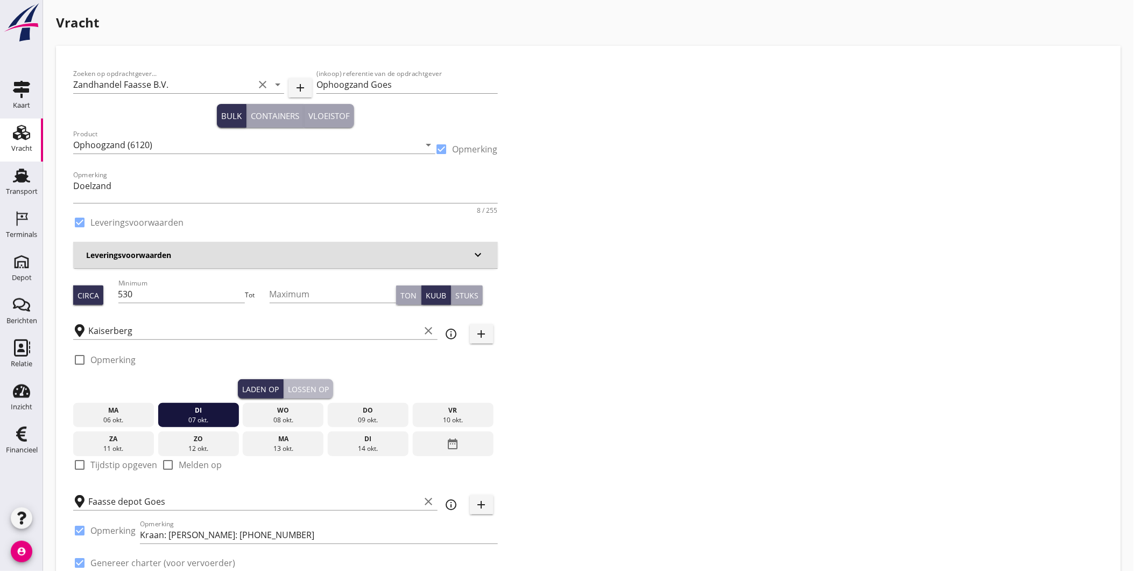
click at [311, 381] on button "Lossen op" at bounding box center [309, 388] width 50 height 19
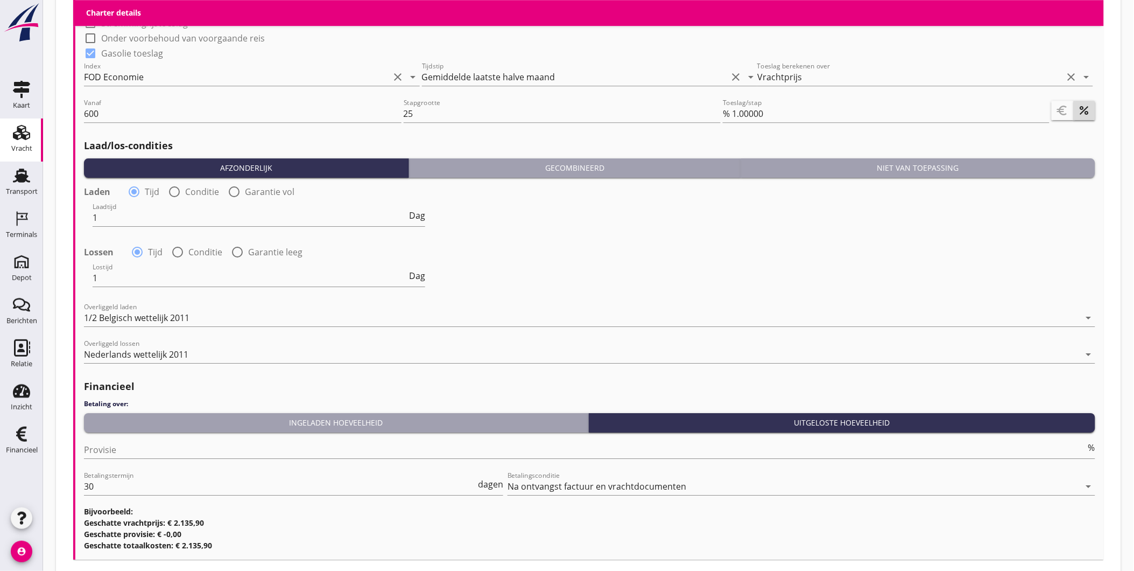
scroll to position [1189, 0]
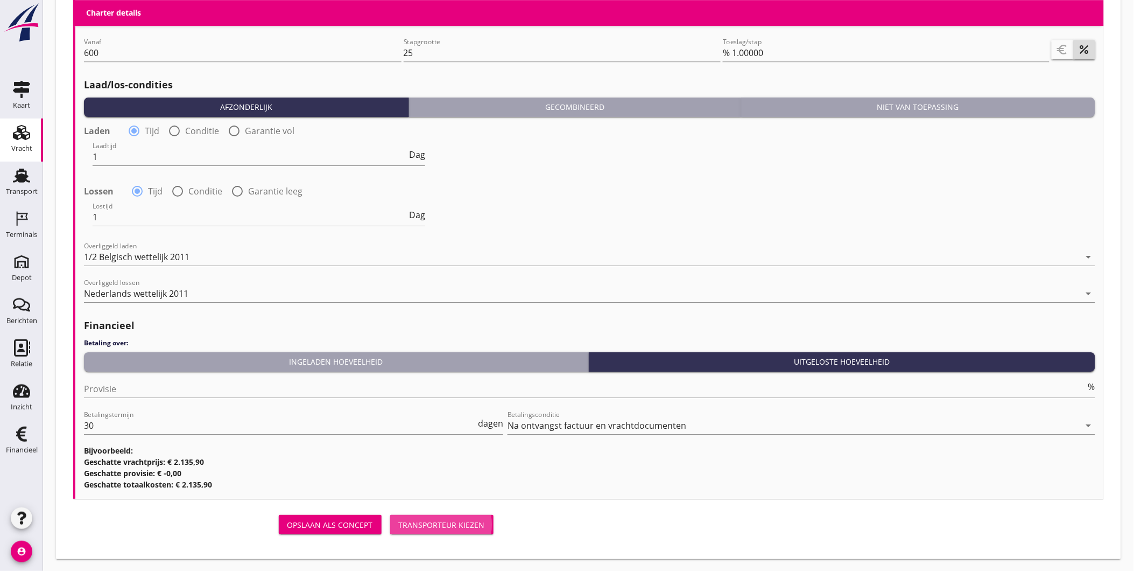
click at [445, 528] on div "Transporteur kiezen" at bounding box center [442, 524] width 86 height 11
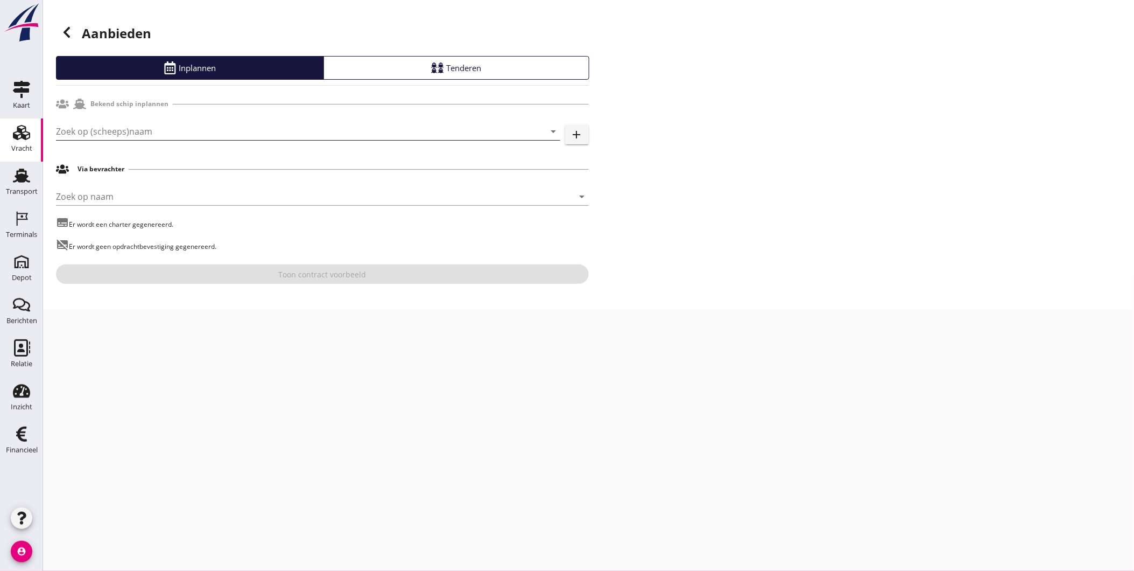
drag, startPoint x: 94, startPoint y: 116, endPoint x: 107, endPoint y: 131, distance: 19.1
click at [95, 117] on div "Zoek op (scheeps)naam arrow_drop_down add" at bounding box center [322, 133] width 533 height 34
click at [107, 131] on input "Zoek op (scheeps)naam" at bounding box center [293, 131] width 474 height 17
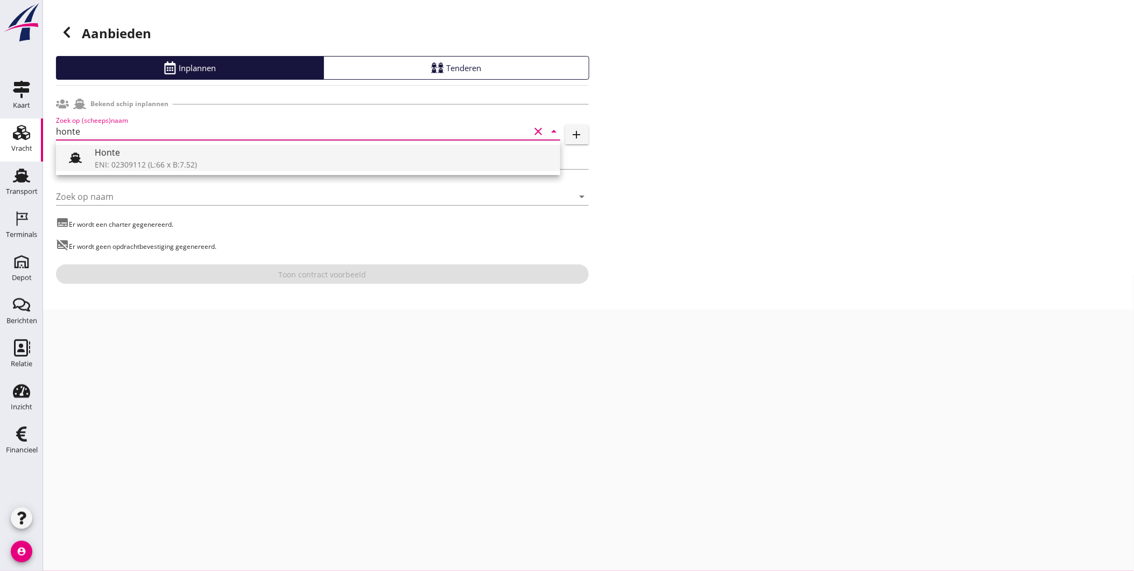
click at [126, 156] on div "Honte" at bounding box center [323, 152] width 457 height 13
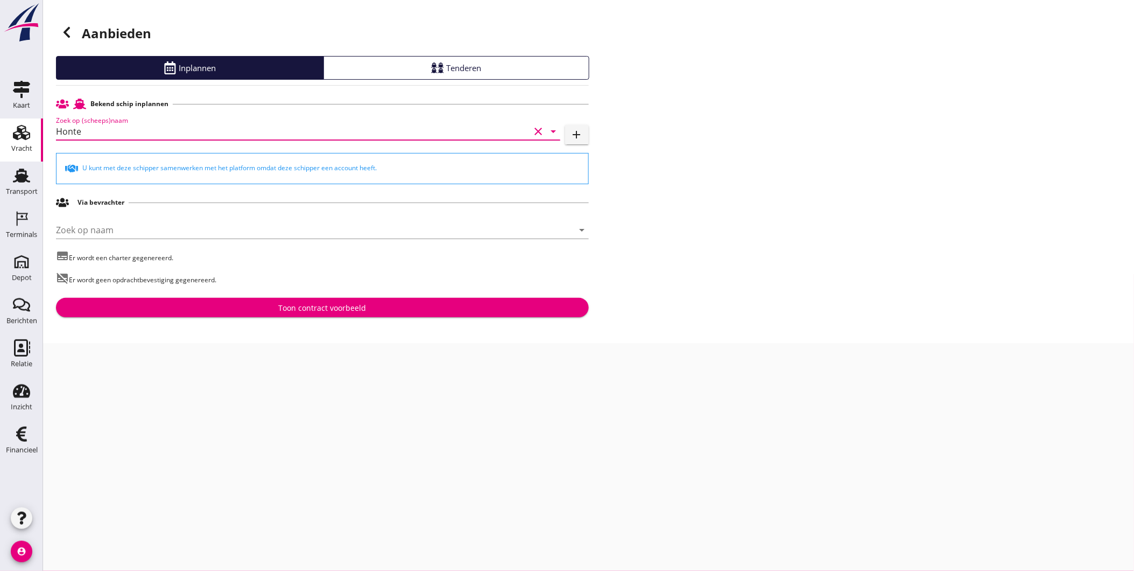
type input "Honte"
click at [229, 304] on div "Toon contract voorbeeld" at bounding box center [323, 307] width 516 height 11
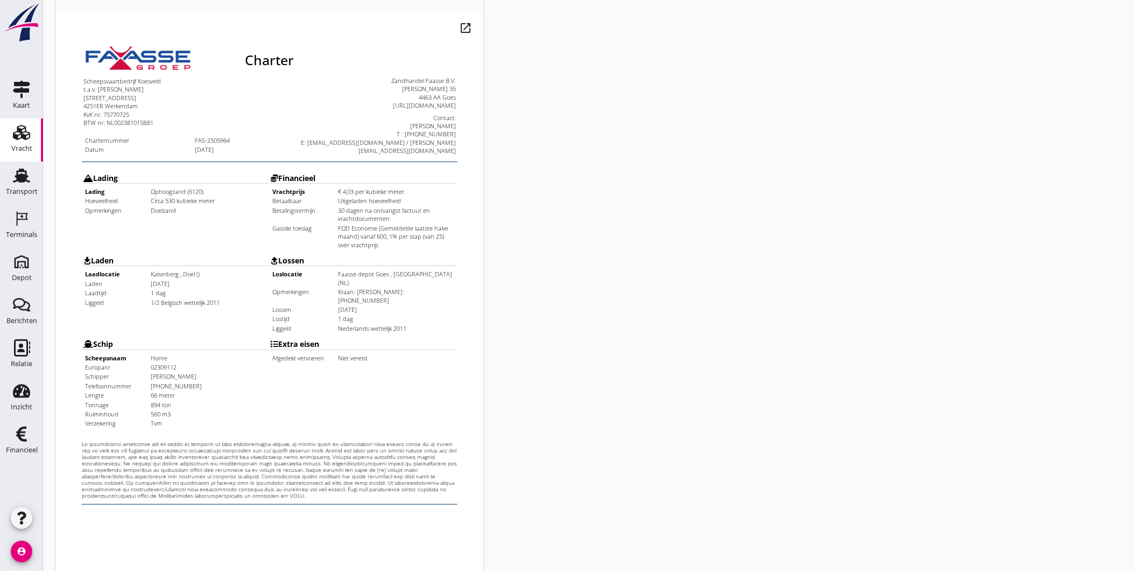
scroll to position [226, 0]
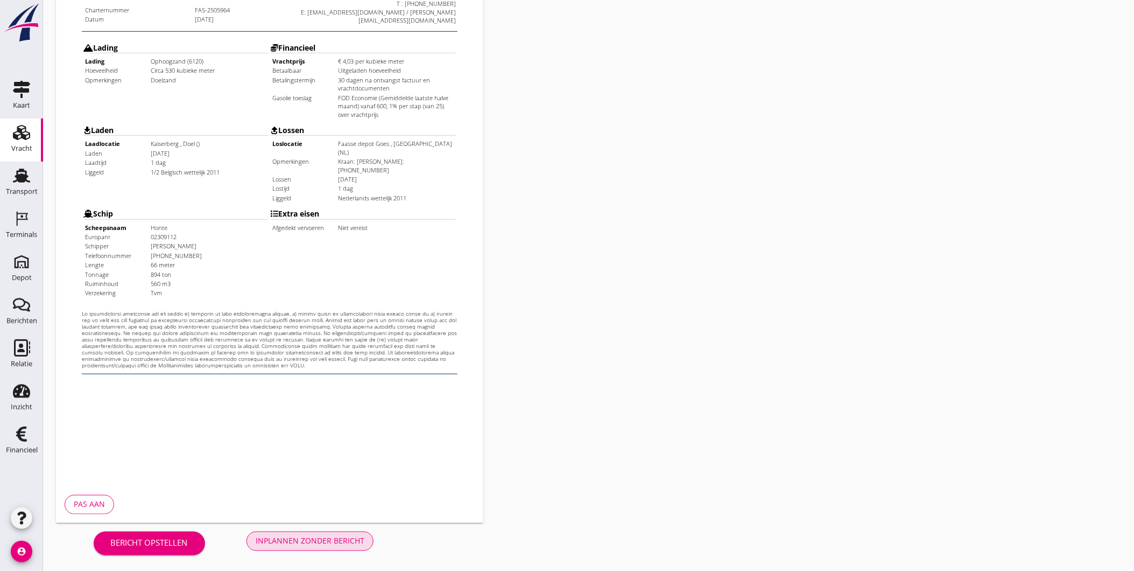
click at [336, 539] on div "Inplannen zonder bericht" at bounding box center [310, 540] width 109 height 11
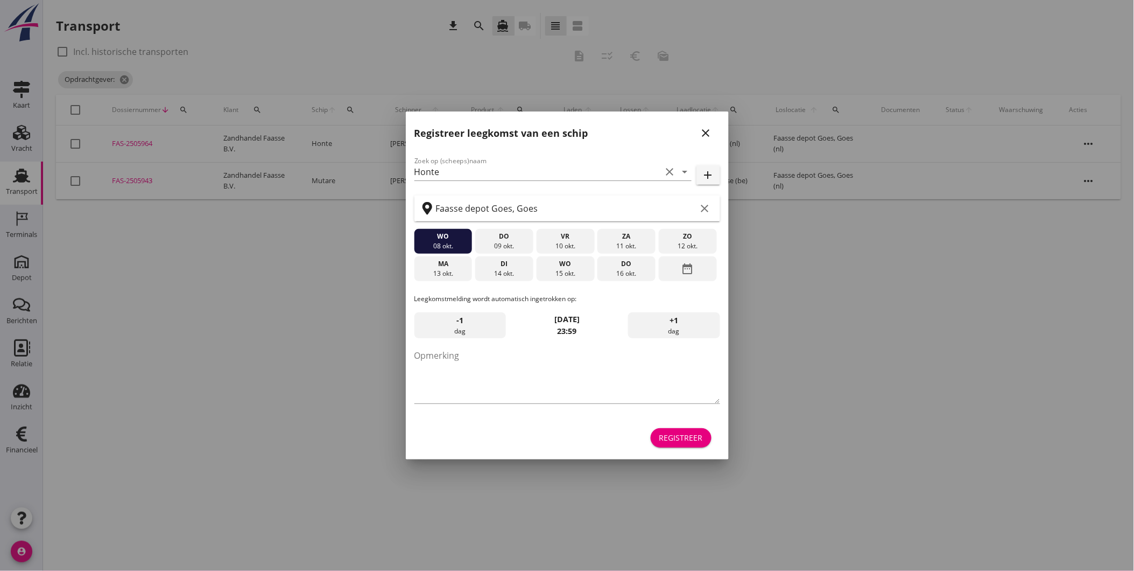
click at [713, 136] on div "close" at bounding box center [706, 133] width 19 height 13
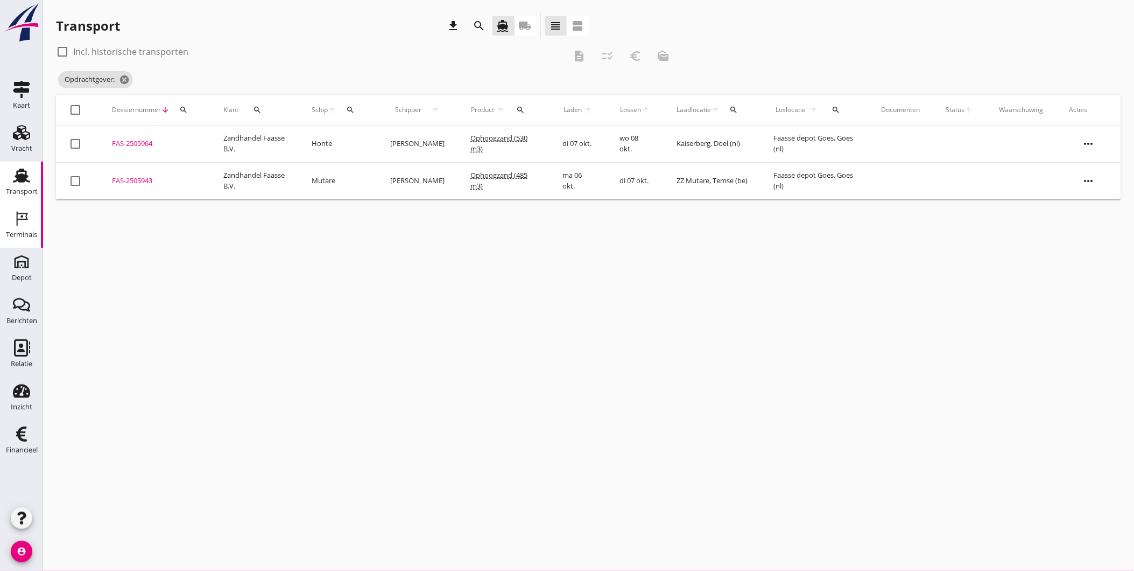
click at [27, 214] on icon "Terminals" at bounding box center [21, 218] width 17 height 17
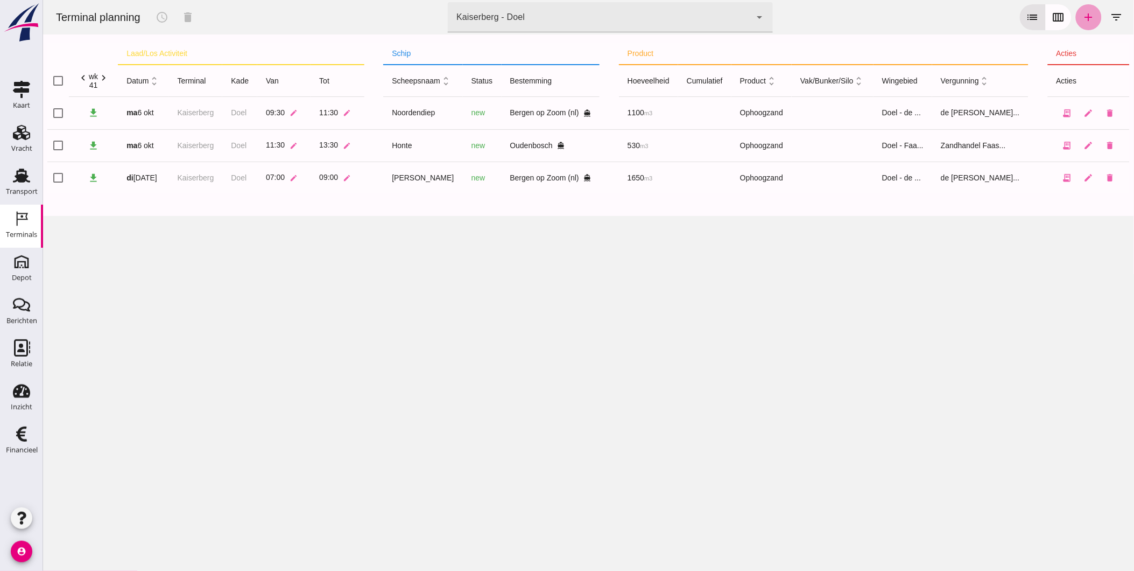
click at [1083, 19] on icon "add" at bounding box center [1088, 17] width 13 height 13
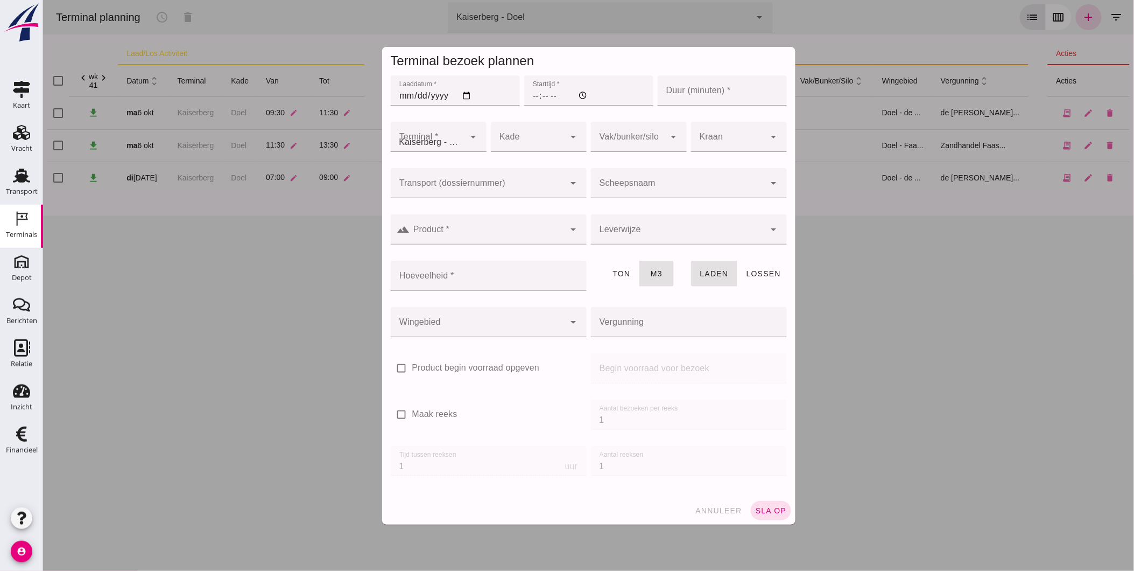
type input "Zandhandel Faasse B.V."
click at [403, 96] on input "Laaddatum *" at bounding box center [454, 90] width 129 height 30
type input "[DATE]"
click at [531, 94] on input "Starttijd *" at bounding box center [588, 90] width 129 height 30
type input "18:00"
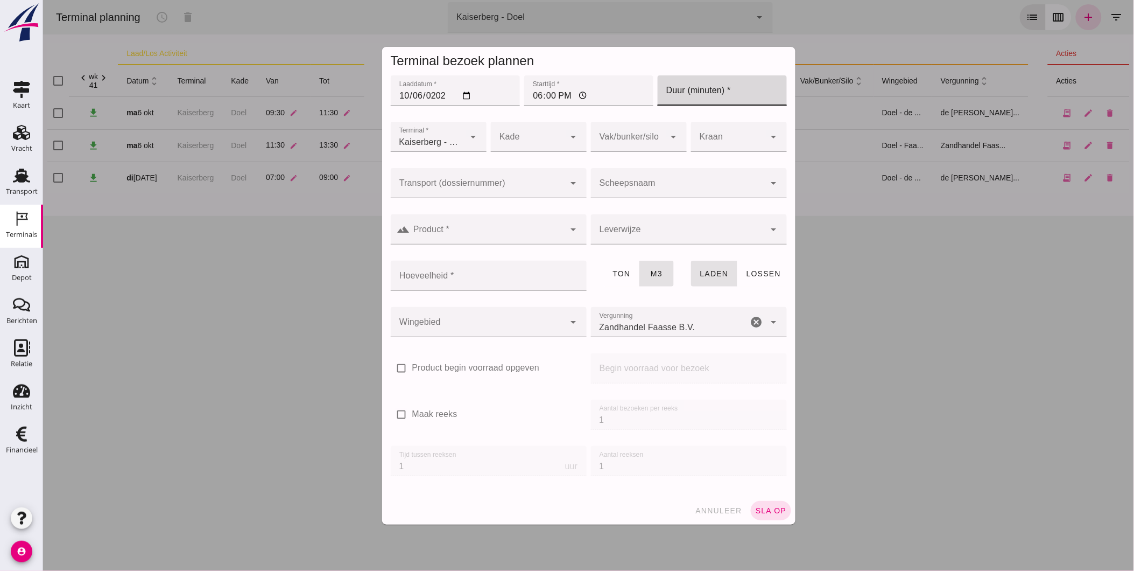
click at [695, 98] on input "Duur (minuten) *" at bounding box center [721, 90] width 129 height 30
type input "120"
click at [560, 137] on div at bounding box center [527, 137] width 74 height 30
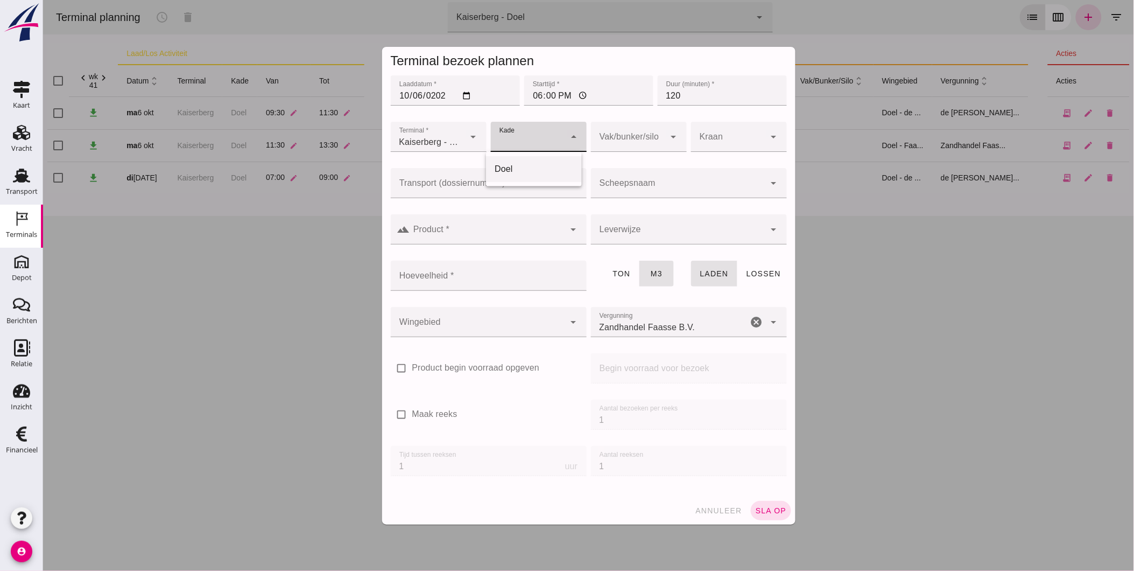
click at [545, 163] on div "Doel" at bounding box center [533, 169] width 79 height 13
type input "11"
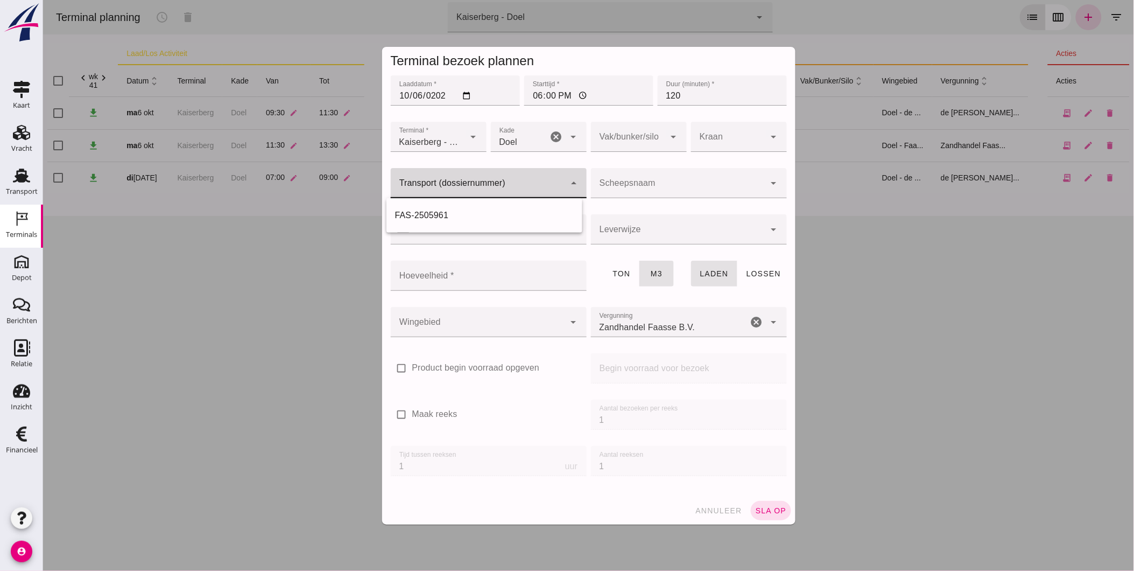
click at [468, 180] on div at bounding box center [477, 183] width 174 height 30
drag, startPoint x: 468, startPoint y: 190, endPoint x: 200, endPoint y: 202, distance: 267.8
click at [214, 203] on div "Terminal bezoek plannen Laaddatum * Laaddatum * [DATE] Starttijd * Starttijd * …" at bounding box center [588, 285] width 1091 height 571
type input "5964"
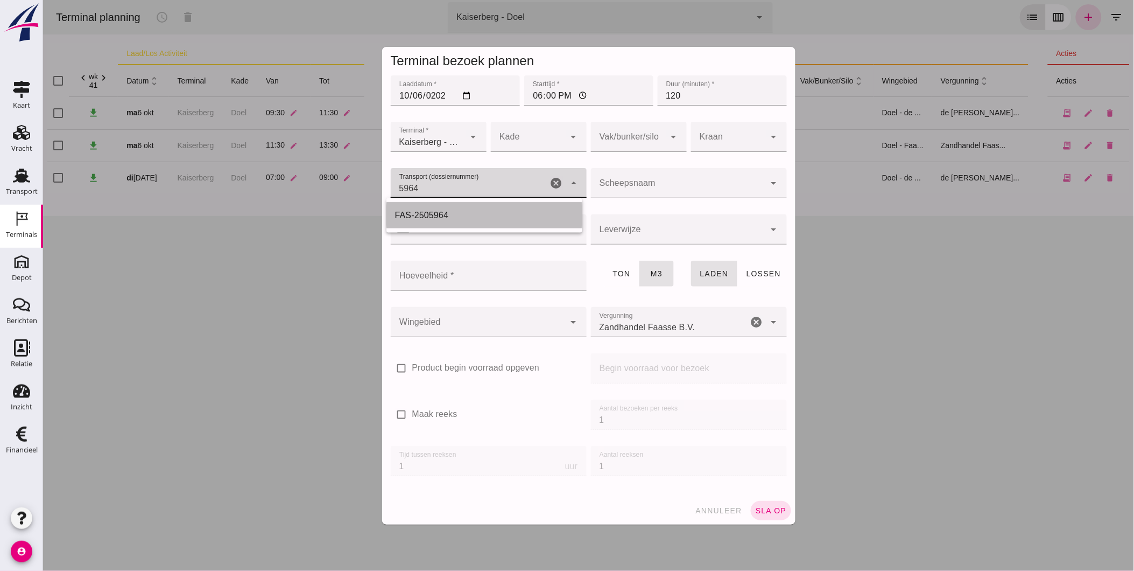
click at [461, 213] on div "FAS-2505964" at bounding box center [484, 215] width 179 height 13
type input "FAS-2505964"
type input "franco_on_shore"
type input "560"
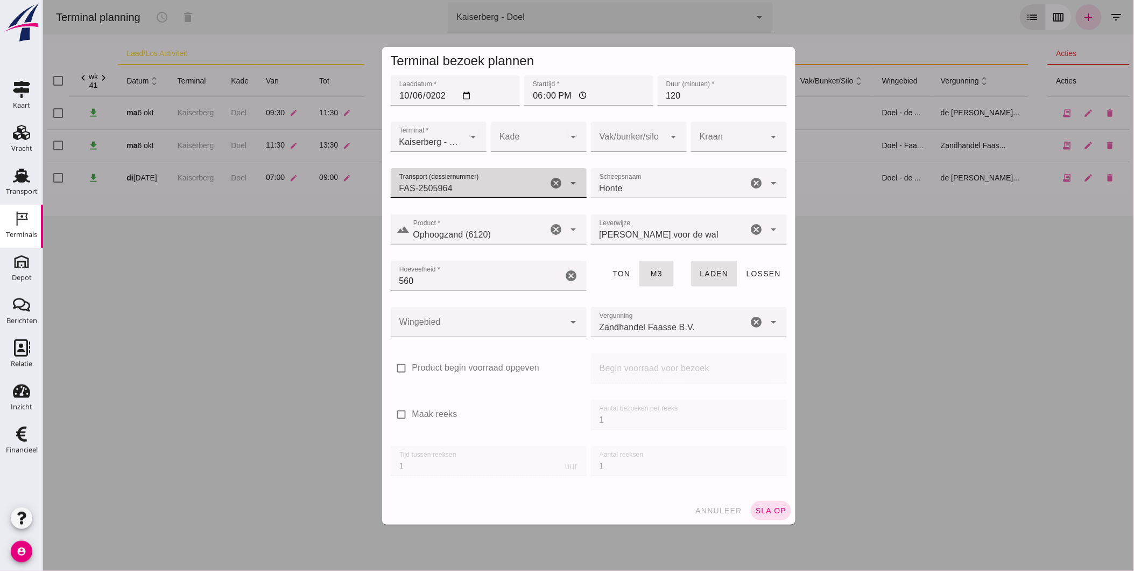
type input "FAS-2505964"
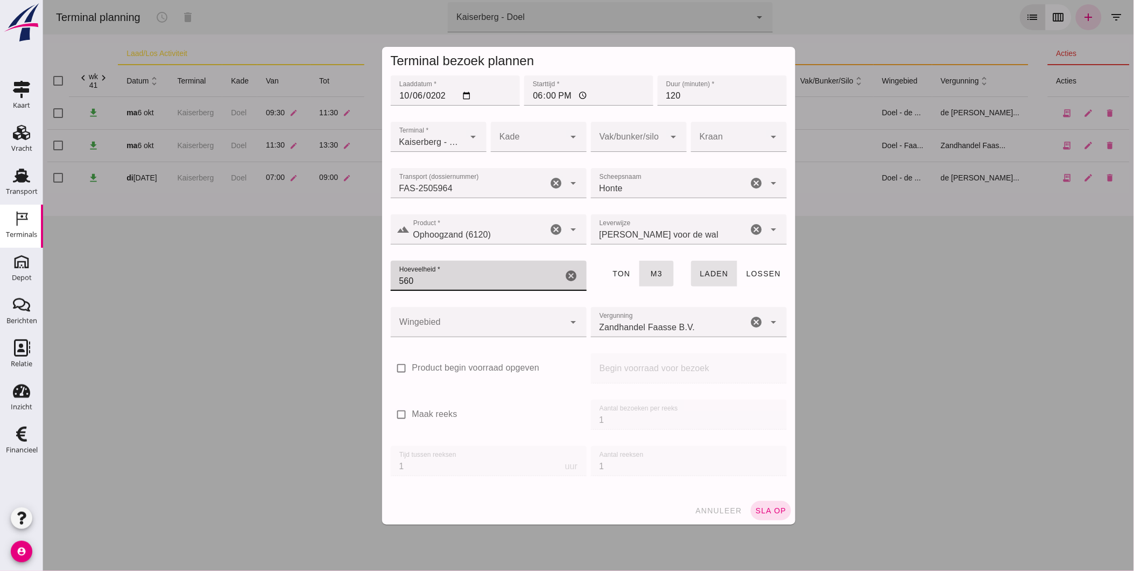
click at [498, 286] on input "560" at bounding box center [476, 276] width 172 height 30
type input "530"
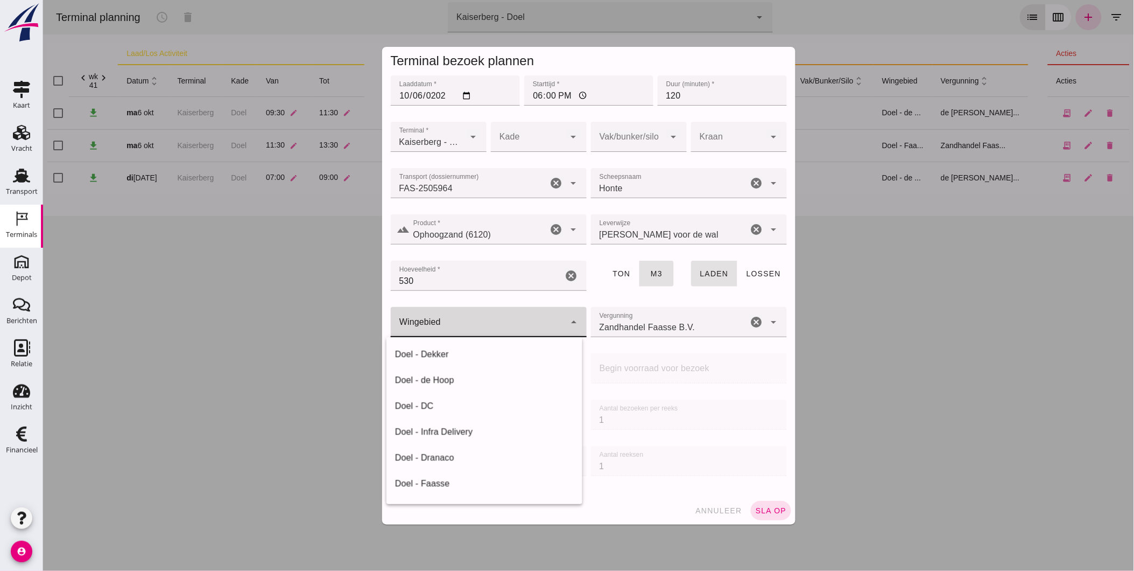
click at [461, 321] on div at bounding box center [477, 322] width 174 height 30
click at [476, 477] on div "Doel - Faasse" at bounding box center [484, 483] width 179 height 13
type input "197"
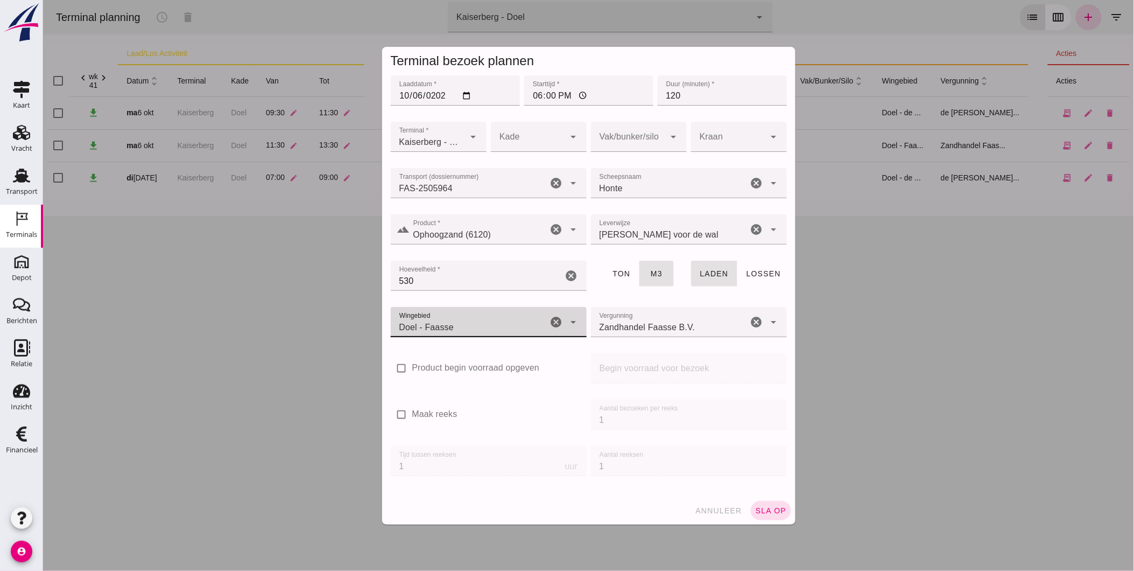
click at [537, 128] on div at bounding box center [527, 137] width 74 height 30
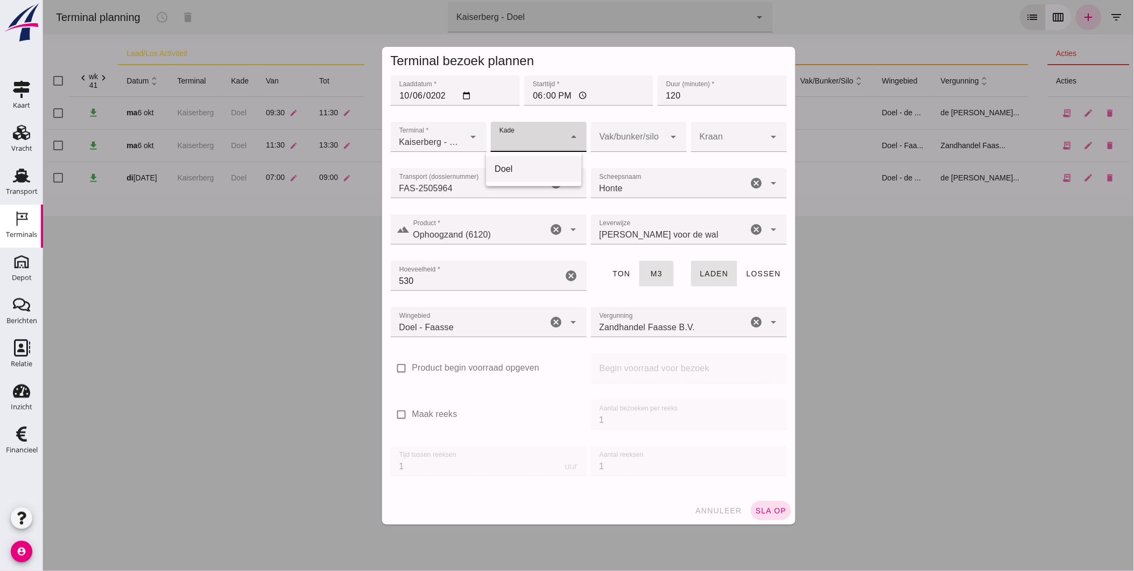
click at [529, 167] on div "Doel" at bounding box center [533, 169] width 79 height 13
type input "11"
type input "Honte"
click at [637, 187] on input "Honte" at bounding box center [669, 188] width 157 height 13
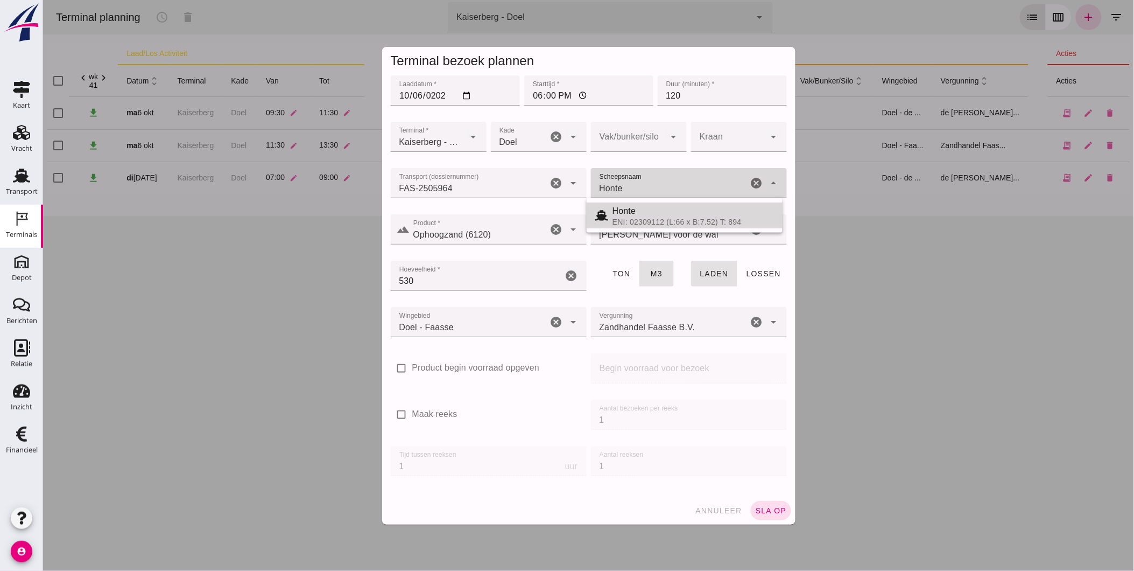
click at [699, 220] on div "ENI: 02309112 (L:66 x B:7.52) T: 894" at bounding box center [692, 221] width 161 height 9
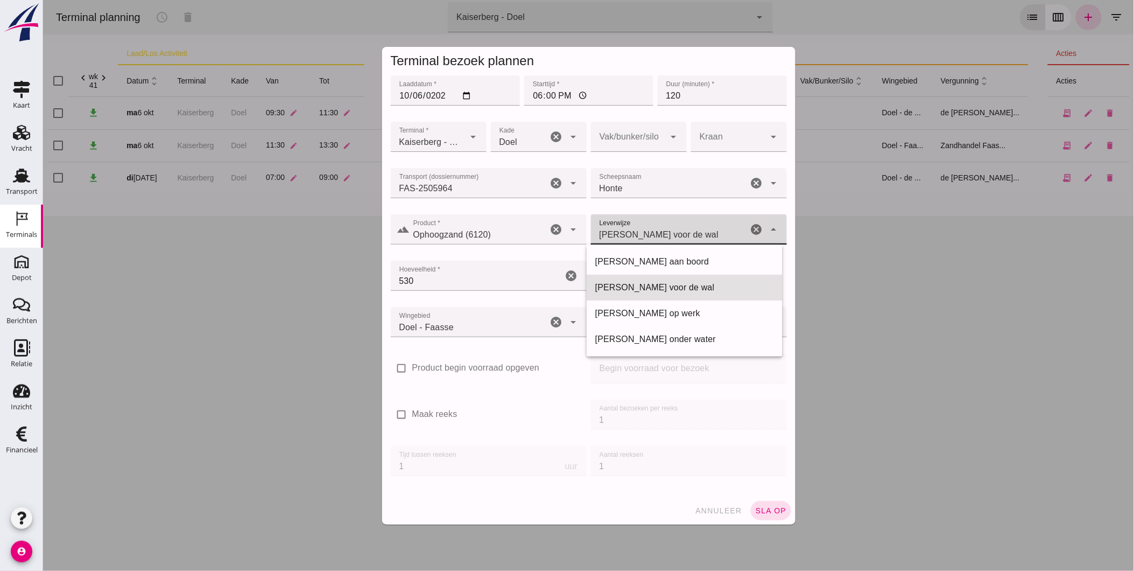
click at [683, 223] on div "[PERSON_NAME] voor de wal franco_on_shore" at bounding box center [669, 229] width 157 height 30
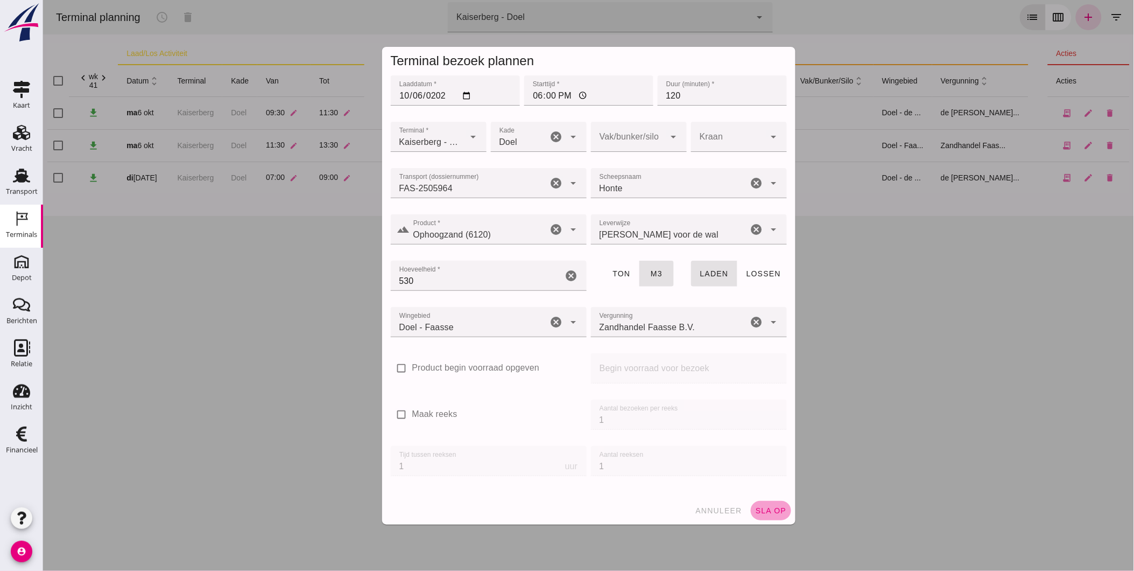
click at [771, 511] on span "sla op" at bounding box center [771, 510] width 32 height 9
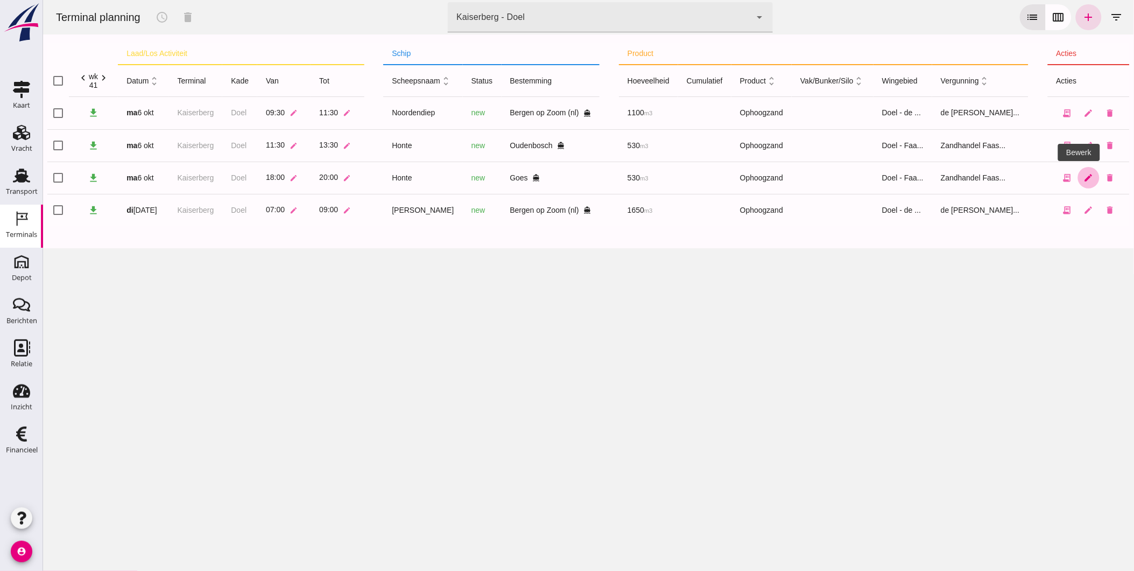
click at [1084, 176] on icon "edit" at bounding box center [1089, 178] width 10 height 10
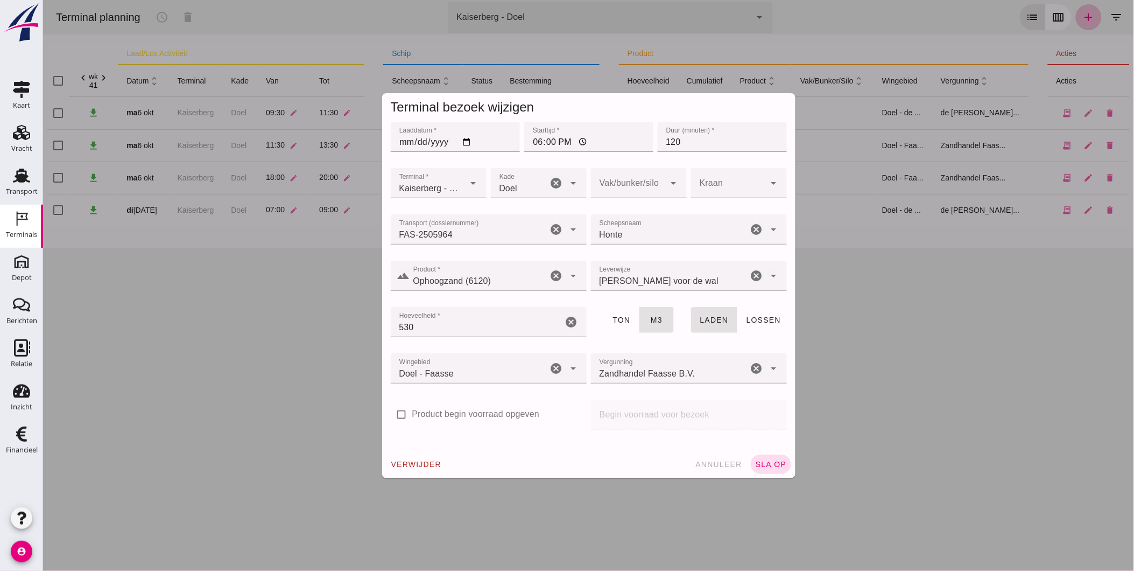
click at [400, 142] on input "[DATE]" at bounding box center [454, 137] width 129 height 30
type input "[DATE]"
click at [757, 456] on button "sla op" at bounding box center [770, 463] width 40 height 19
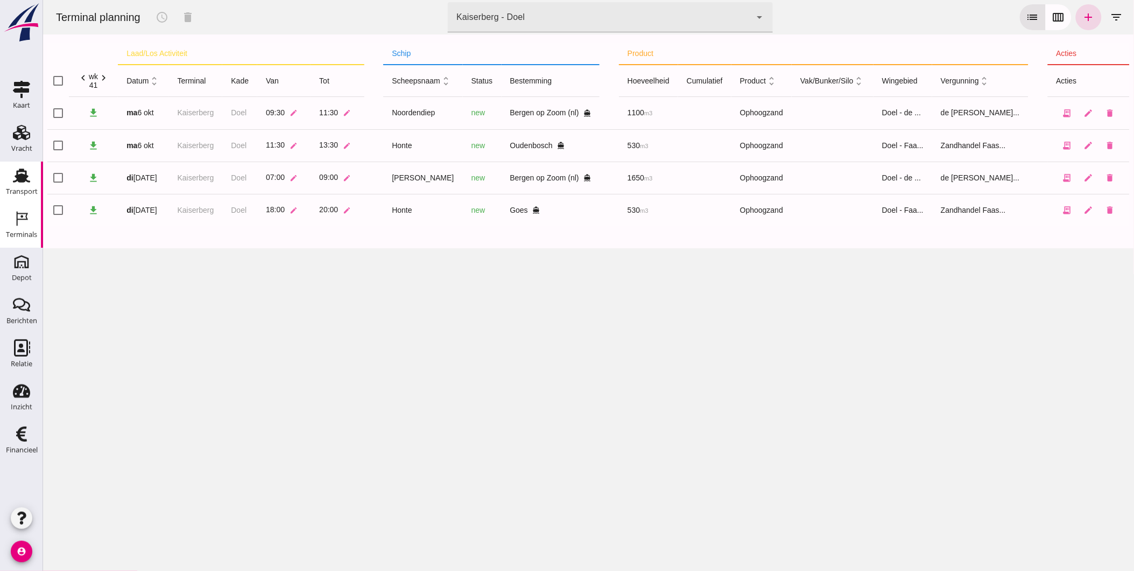
click at [31, 194] on div "Transport" at bounding box center [22, 191] width 32 height 7
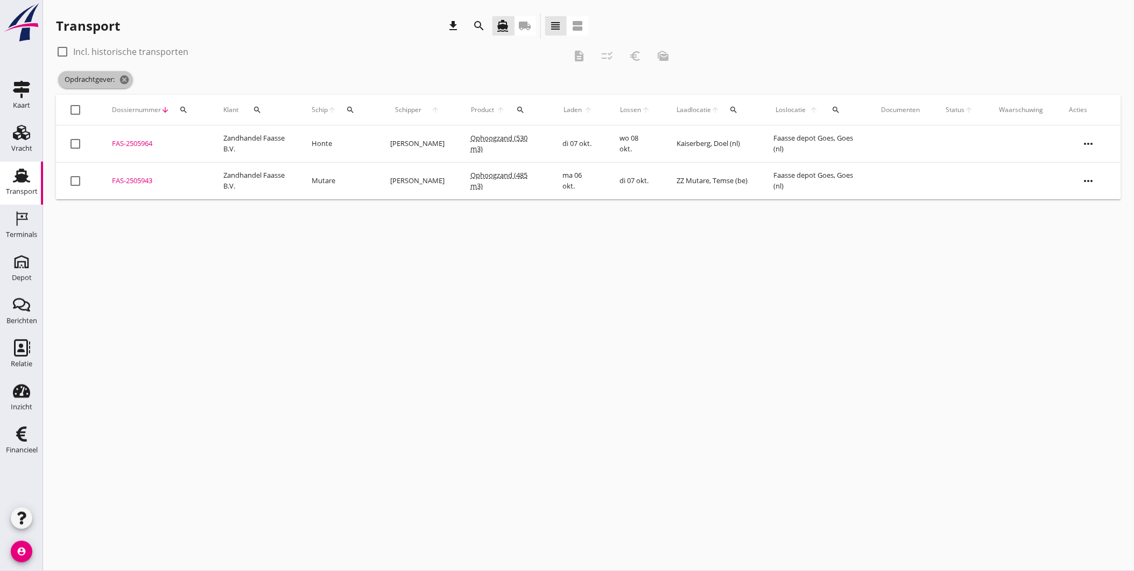
click at [122, 83] on icon "cancel" at bounding box center [124, 79] width 11 height 11
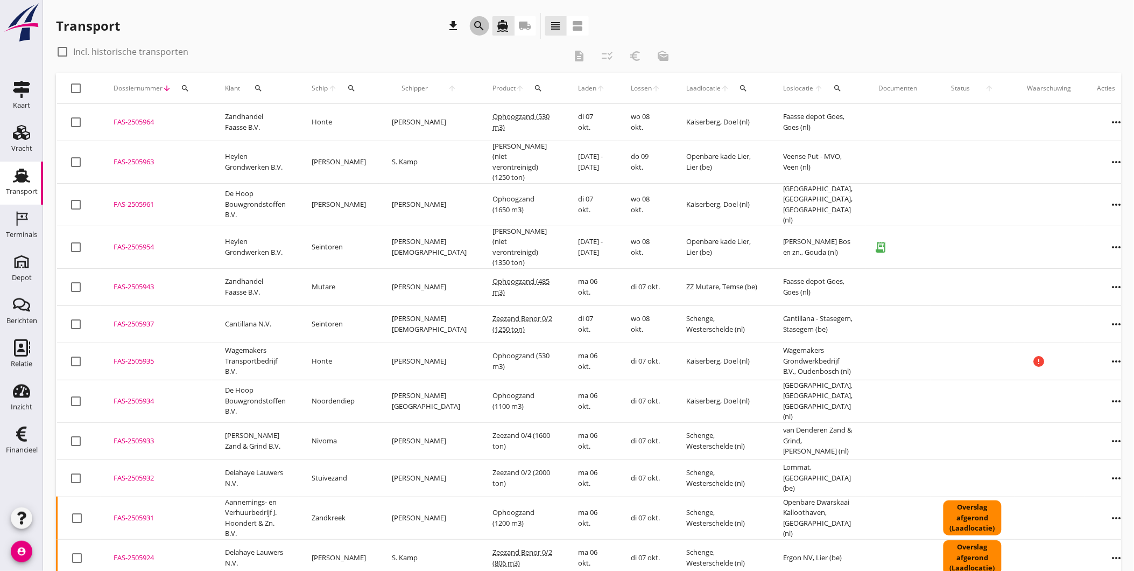
click at [473, 25] on icon "search" at bounding box center [479, 25] width 13 height 13
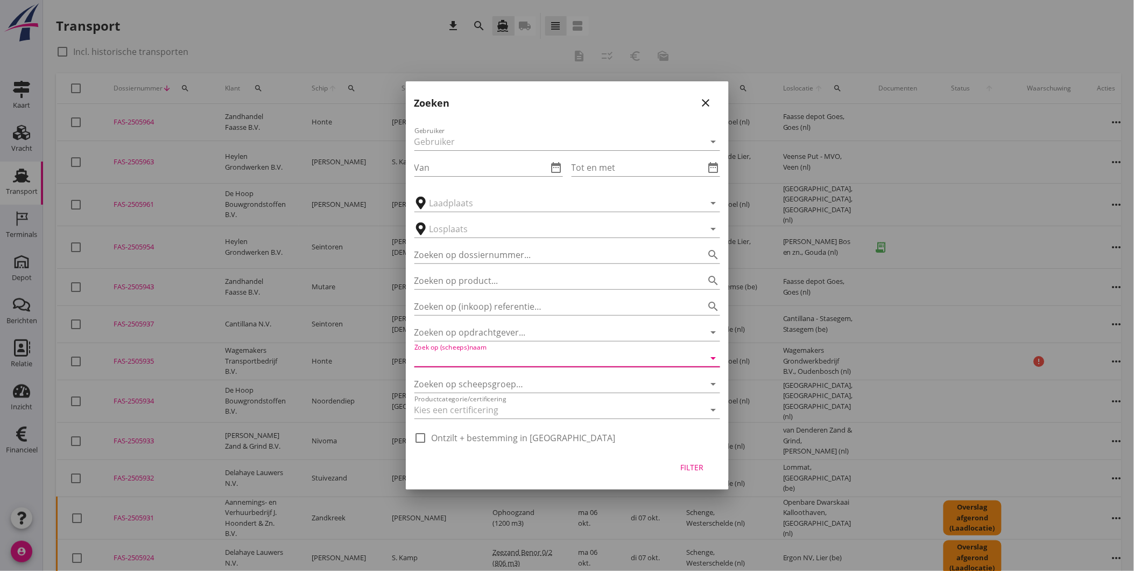
click at [525, 353] on input "Zoek op (scheeps)naam" at bounding box center [553, 357] width 276 height 17
click at [528, 410] on div at bounding box center [553, 409] width 276 height 17
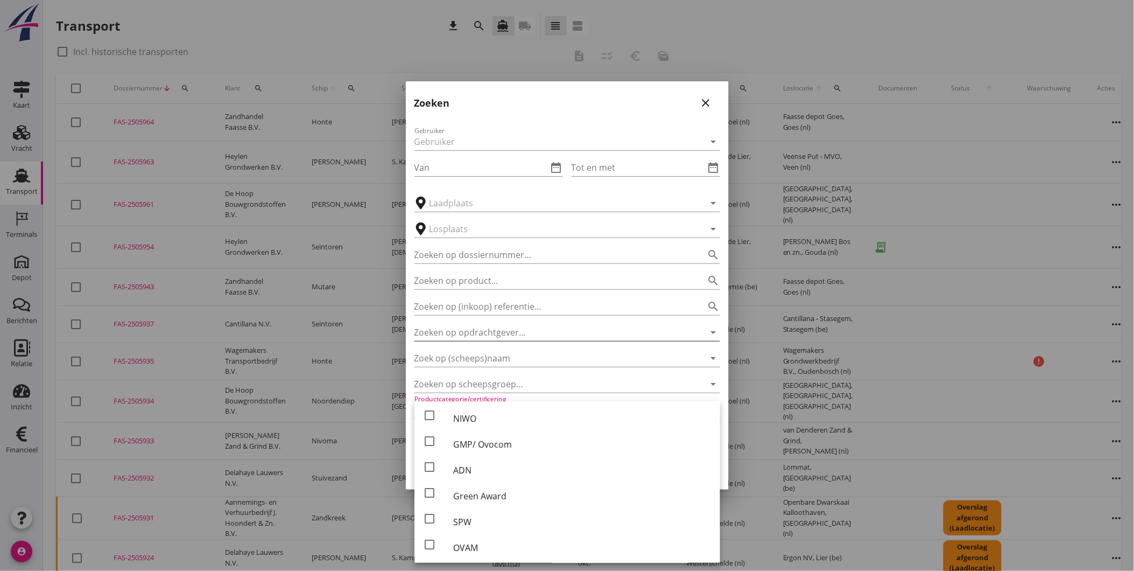
click at [510, 333] on input "Zoeken op opdrachtgever..." at bounding box center [553, 332] width 276 height 17
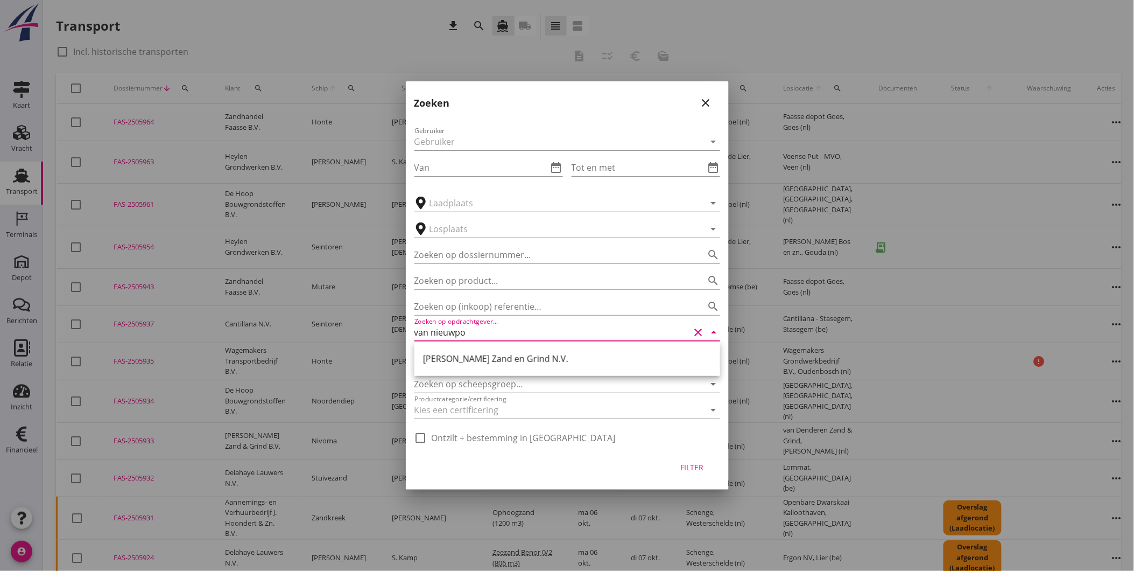
click at [526, 354] on div "[PERSON_NAME] Zand en Grind N.V." at bounding box center [567, 358] width 289 height 13
type input "[PERSON_NAME] Zand en Grind N.V."
click at [682, 468] on div "Filter" at bounding box center [692, 466] width 30 height 11
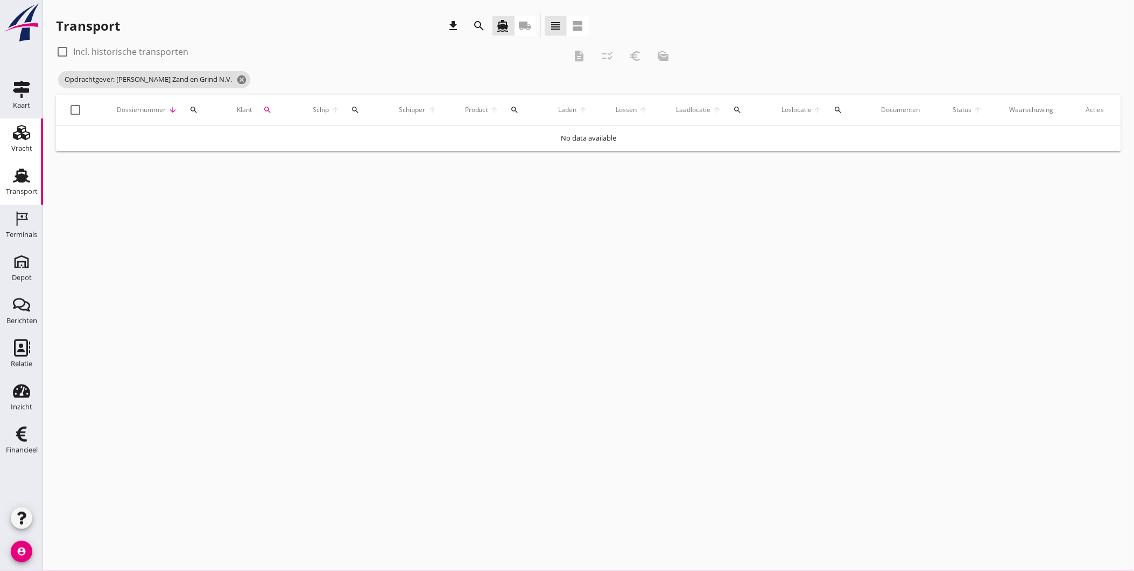
drag, startPoint x: 40, startPoint y: 160, endPoint x: 25, endPoint y: 141, distance: 24.9
click at [40, 160] on div "Kaart Kaart Vracht Vracht Transport Transport Terminals Terminals Depot Depot B…" at bounding box center [21, 270] width 43 height 390
click at [24, 139] on use at bounding box center [21, 132] width 17 height 15
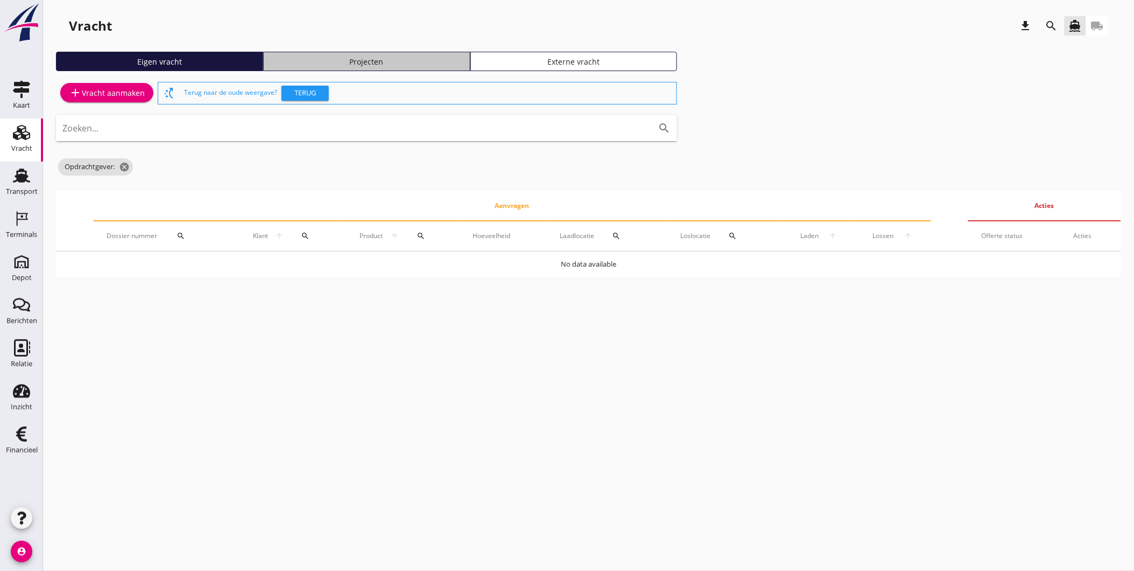
click at [362, 56] on div "Projecten" at bounding box center [367, 61] width 198 height 11
click at [363, 56] on div "Projecten" at bounding box center [367, 61] width 198 height 11
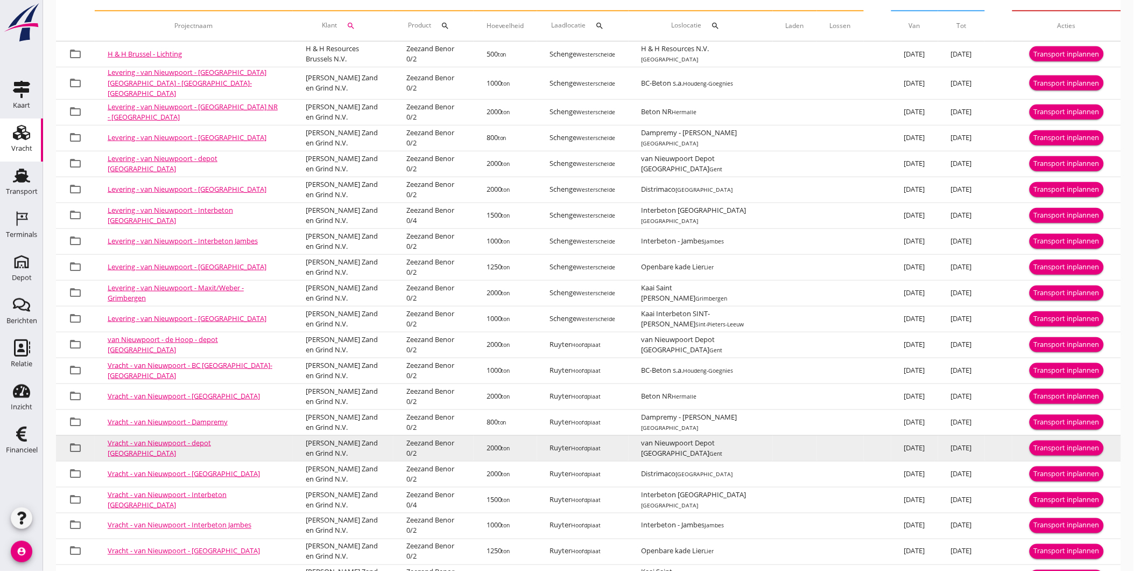
scroll to position [269, 0]
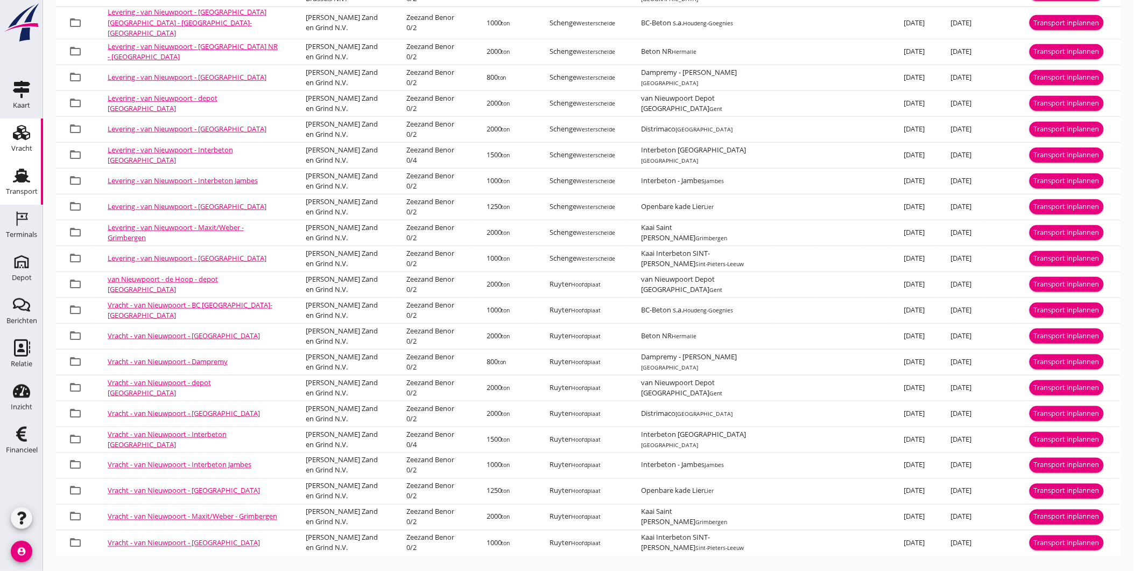
click at [20, 185] on div "Transport" at bounding box center [22, 191] width 32 height 15
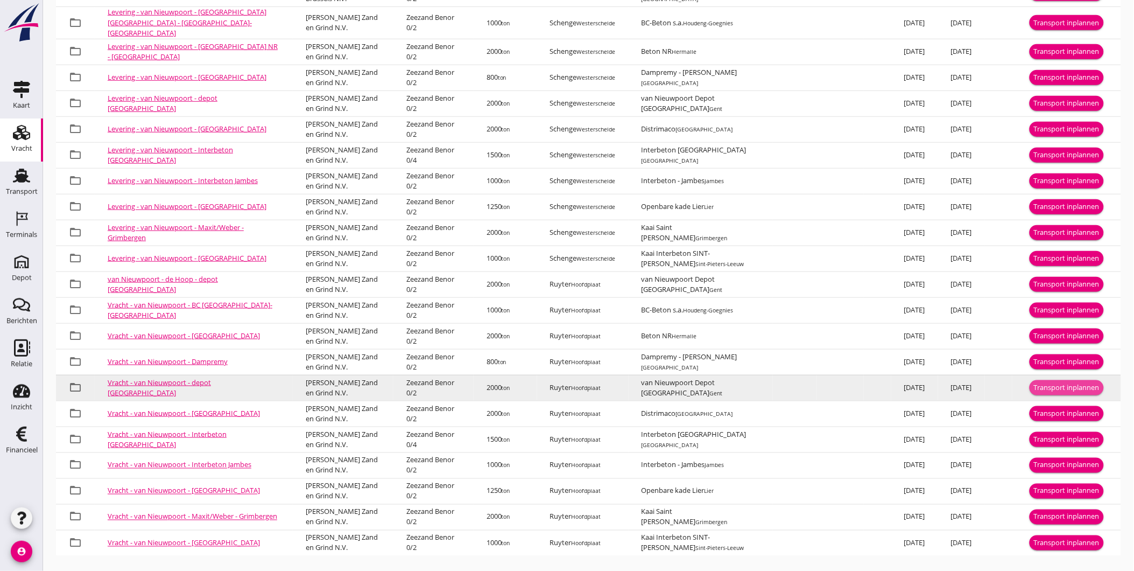
click at [1054, 382] on div "Transport inplannen" at bounding box center [1067, 387] width 66 height 11
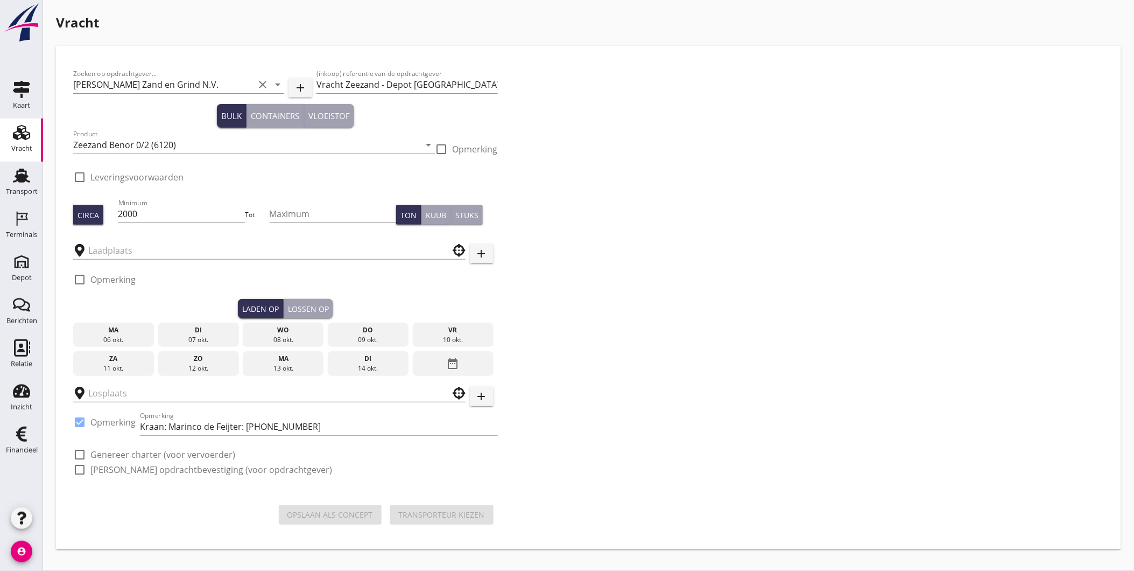
type input "Ruyter"
type input "van Nieuwpoort Depot [GEOGRAPHIC_DATA]"
checkbox input "true"
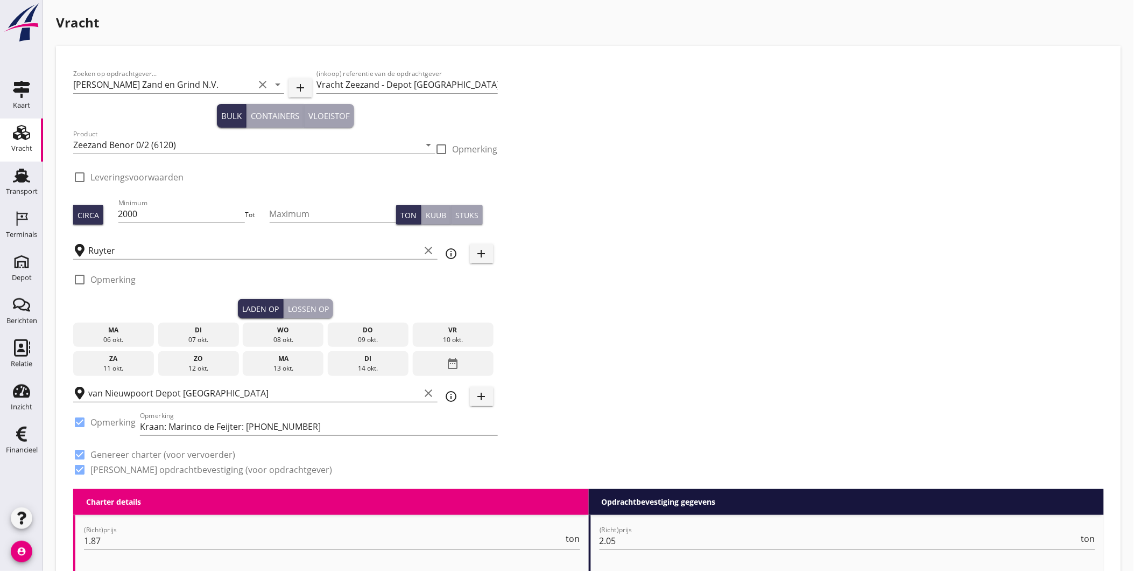
click at [200, 335] on div "07 okt." at bounding box center [198, 340] width 75 height 10
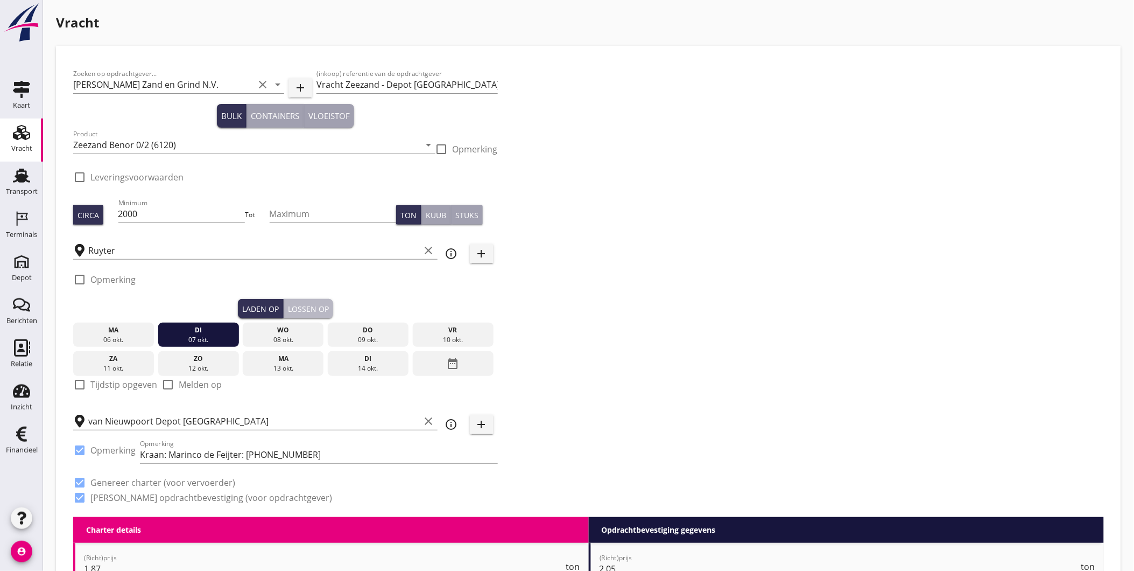
click at [318, 299] on button "Lossen op" at bounding box center [309, 308] width 50 height 19
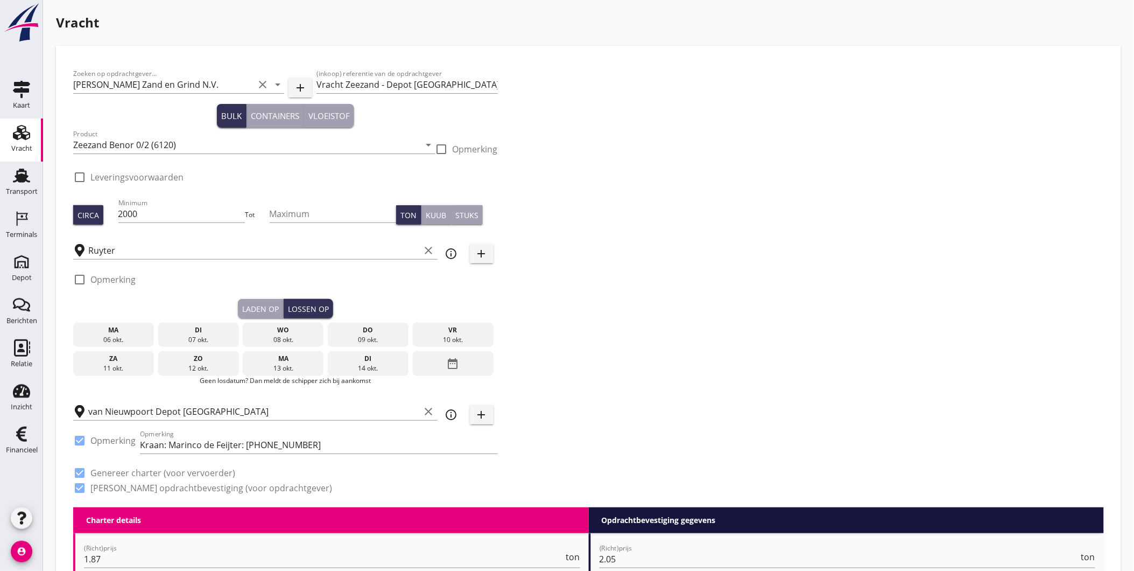
click at [303, 333] on div "wo" at bounding box center [282, 330] width 75 height 10
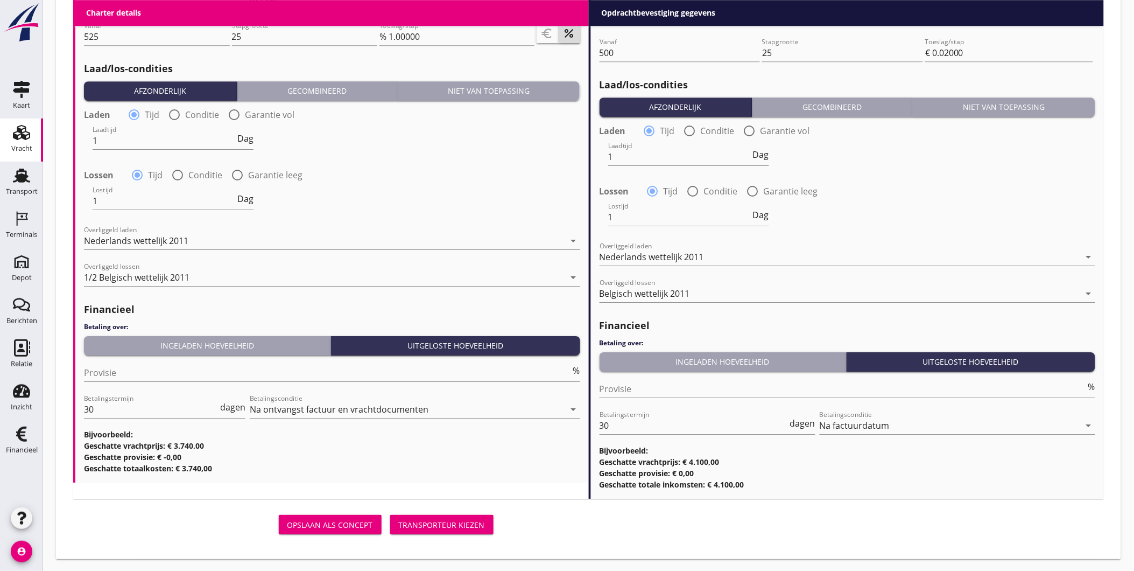
click at [482, 523] on div "Transporteur kiezen" at bounding box center [442, 524] width 86 height 11
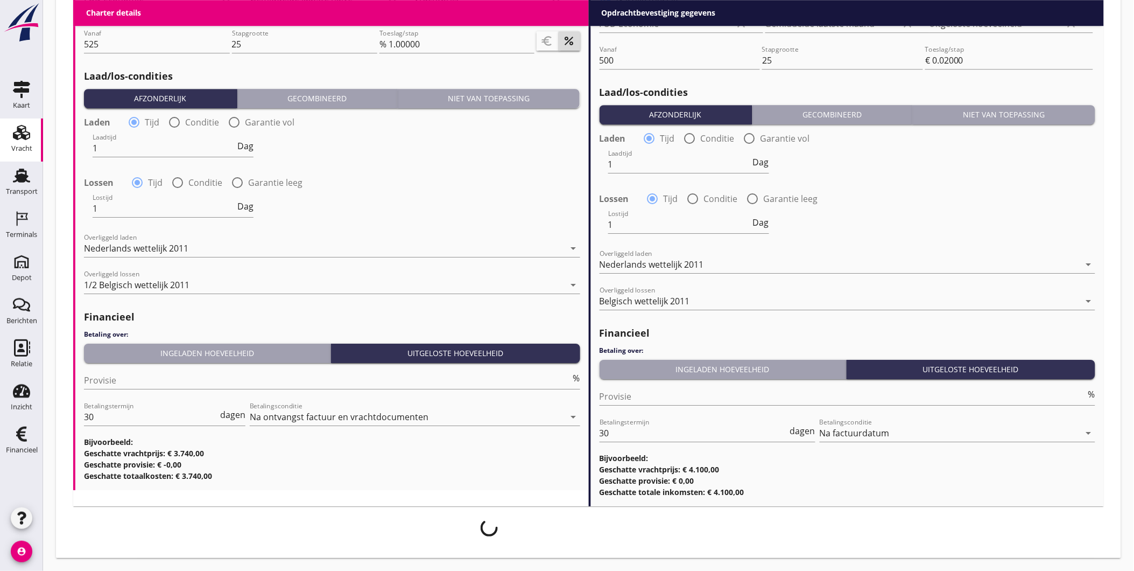
scroll to position [1126, 0]
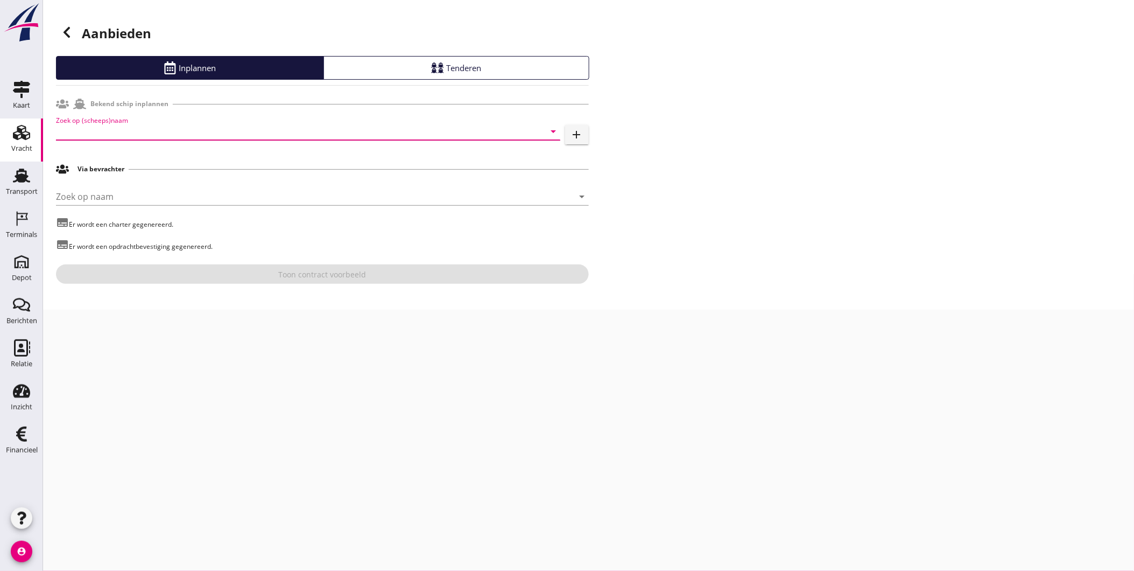
click at [174, 128] on input "Zoek op (scheeps)naam" at bounding box center [293, 131] width 474 height 17
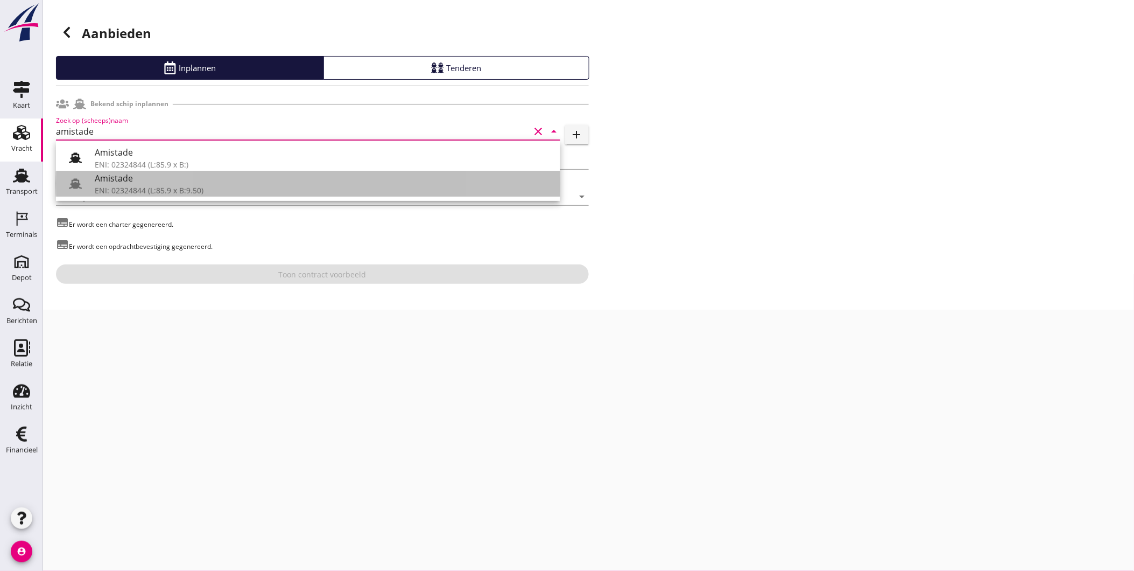
click at [181, 179] on div "Amistade" at bounding box center [323, 178] width 457 height 13
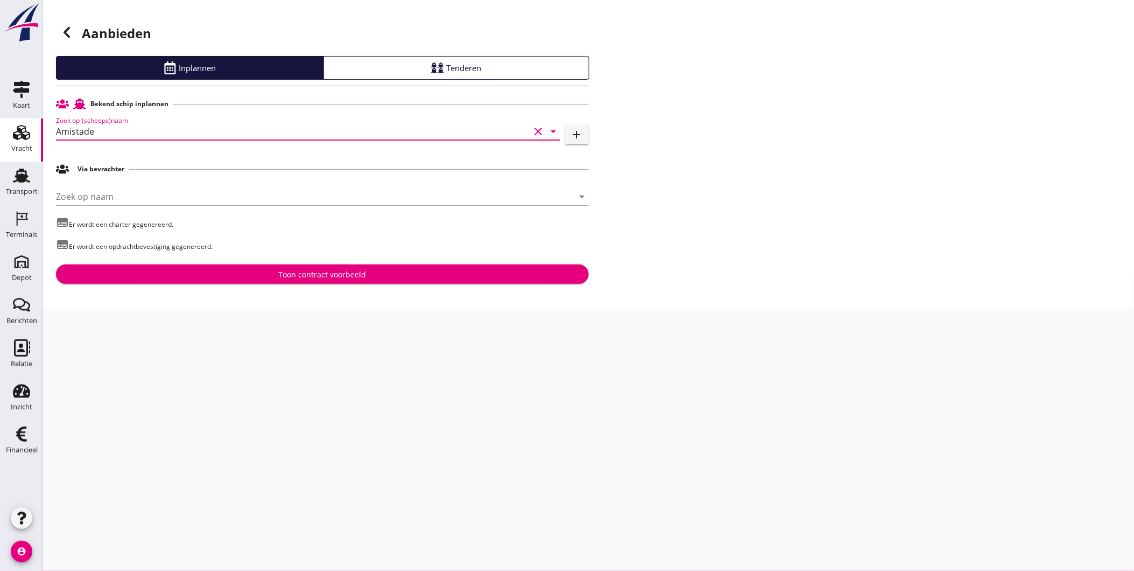
type input "Amistade"
click at [214, 271] on div "Toon contract voorbeeld" at bounding box center [323, 274] width 516 height 11
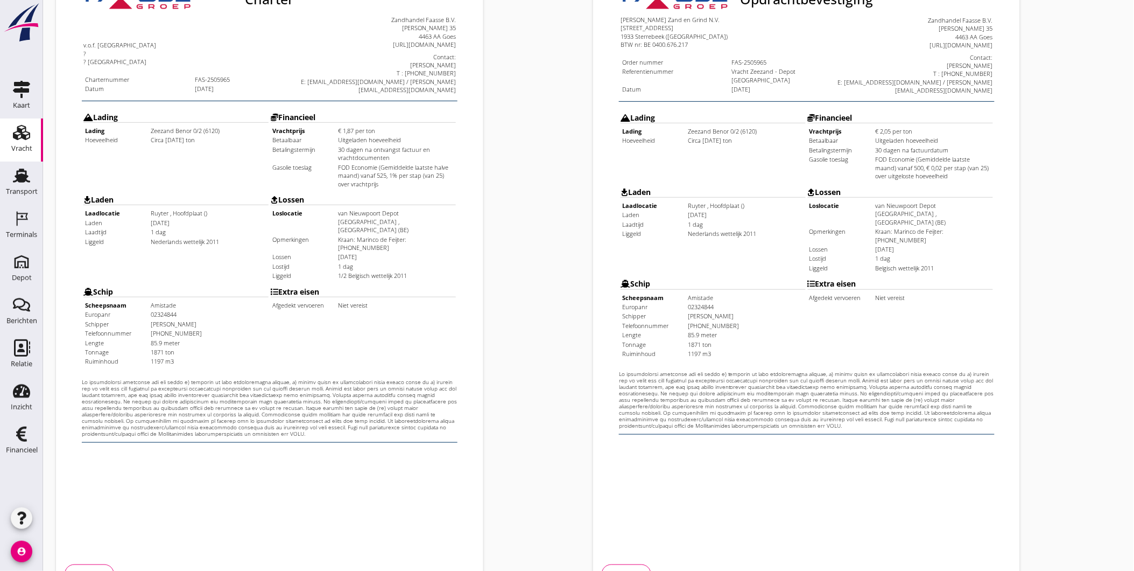
scroll to position [226, 0]
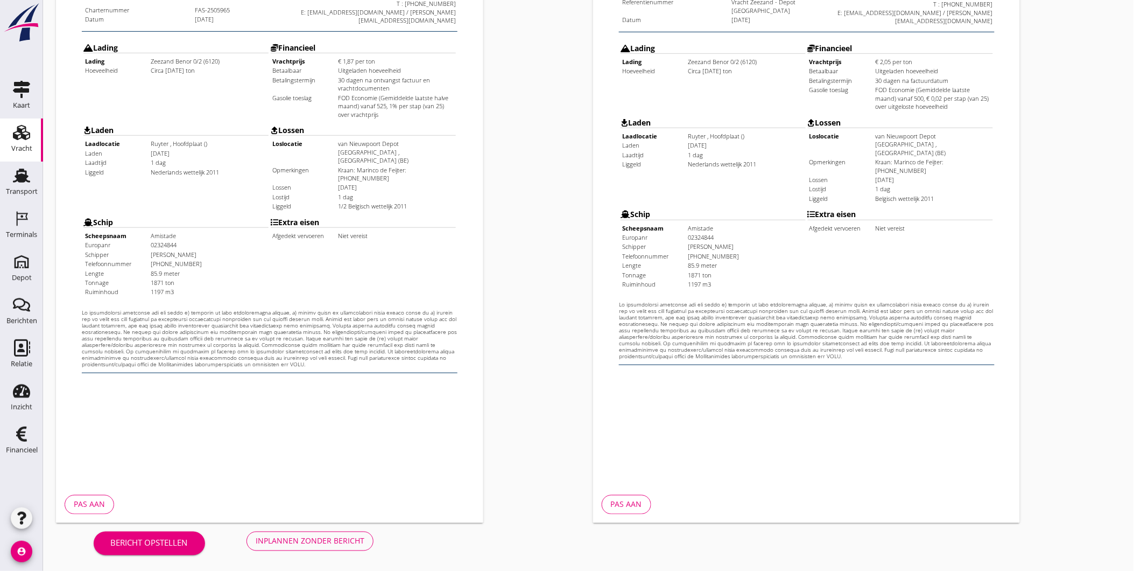
click at [341, 537] on div "Inplannen zonder bericht" at bounding box center [310, 540] width 109 height 11
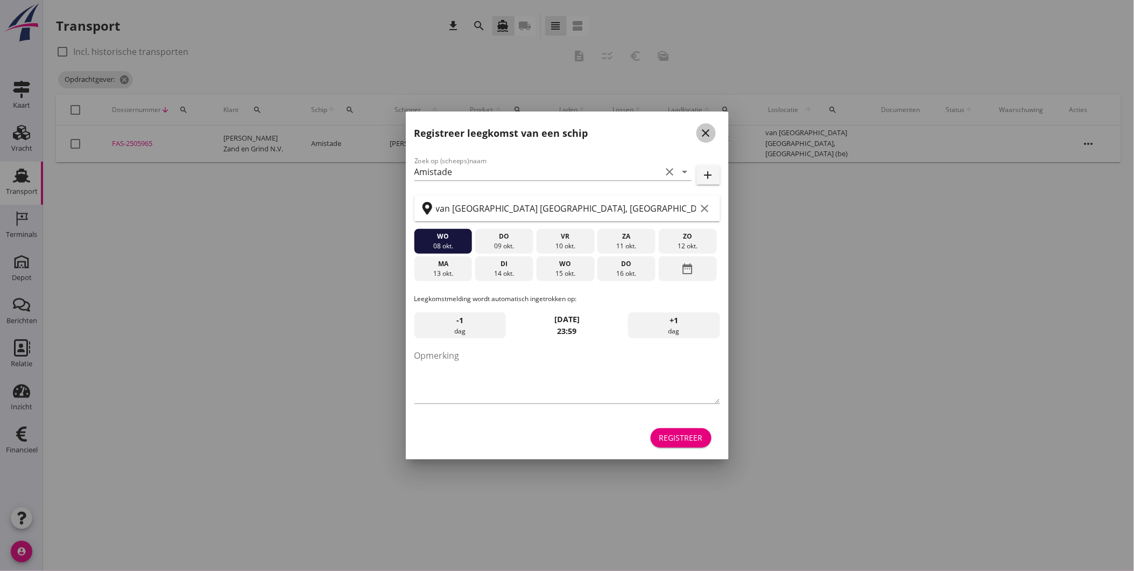
click at [703, 127] on icon "close" at bounding box center [706, 133] width 13 height 13
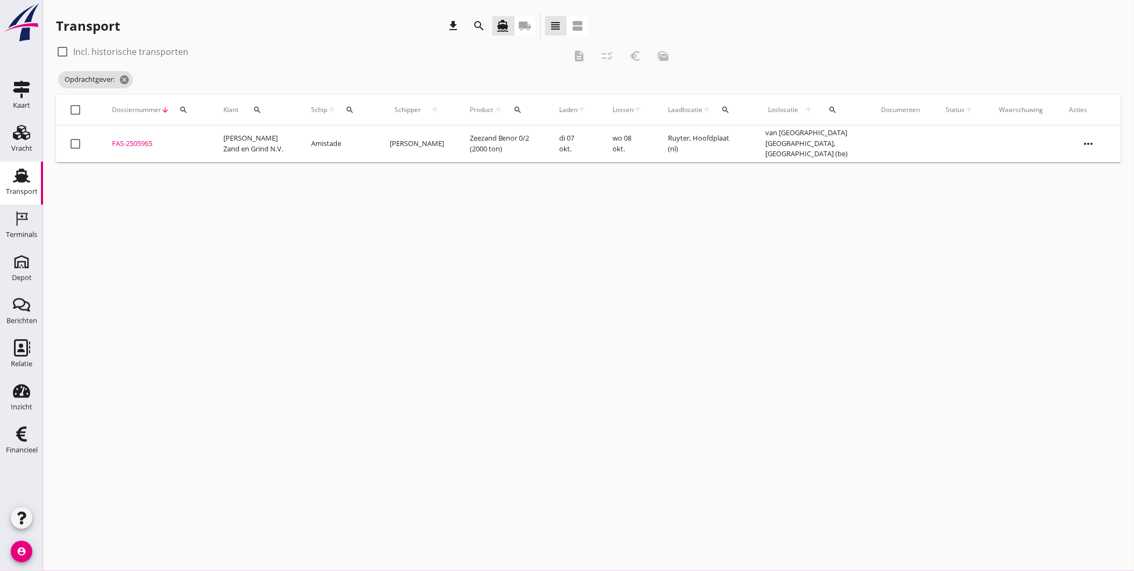
click at [12, 175] on div "Transport" at bounding box center [22, 175] width 26 height 17
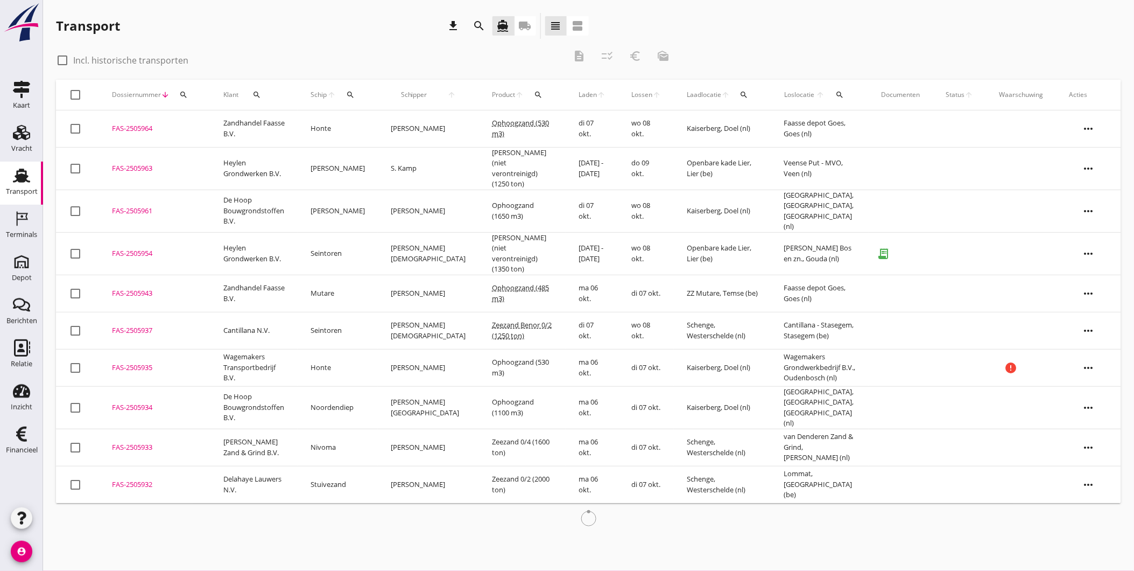
click at [355, 92] on icon "search" at bounding box center [350, 94] width 9 height 9
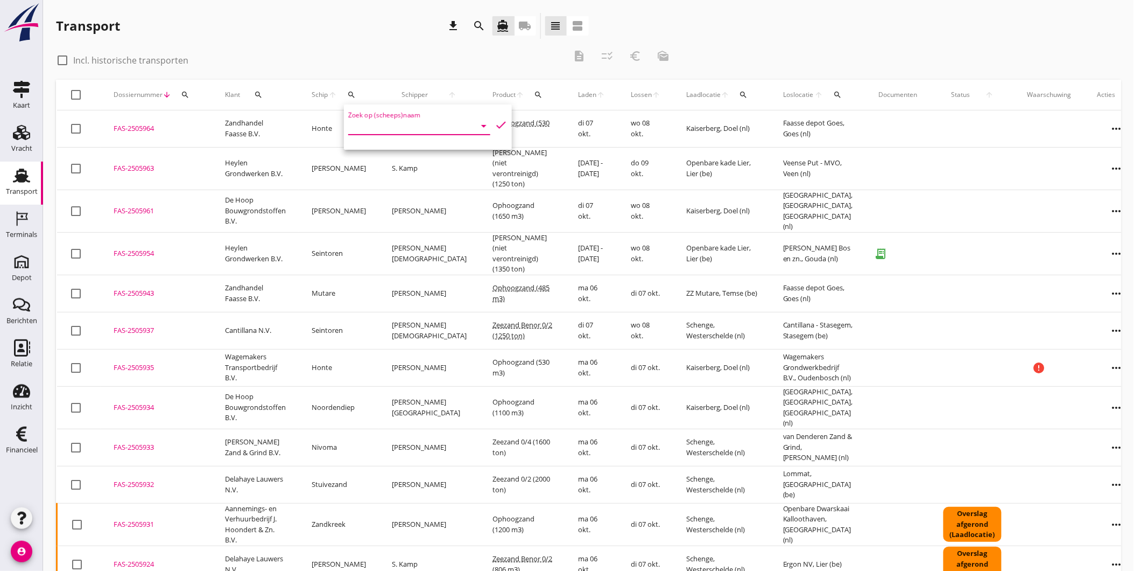
click at [424, 131] on input "Zoek op (scheeps)naam" at bounding box center [404, 125] width 112 height 17
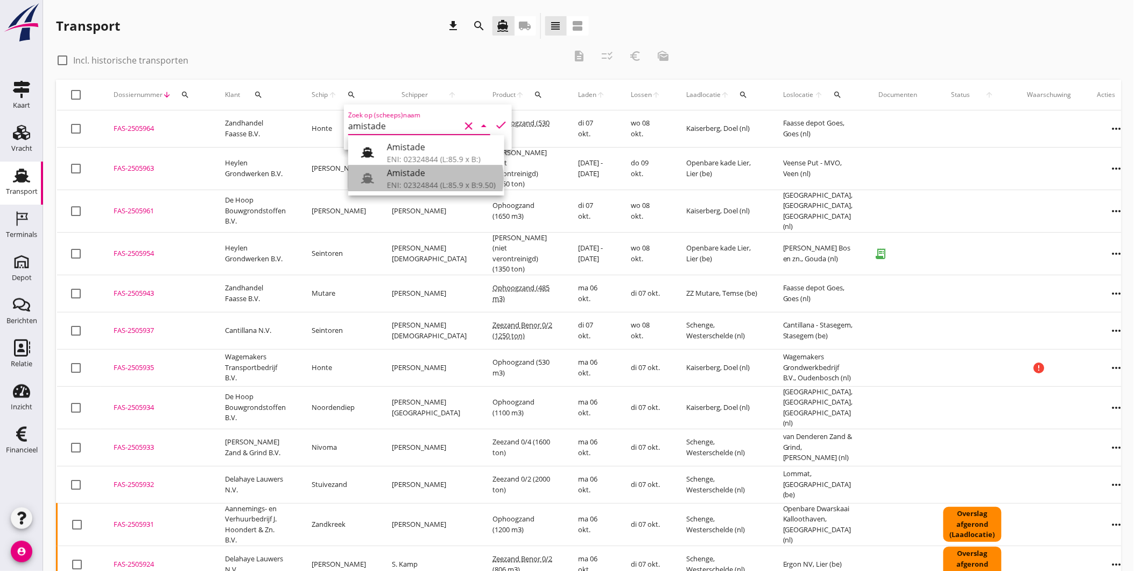
click at [429, 181] on div "ENI: 02324844 (L:85.9 x B:9.50)" at bounding box center [441, 184] width 109 height 11
click at [495, 122] on icon "check" at bounding box center [501, 124] width 13 height 13
type input "Amistade"
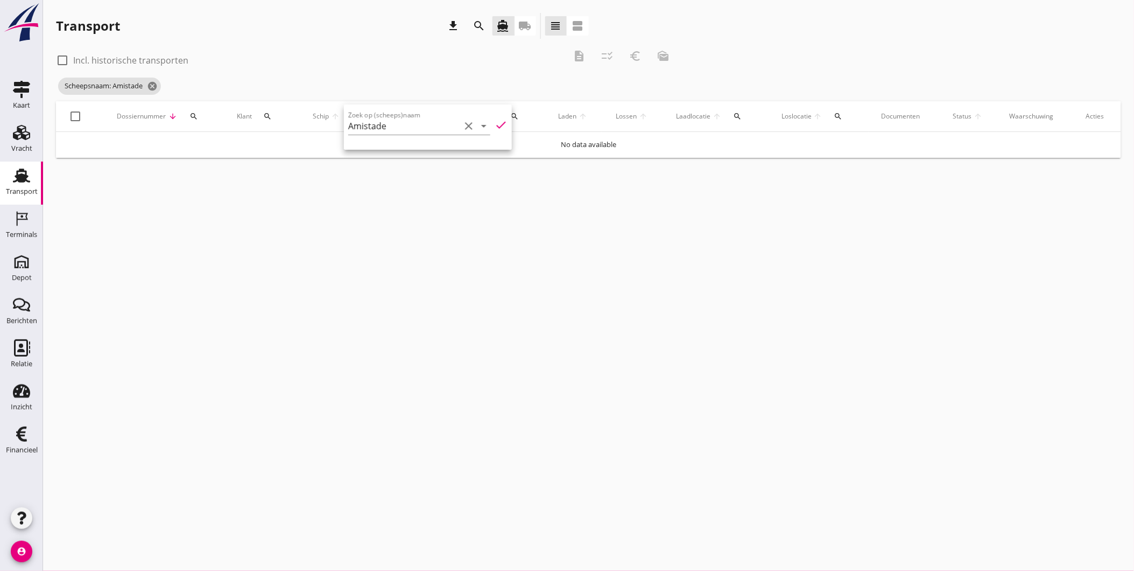
drag, startPoint x: 61, startPoint y: 57, endPoint x: 76, endPoint y: 73, distance: 22.1
click at [61, 56] on div at bounding box center [62, 60] width 18 height 18
checkbox input "true"
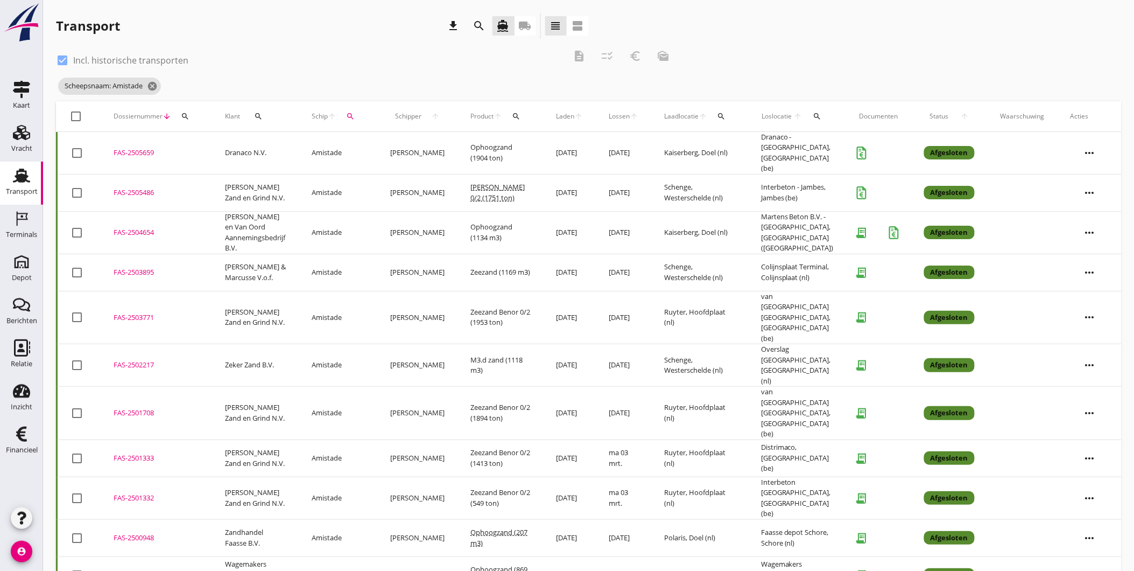
click at [141, 312] on div "FAS-2503771" at bounding box center [157, 317] width 86 height 11
